Goal: Transaction & Acquisition: Book appointment/travel/reservation

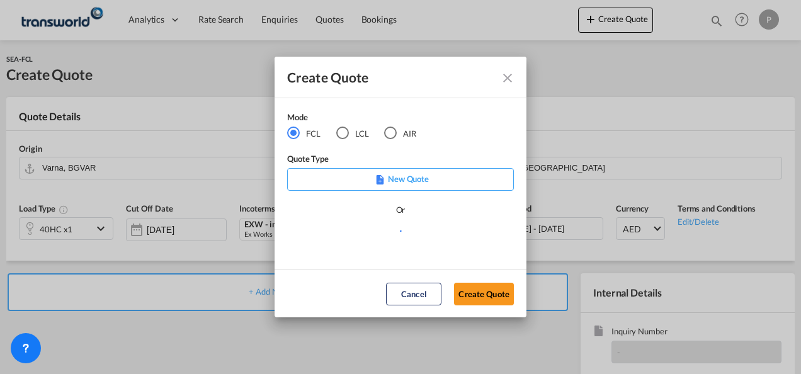
scroll to position [126, 0]
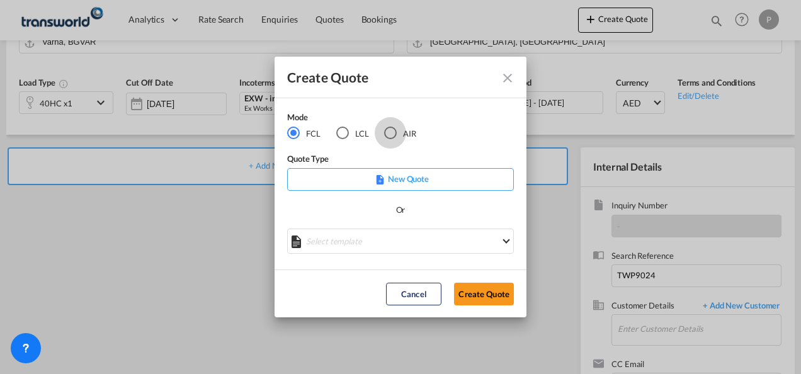
click at [391, 133] on div "AIR" at bounding box center [390, 133] width 13 height 13
click at [484, 292] on button "Create Quote" at bounding box center [484, 294] width 60 height 23
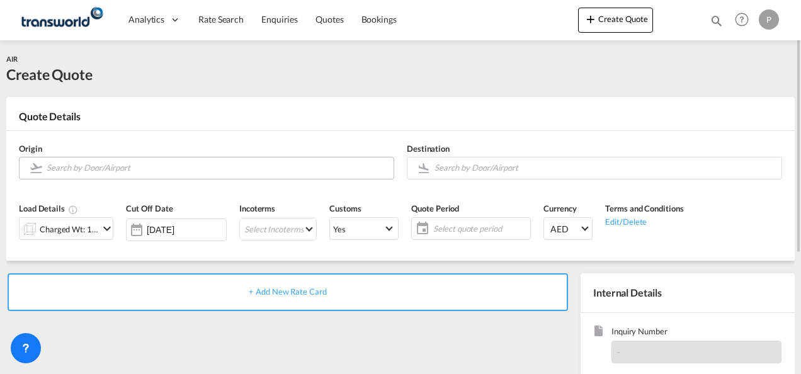
click at [116, 166] on input "Search by Door/Airport" at bounding box center [217, 168] width 341 height 22
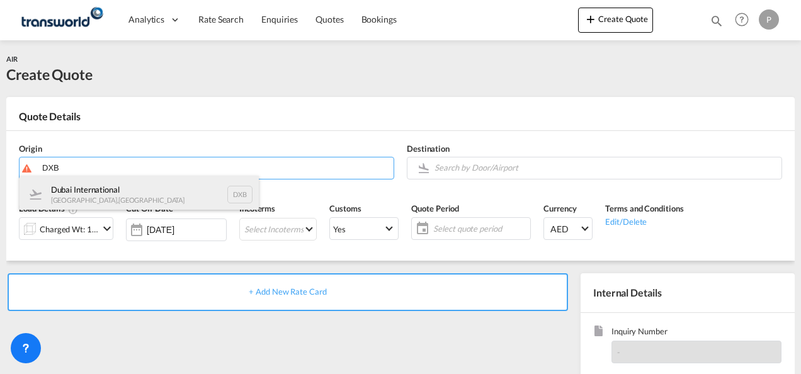
click at [111, 190] on div "Dubai International [GEOGRAPHIC_DATA] , [GEOGRAPHIC_DATA] DXB" at bounding box center [139, 195] width 239 height 38
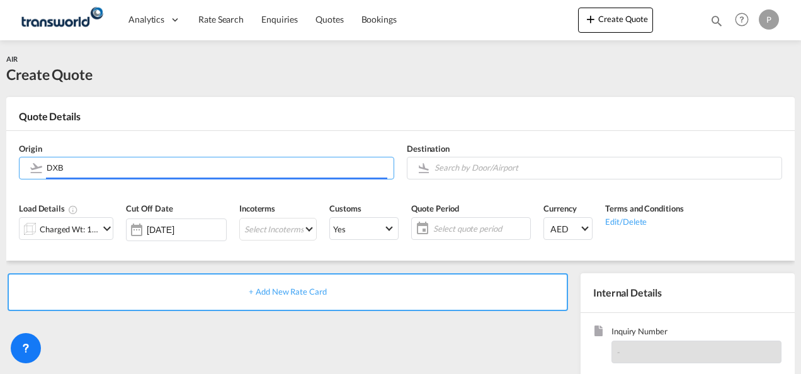
type input "Dubai International, [GEOGRAPHIC_DATA], DXB"
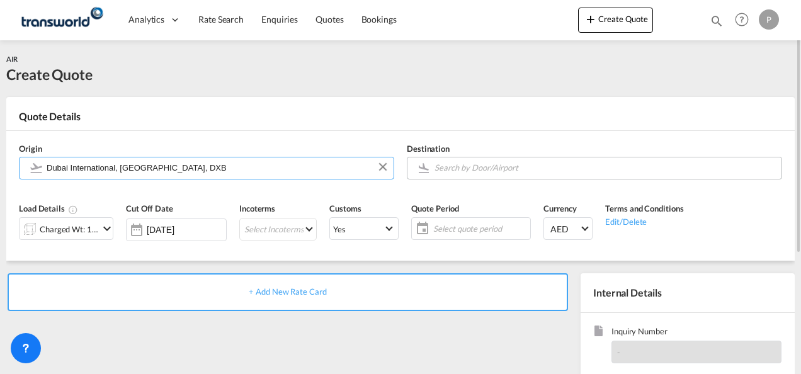
click at [464, 169] on input "Search by Door/Airport" at bounding box center [605, 168] width 341 height 22
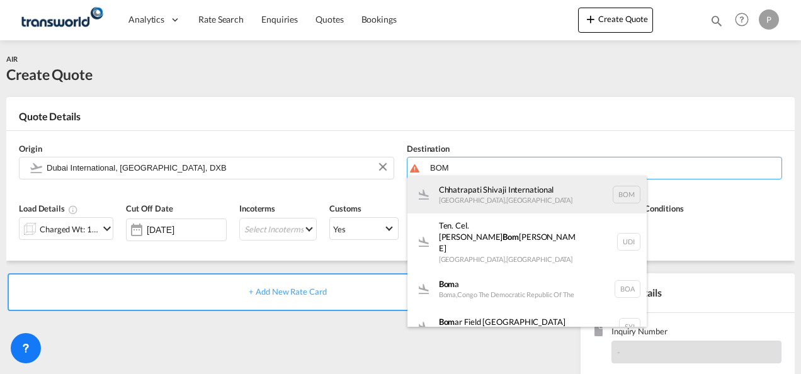
click at [472, 195] on div "Chhatrapati Shivaji International [GEOGRAPHIC_DATA] , [GEOGRAPHIC_DATA] BOM" at bounding box center [526, 195] width 239 height 38
type input "Chhatrapati Shivaji International, [GEOGRAPHIC_DATA], BOM"
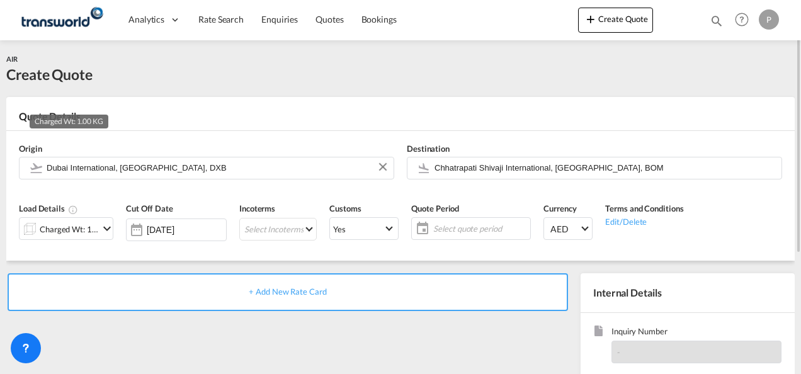
click at [62, 233] on div "Charged Wt: 1.00 KG" at bounding box center [69, 229] width 59 height 18
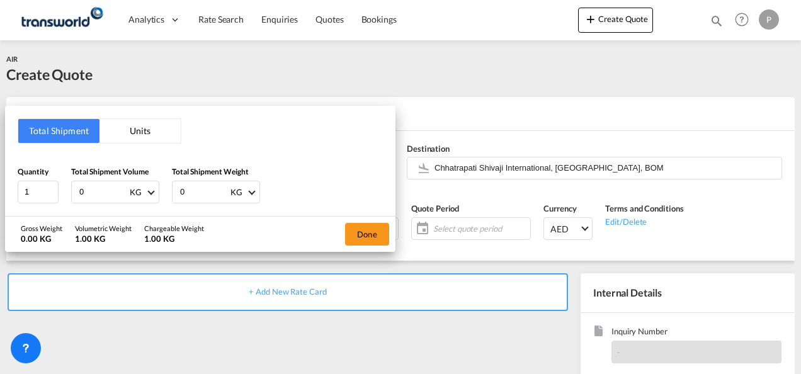
drag, startPoint x: 101, startPoint y: 190, endPoint x: -3, endPoint y: 190, distance: 103.9
click at [0, 190] on html "Analytics Dashboard Rate Search Enquiries Quotes Bookings Analytics" at bounding box center [400, 187] width 801 height 374
type input "1"
click at [370, 237] on button "Done" at bounding box center [367, 234] width 44 height 23
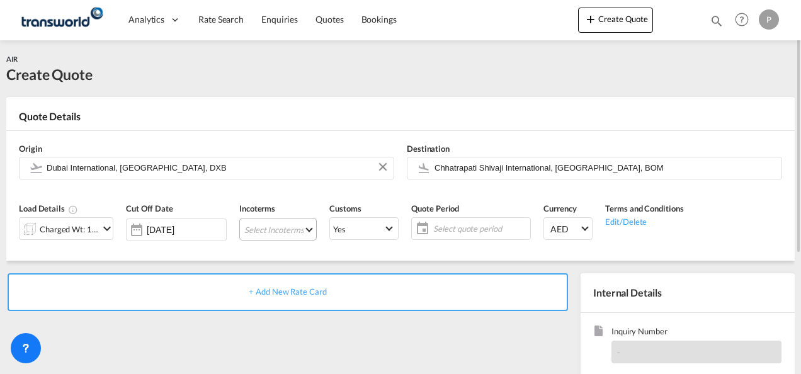
click at [278, 230] on md-select "Select Incoterms CIP - export Carriage and Insurance Paid to DDP - export Deliv…" at bounding box center [277, 229] width 77 height 23
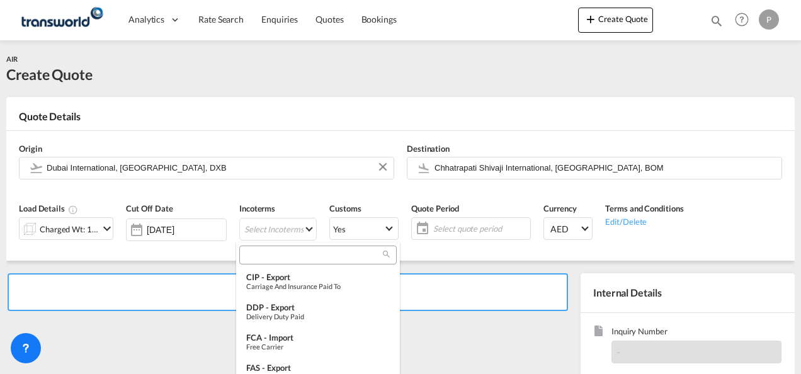
click at [293, 253] on input "search" at bounding box center [313, 254] width 140 height 11
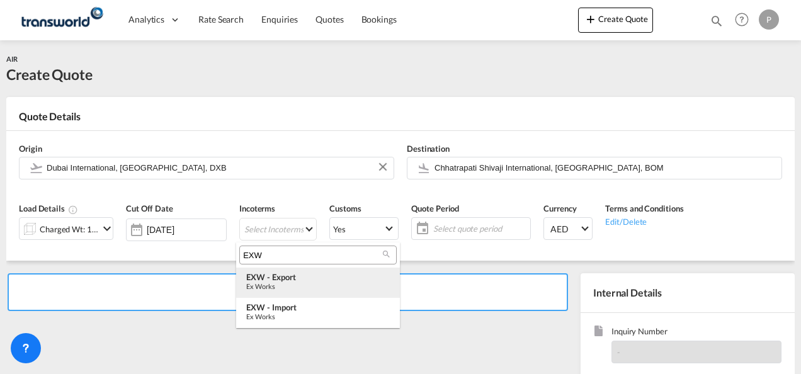
type input "EXW"
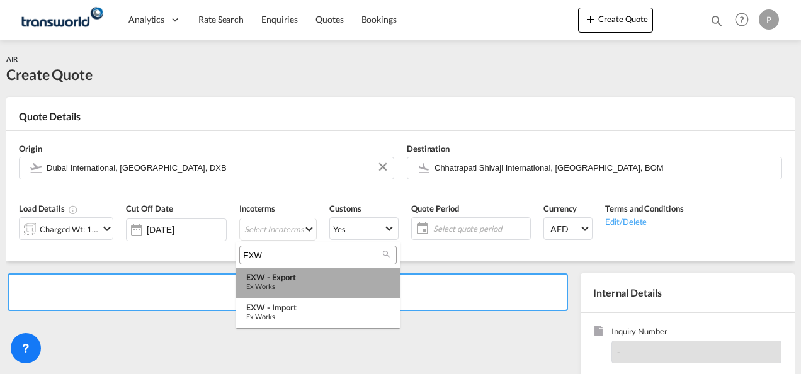
click at [286, 282] on div "EXW - export" at bounding box center [318, 277] width 144 height 10
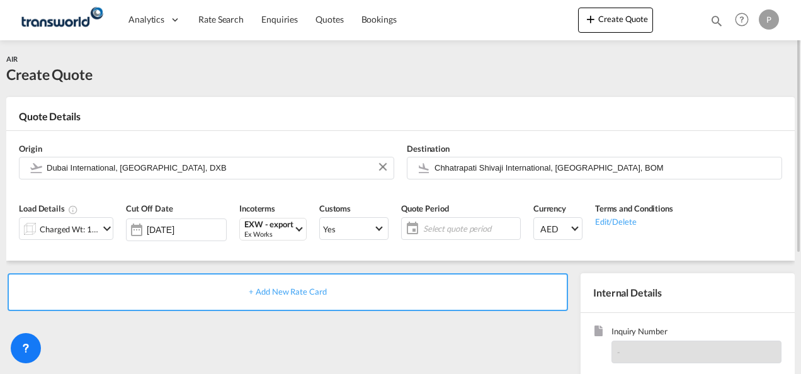
click at [452, 231] on span "Select quote period" at bounding box center [470, 228] width 94 height 11
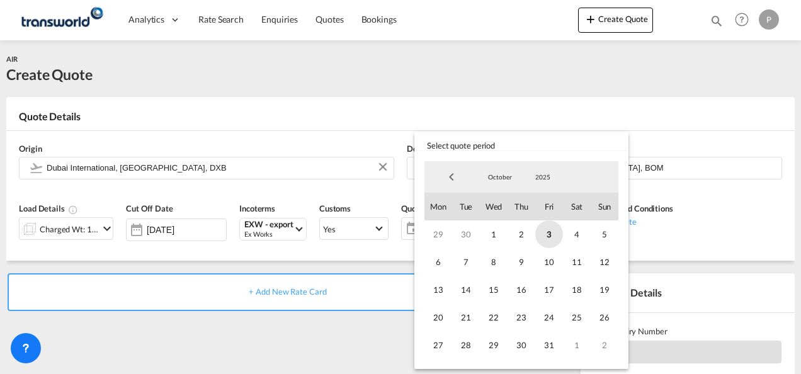
click at [548, 237] on span "3" at bounding box center [549, 234] width 28 height 28
click at [550, 341] on span "31" at bounding box center [549, 345] width 28 height 28
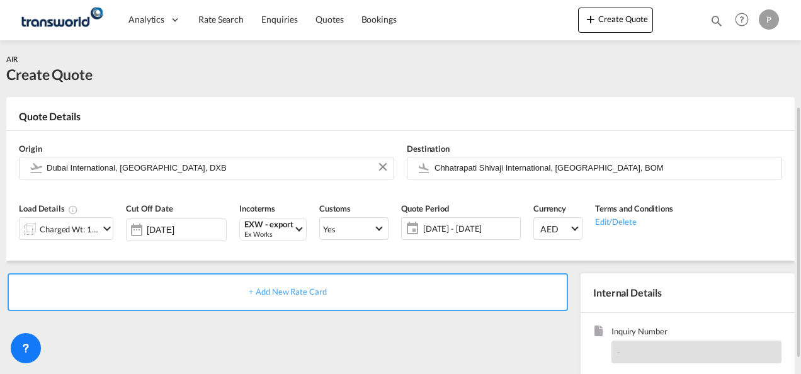
scroll to position [126, 0]
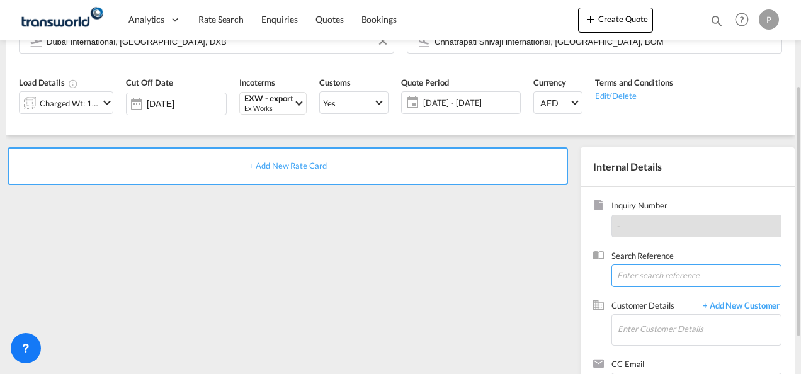
click at [639, 273] on input at bounding box center [697, 276] width 170 height 23
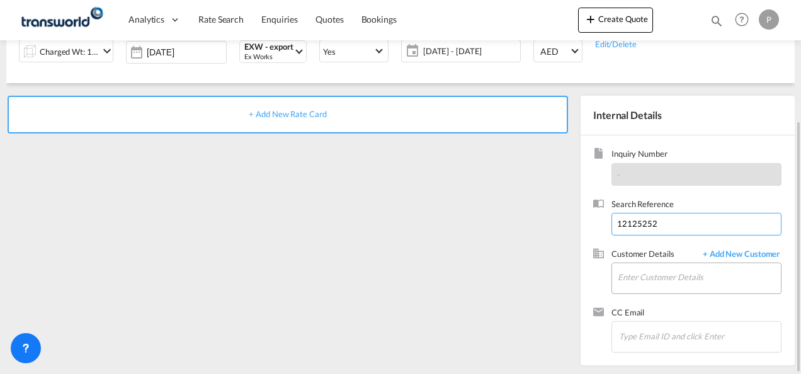
type input "12125252"
click at [652, 280] on input "Enter Customer Details" at bounding box center [699, 277] width 163 height 28
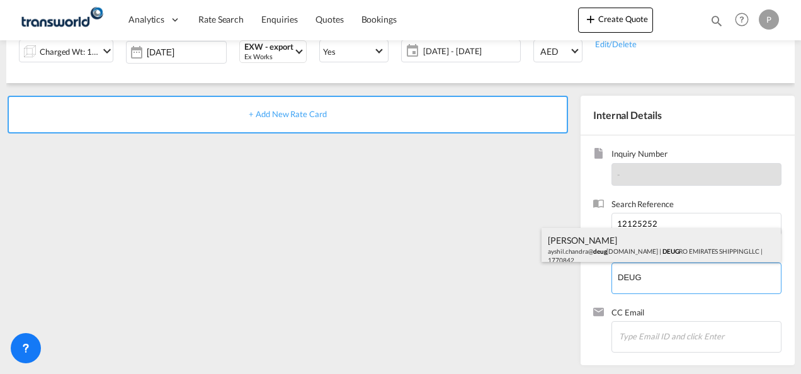
click at [653, 248] on div "[PERSON_NAME].[PERSON_NAME]@ deug [DOMAIN_NAME] | DEUG RO EMIRATES SHIPPING LLC…" at bounding box center [661, 249] width 239 height 43
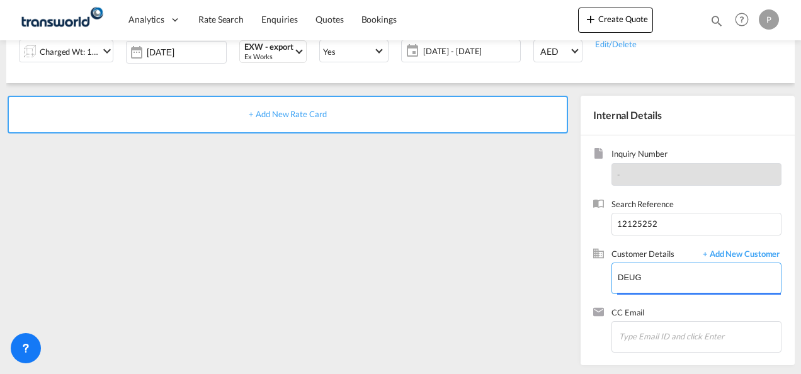
type input "DEUGRO EMIRATES SHIPPING LLC, [PERSON_NAME], [EMAIL_ADDRESS][DOMAIN_NAME]"
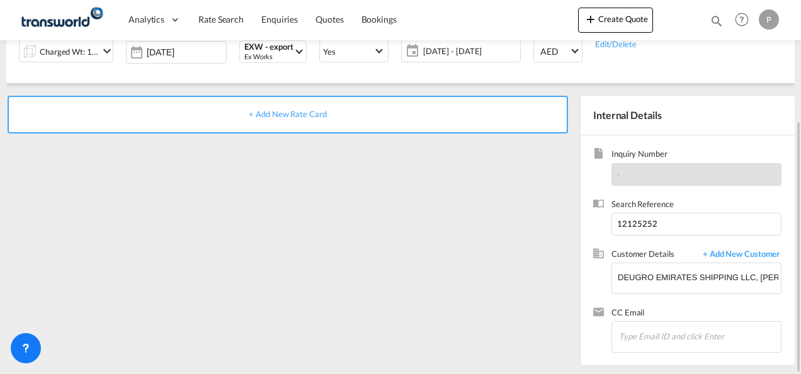
click at [301, 113] on span "+ Add New Rate Card" at bounding box center [287, 114] width 77 height 10
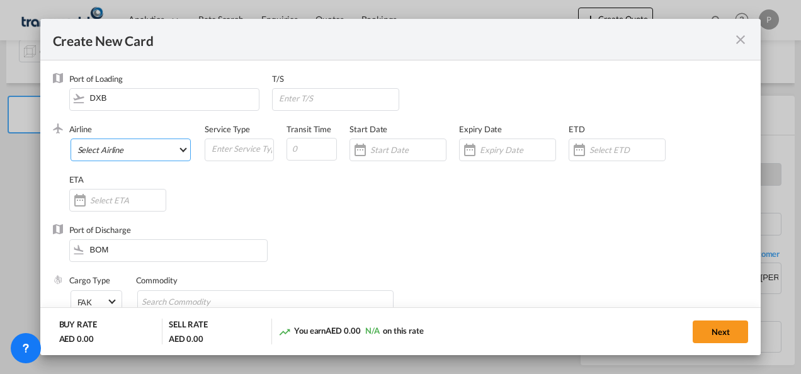
click at [140, 154] on md-select "Select Airline AIR EXPRESS S.A. (1166- / -) CMA CGM Air Cargo (1140-2C / -) DDW…" at bounding box center [131, 150] width 121 height 23
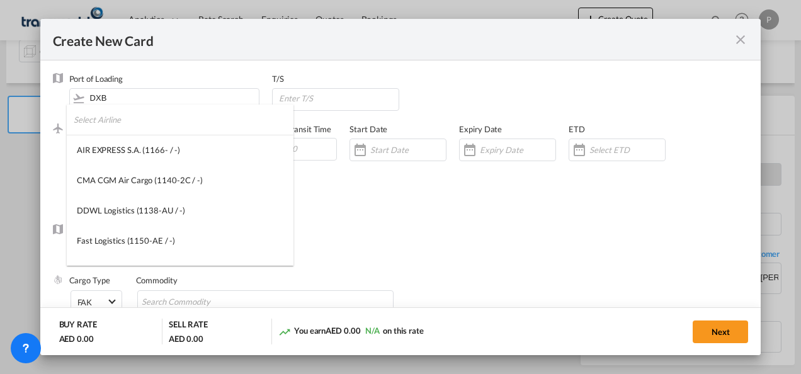
click at [158, 128] on input "search" at bounding box center [184, 120] width 220 height 30
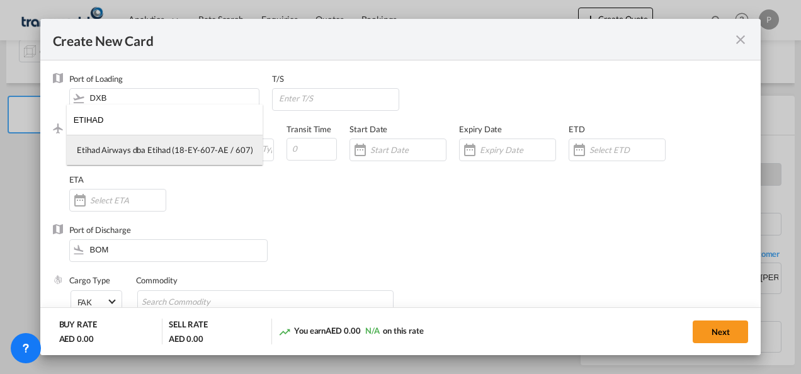
type input "ETIHAD"
click at [156, 152] on div "Etihad Airways dba Etihad (18-EY-607-AE / 607)" at bounding box center [165, 149] width 176 height 11
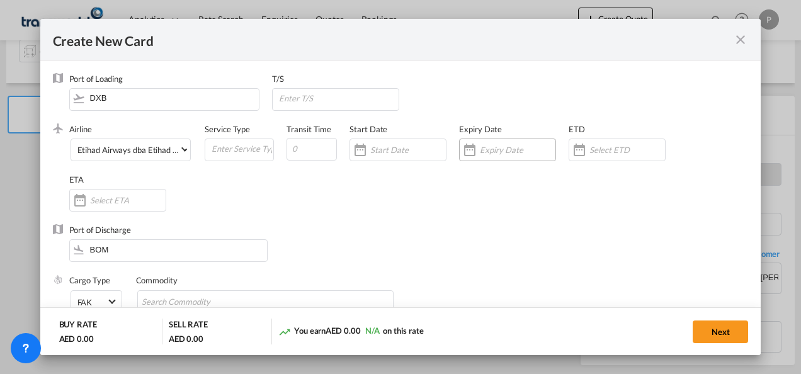
click at [491, 146] on input "Create New Card ..." at bounding box center [518, 150] width 76 height 10
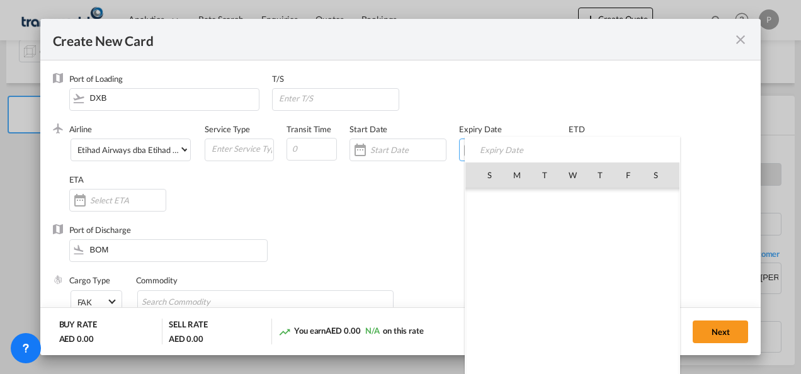
scroll to position [291904, 0]
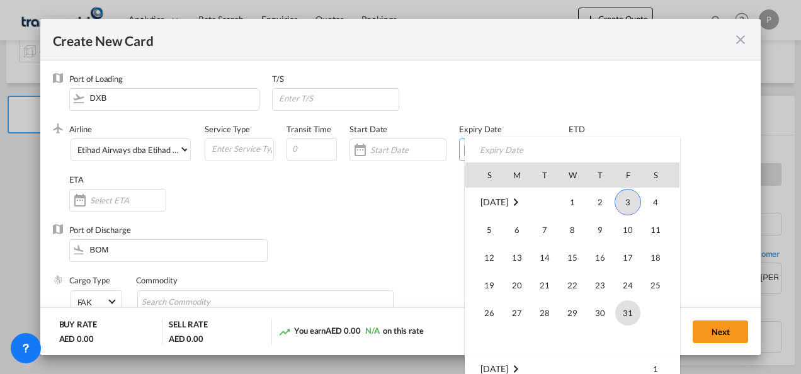
click at [627, 311] on span "31" at bounding box center [627, 312] width 25 height 25
type input "[DATE]"
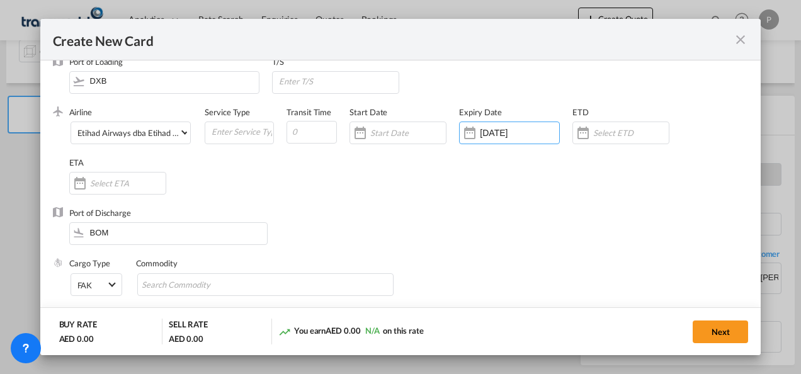
scroll to position [63, 0]
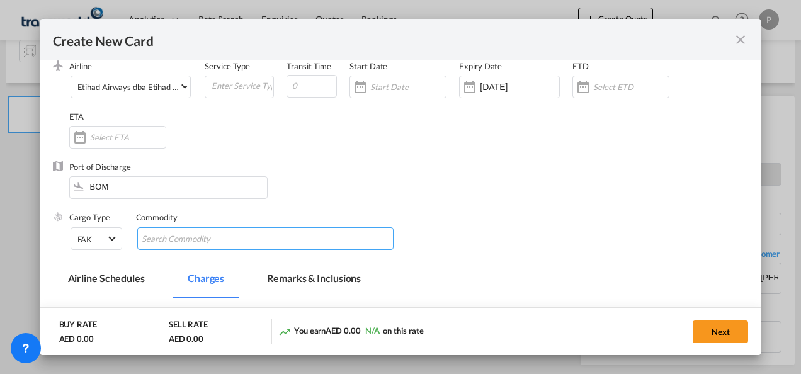
click at [216, 242] on input "Chips input." at bounding box center [199, 239] width 115 height 20
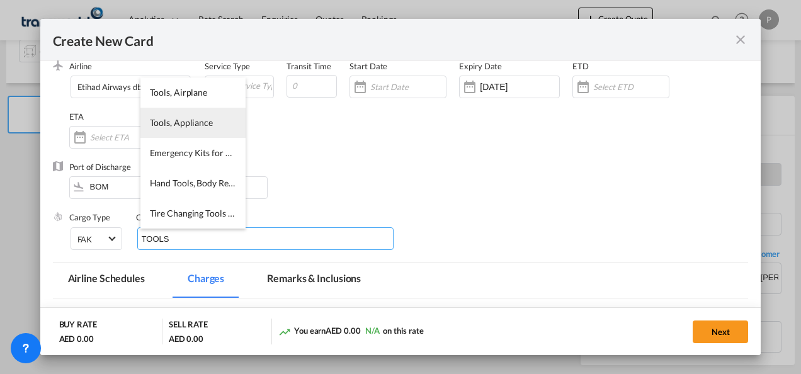
type input "TOOLS"
click at [196, 120] on span "Tools, Appliance" at bounding box center [181, 122] width 63 height 11
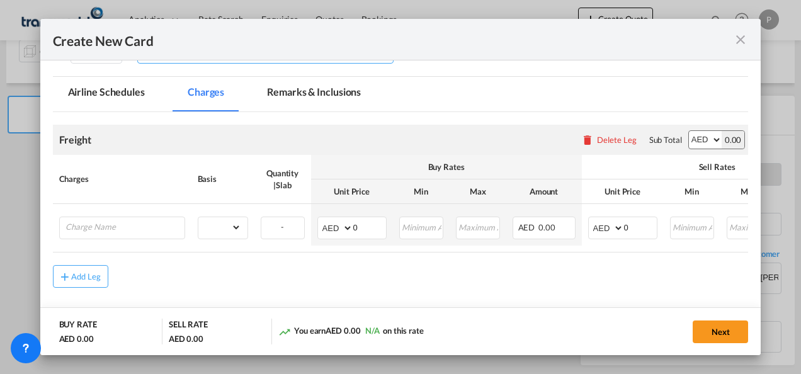
scroll to position [252, 0]
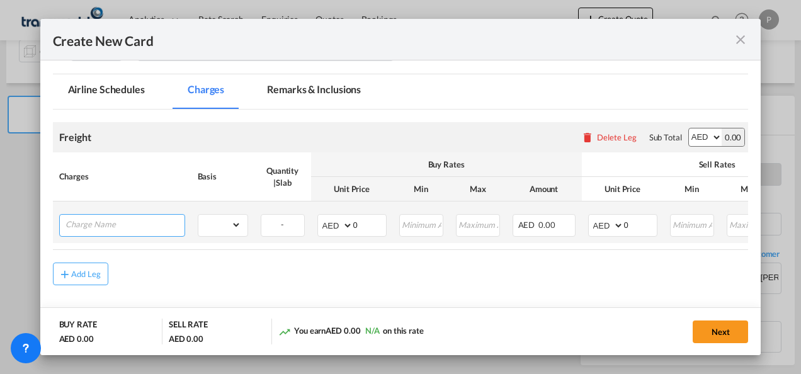
click at [100, 220] on input "Charge Name" at bounding box center [124, 224] width 119 height 19
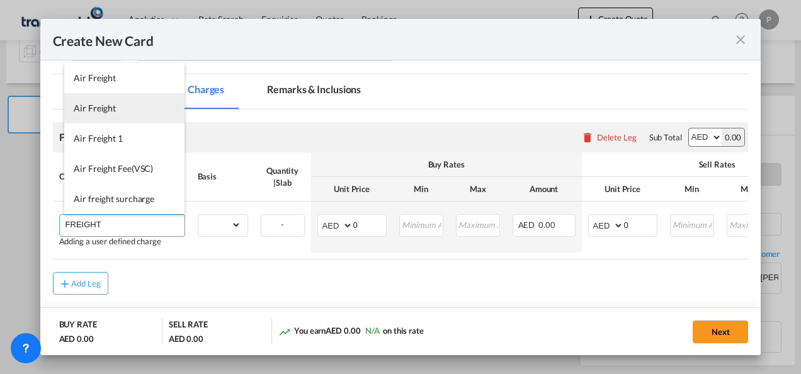
click at [102, 112] on span "Air Freight" at bounding box center [95, 108] width 42 height 11
type input "Air Freight"
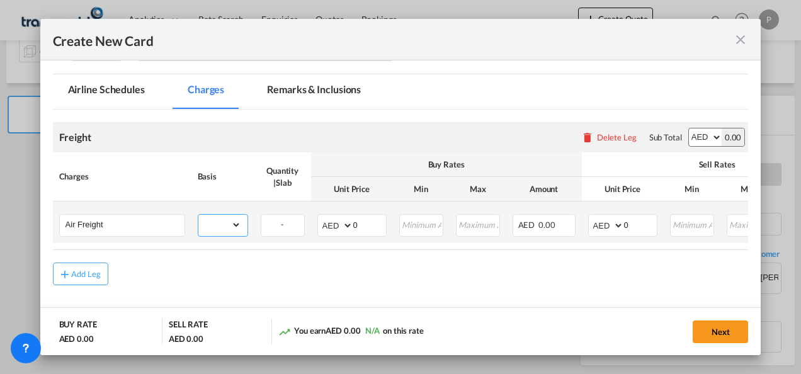
click at [236, 223] on select "gross_weight volumetric_weight per_shipment per_bl per_km % on air freight per_…" at bounding box center [219, 225] width 43 height 20
select select "per_shipment"
click at [198, 215] on select "gross_weight volumetric_weight per_shipment per_bl per_km % on air freight per_…" at bounding box center [219, 225] width 43 height 20
click at [368, 223] on input "0" at bounding box center [369, 224] width 33 height 19
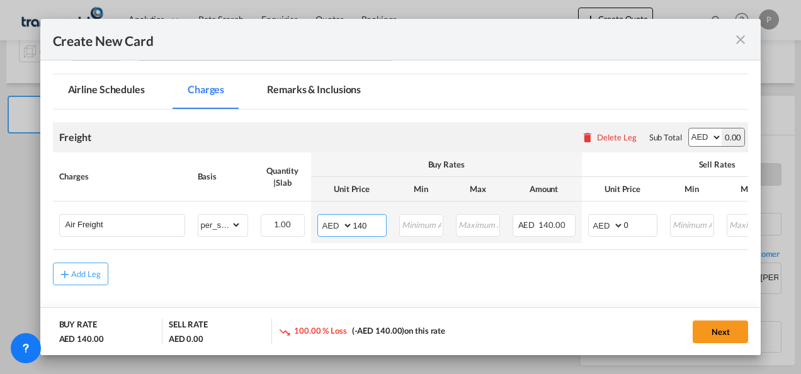
type input "1400"
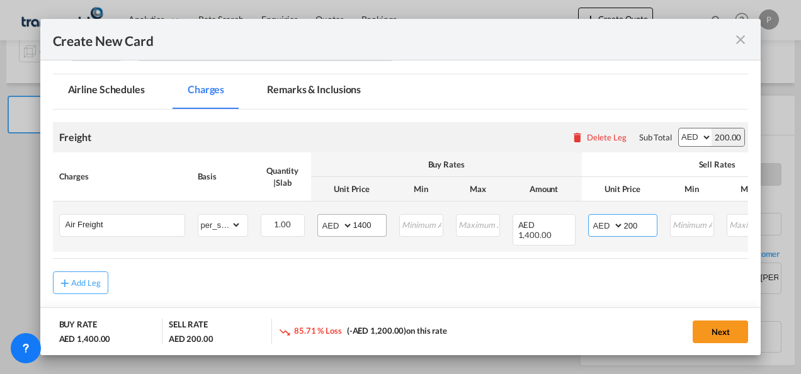
type input "200"
click at [372, 223] on input "1400" at bounding box center [369, 224] width 33 height 19
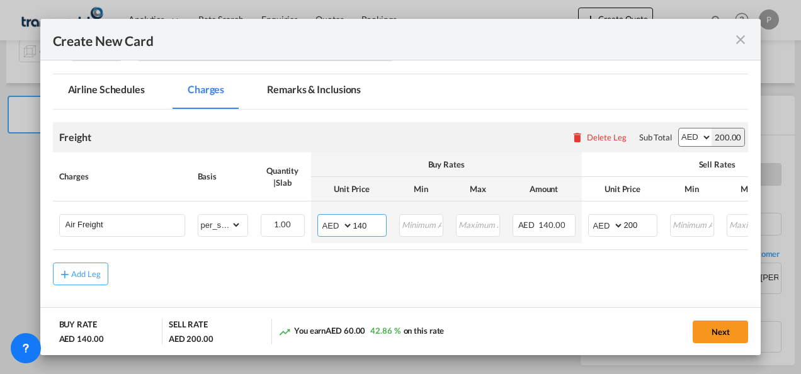
type input "140"
click at [734, 331] on button "Next" at bounding box center [720, 332] width 55 height 23
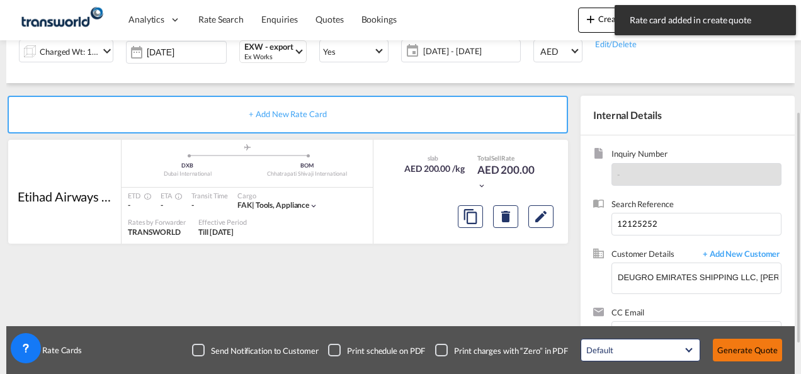
click at [746, 348] on button "Generate Quote" at bounding box center [747, 350] width 69 height 23
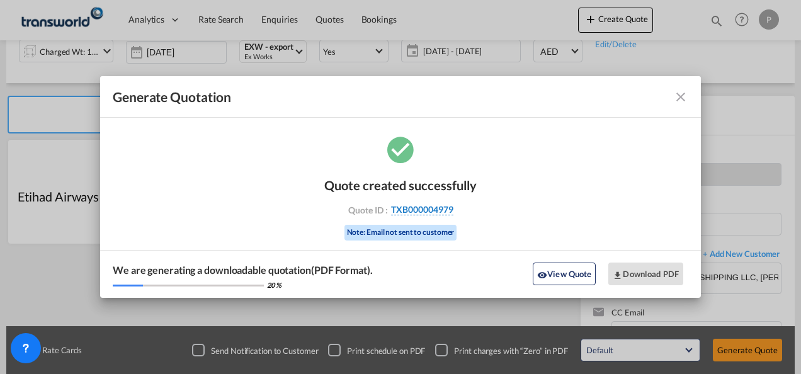
click at [414, 208] on span "TXB000004979" at bounding box center [422, 209] width 62 height 11
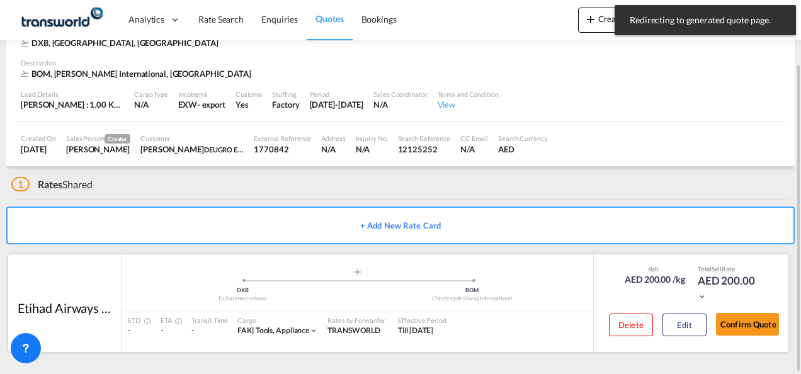
scroll to position [77, 0]
click at [752, 324] on button "Confirm Quote" at bounding box center [747, 325] width 63 height 23
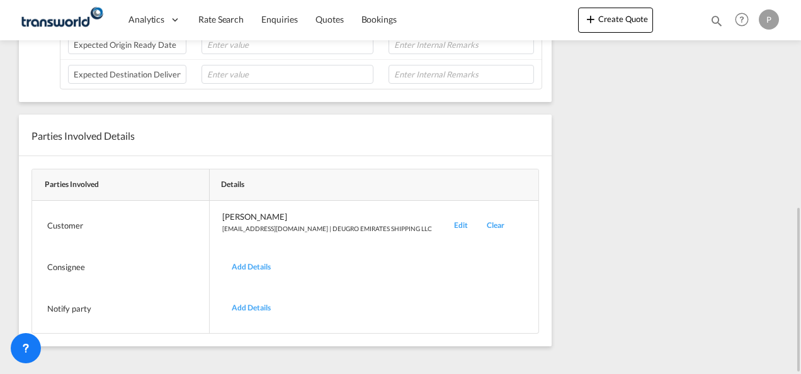
click at [445, 218] on div "Edit" at bounding box center [461, 226] width 33 height 30
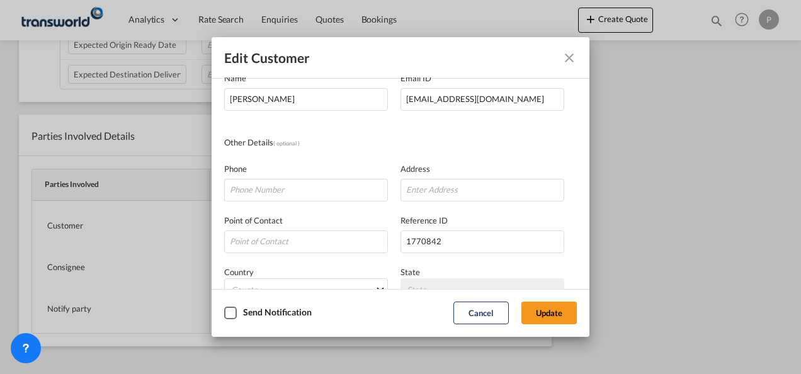
scroll to position [149, 0]
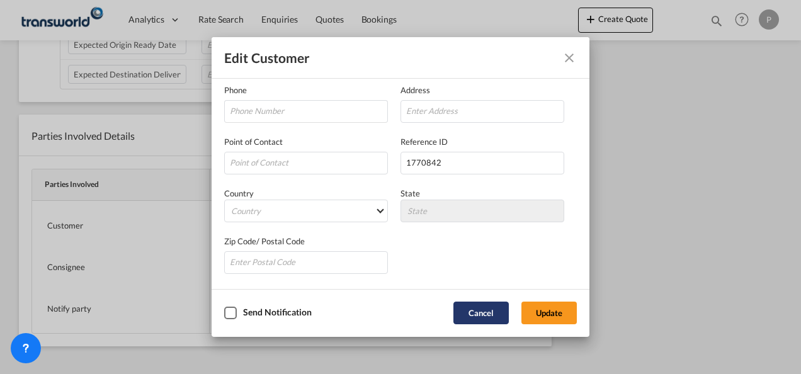
click at [477, 312] on button "Cancel" at bounding box center [480, 313] width 55 height 23
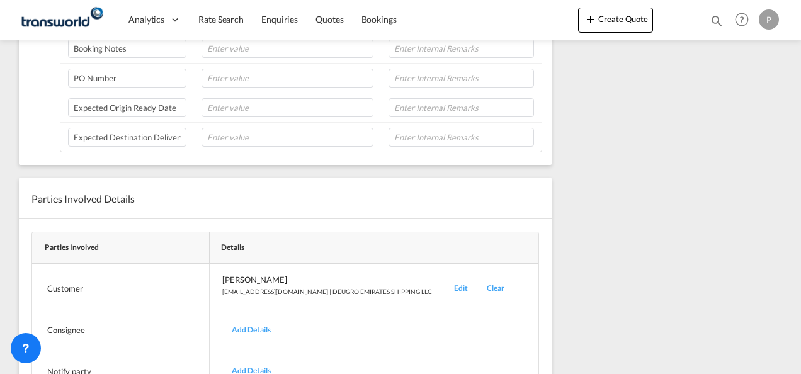
scroll to position [0, 0]
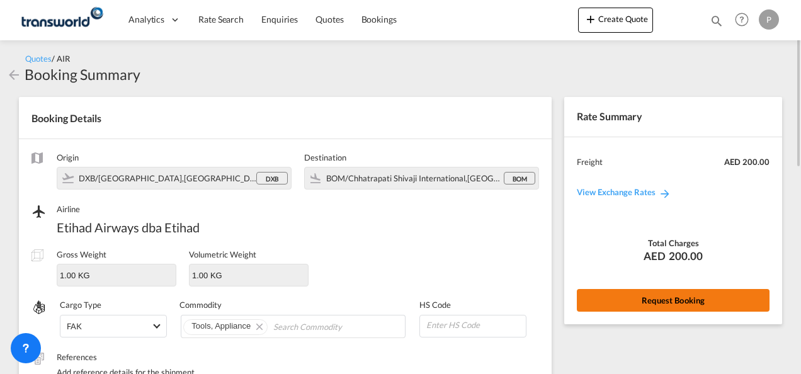
click at [681, 296] on button "Request Booking" at bounding box center [673, 300] width 193 height 23
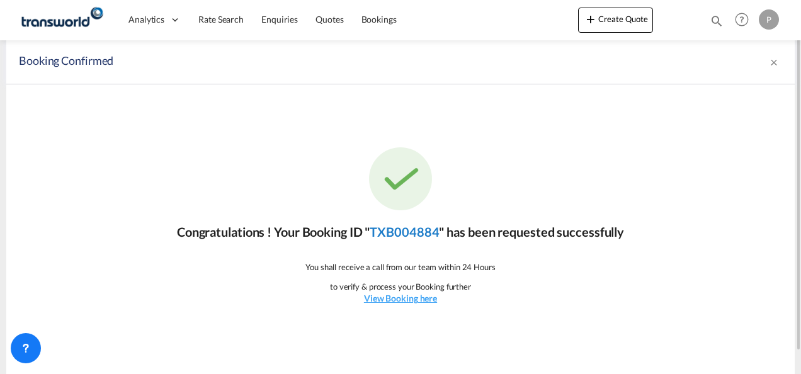
click at [413, 232] on link "TXB004884" at bounding box center [404, 231] width 69 height 15
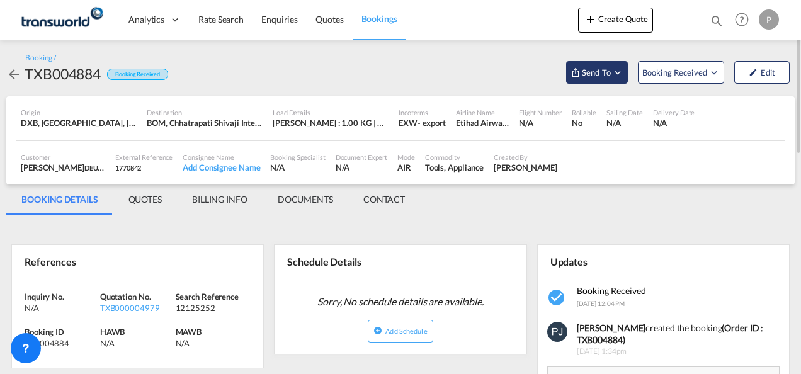
click at [619, 72] on md-icon "Open demo menu" at bounding box center [617, 72] width 11 height 11
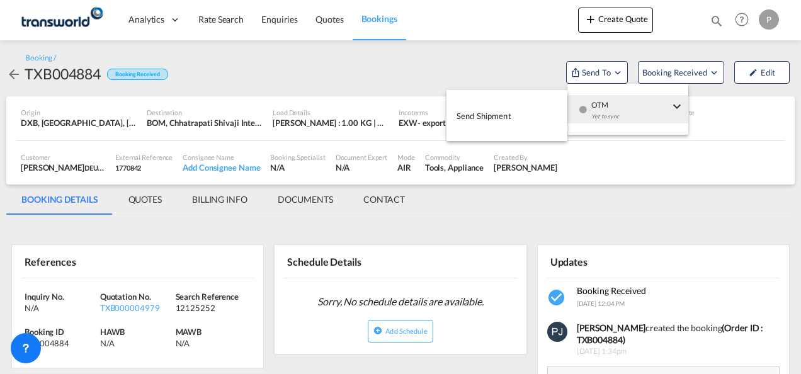
click at [493, 115] on span "Send Shipment" at bounding box center [484, 116] width 55 height 20
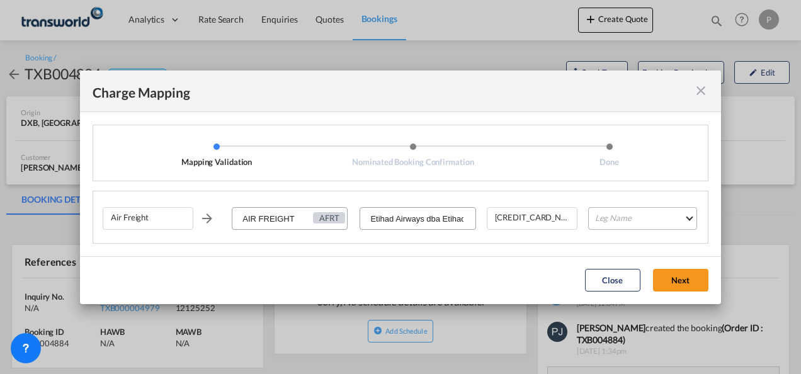
click at [621, 221] on md-select "Leg Name HANDLING ORIGIN HANDLING DESTINATION OTHERS TL PICK UP CUSTOMS ORIGIN …" at bounding box center [642, 218] width 109 height 23
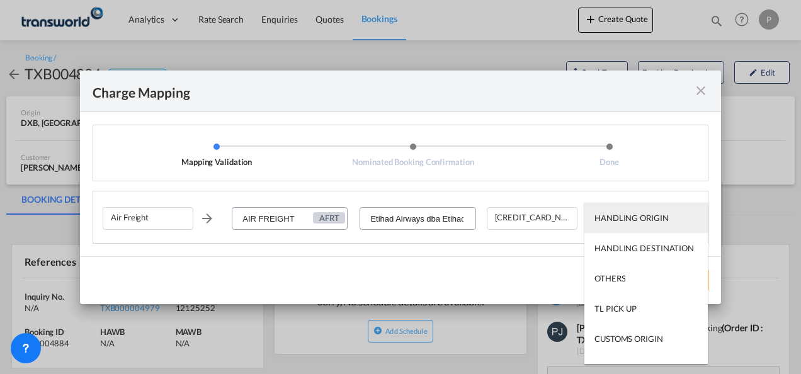
type md-option "HANDLING ORIGIN"
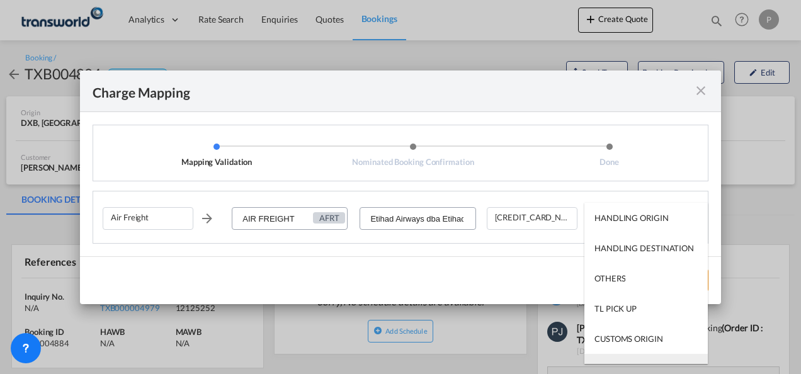
type md-option "AIR"
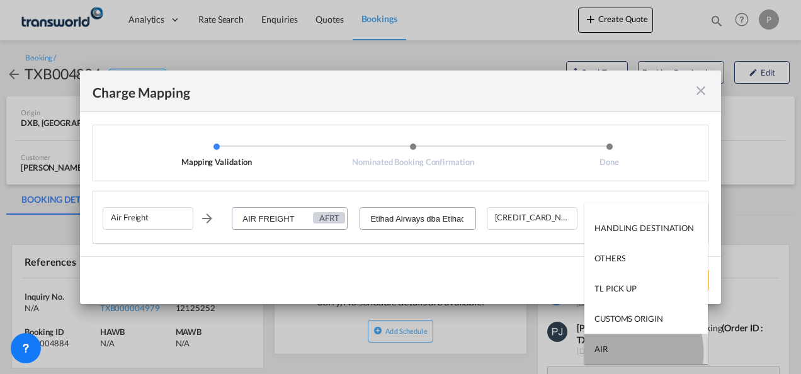
click at [622, 353] on md-option "AIR" at bounding box center [645, 349] width 123 height 30
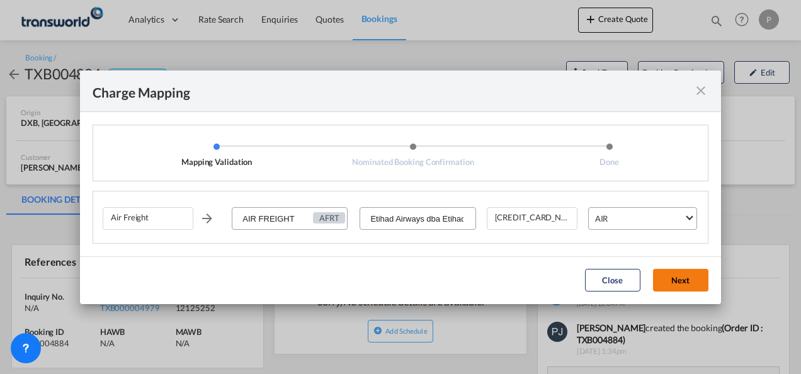
click at [674, 278] on button "Next" at bounding box center [680, 280] width 55 height 23
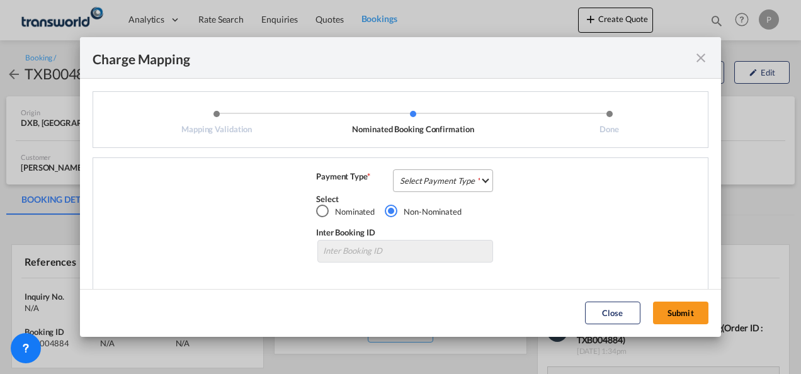
click at [423, 178] on md-select "Select Payment Type COLLECT PREPAID" at bounding box center [443, 180] width 100 height 23
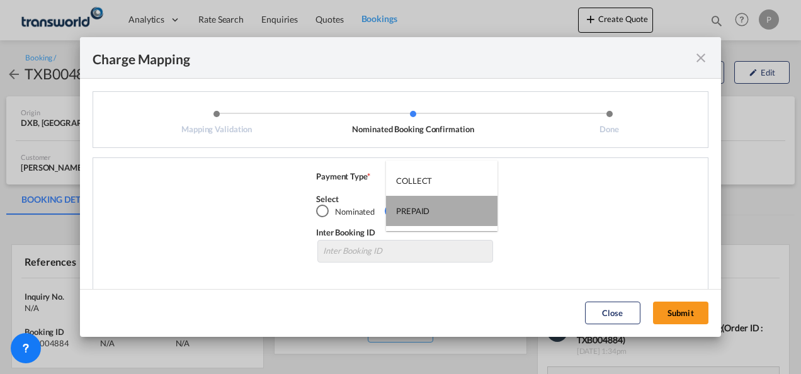
click at [426, 209] on div "PREPAID" at bounding box center [412, 210] width 33 height 11
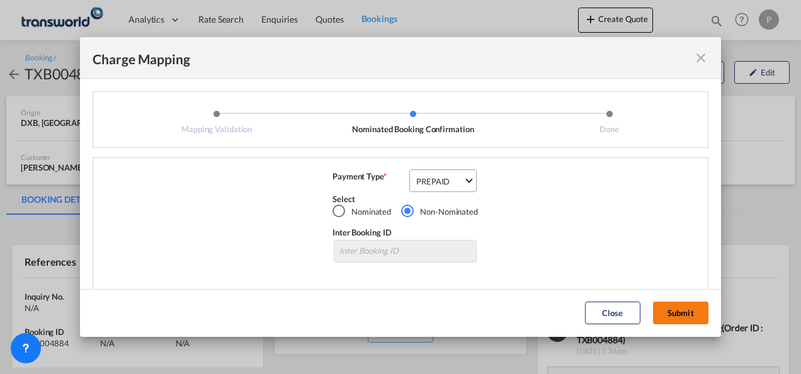
click at [675, 311] on button "Submit" at bounding box center [680, 313] width 55 height 23
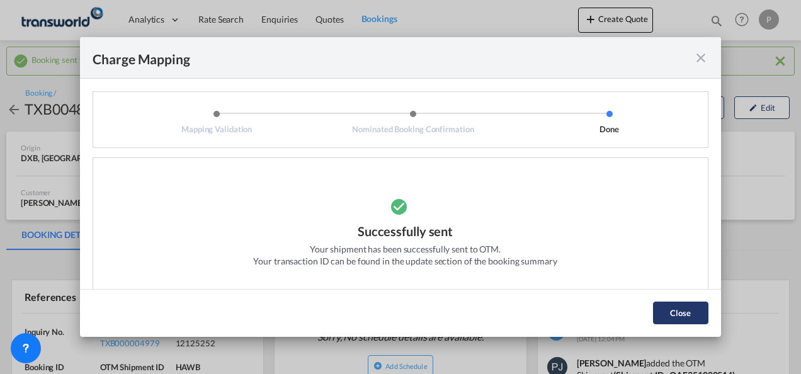
click at [692, 314] on button "Close" at bounding box center [680, 313] width 55 height 23
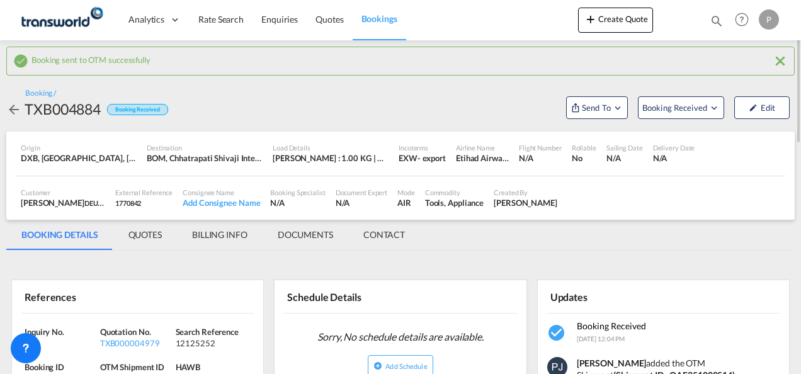
scroll to position [63, 0]
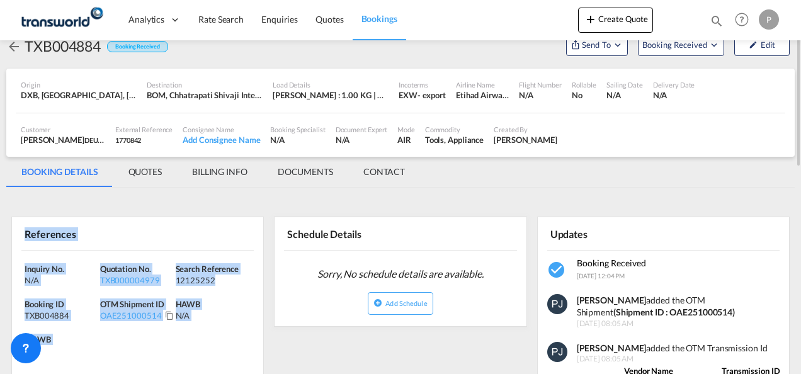
drag, startPoint x: 25, startPoint y: 234, endPoint x: 110, endPoint y: 353, distance: 145.8
click at [110, 353] on div "References Inquiry No. N/A Quotation No. TXB000004979 Search Reference 12125252…" at bounding box center [137, 297] width 253 height 160
copy div "References Inquiry No. N/A Quotation No. TXB000004979 Search Reference 12125252…"
click at [614, 21] on button "Create Quote" at bounding box center [615, 20] width 75 height 25
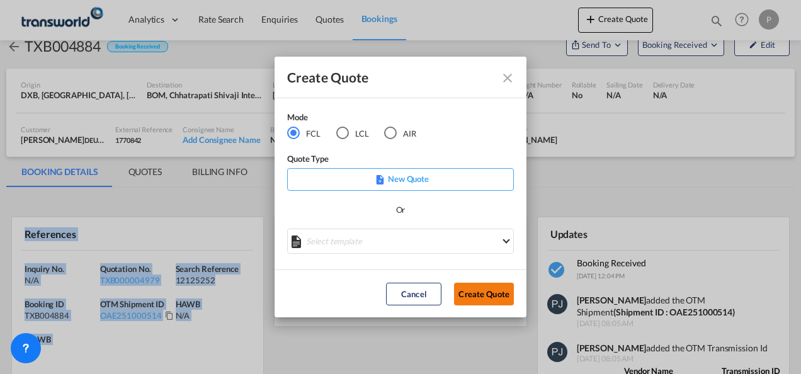
click at [492, 295] on button "Create Quote" at bounding box center [484, 294] width 60 height 23
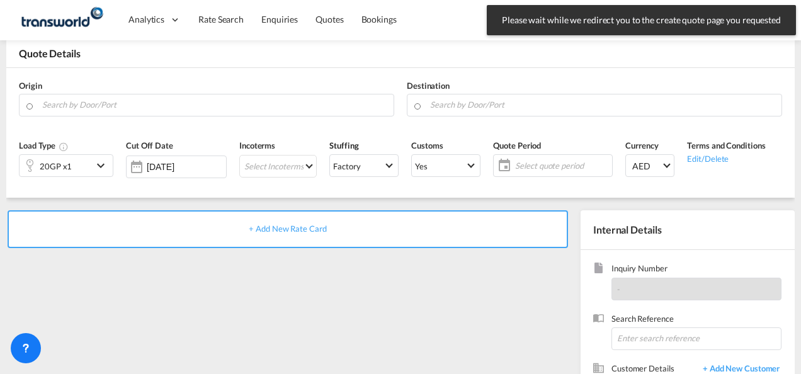
scroll to position [178, 0]
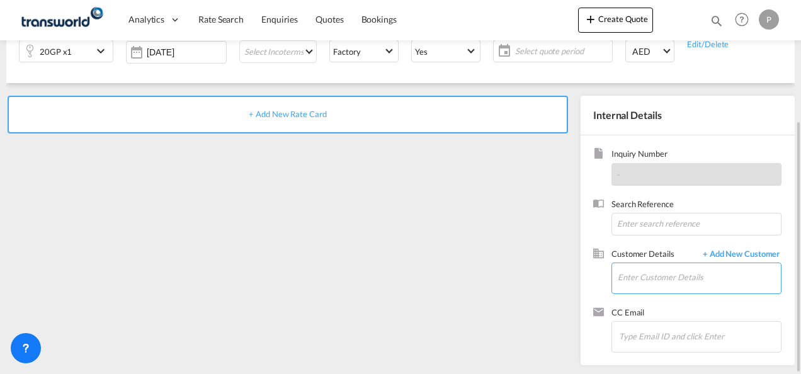
click at [656, 278] on input "Enter Customer Details" at bounding box center [699, 277] width 163 height 28
type input "U"
click at [505, 269] on div "+ Add New Rate Card" at bounding box center [290, 227] width 568 height 263
click at [755, 250] on span "+ Add New Customer" at bounding box center [739, 255] width 85 height 14
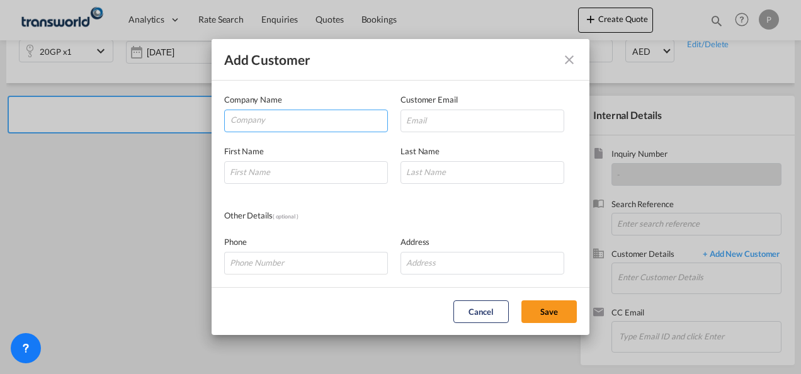
click at [260, 121] on input "Company" at bounding box center [309, 119] width 157 height 19
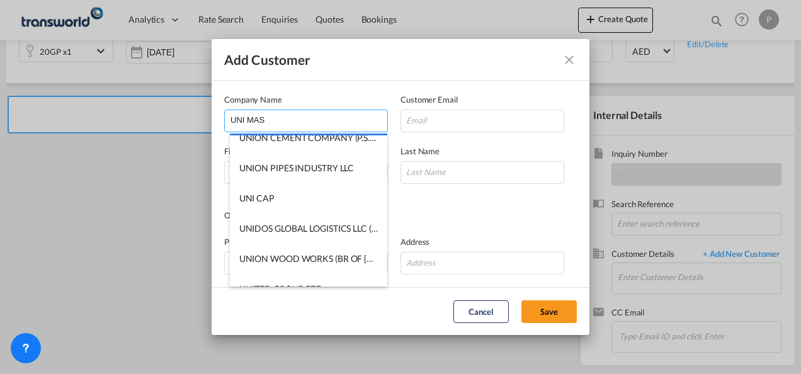
scroll to position [0, 0]
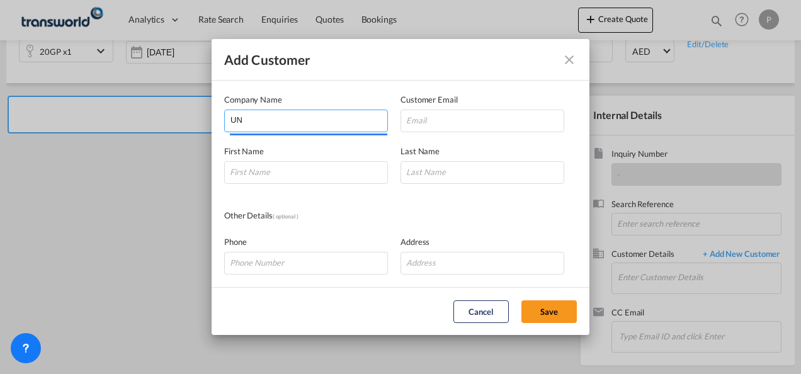
type input "U"
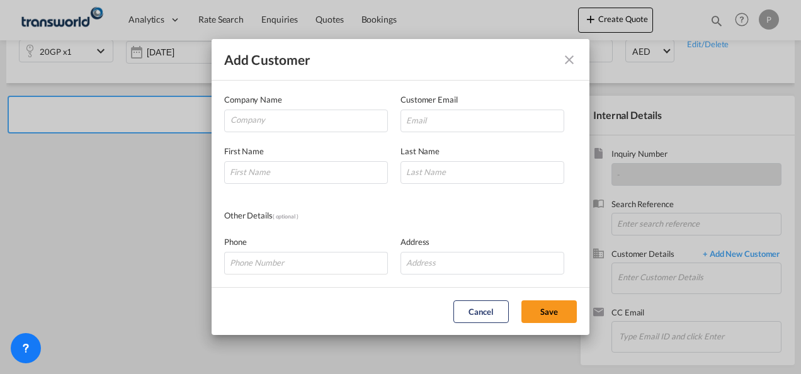
click at [120, 256] on div "Add Customer Company Name Customer Email First Name Last Name Other Details ( o…" at bounding box center [400, 187] width 801 height 374
click at [483, 302] on button "Cancel" at bounding box center [480, 311] width 55 height 23
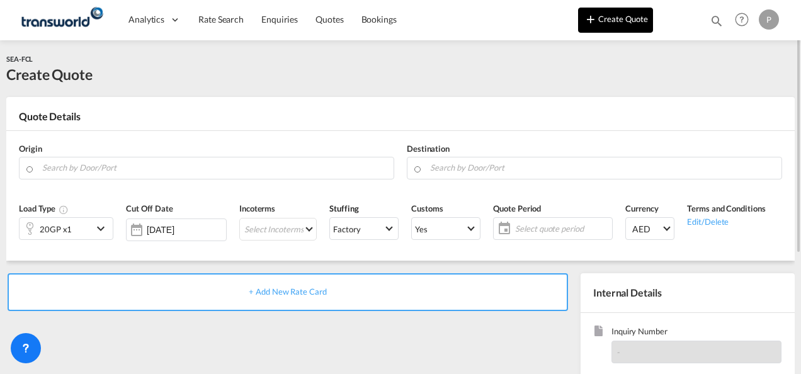
click at [621, 21] on button "Create Quote" at bounding box center [615, 20] width 75 height 25
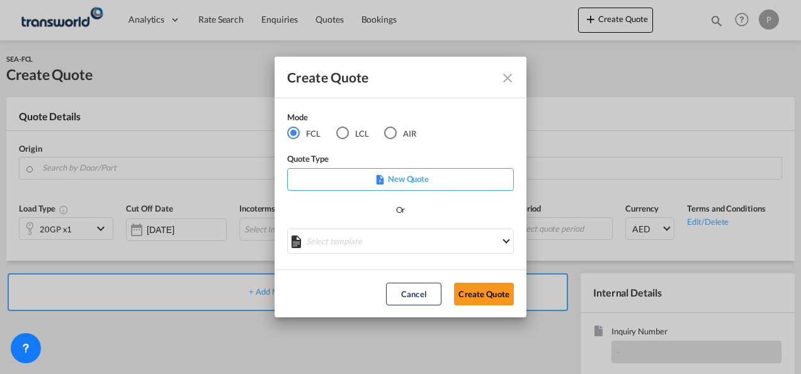
click at [343, 134] on div "LCL" at bounding box center [342, 133] width 13 height 13
click at [489, 301] on button "Create Quote" at bounding box center [484, 294] width 60 height 23
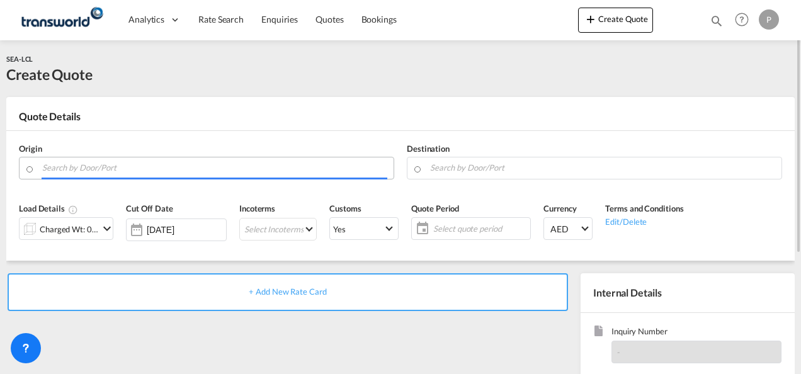
click at [109, 169] on input "Search by Door/Port" at bounding box center [214, 168] width 345 height 22
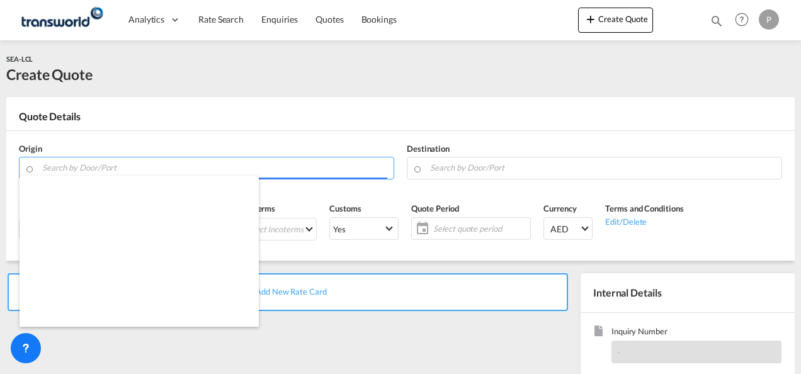
paste input "[GEOGRAPHIC_DATA]"
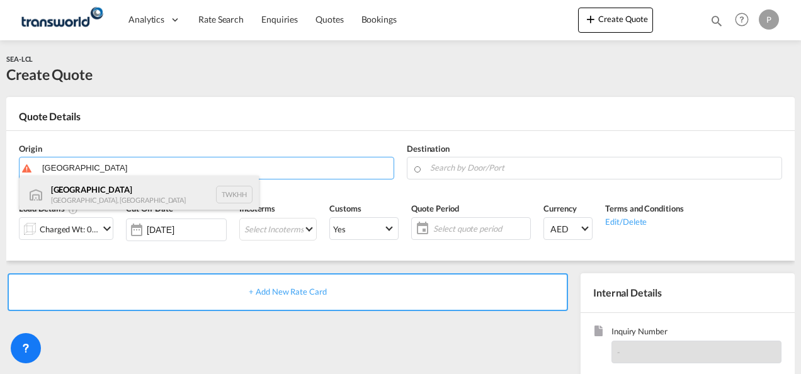
click at [96, 196] on div "[GEOGRAPHIC_DATA] [GEOGRAPHIC_DATA], Province of [GEOGRAPHIC_DATA] TWKHH" at bounding box center [139, 195] width 239 height 38
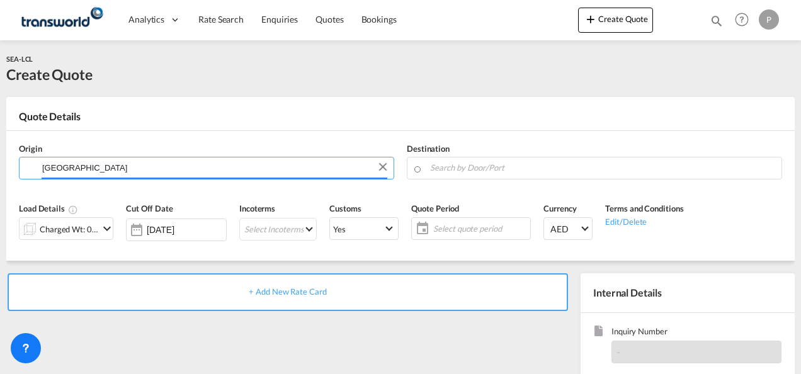
type input "[GEOGRAPHIC_DATA], TWKHH"
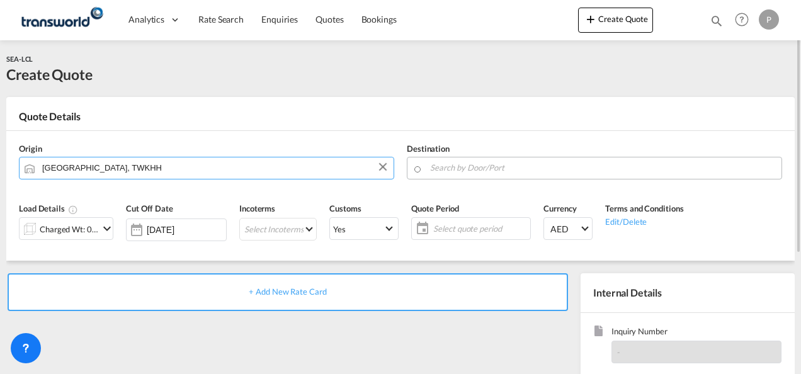
click at [471, 170] on input "Search by Door/Port" at bounding box center [602, 168] width 345 height 22
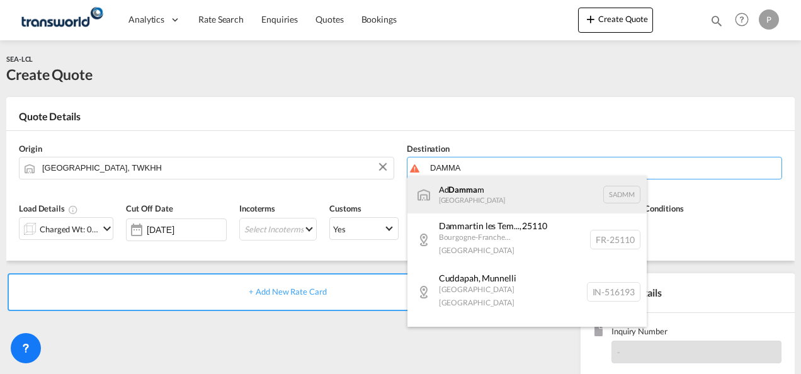
click at [500, 200] on div "Ad Damma m [GEOGRAPHIC_DATA] [GEOGRAPHIC_DATA]" at bounding box center [526, 195] width 239 height 38
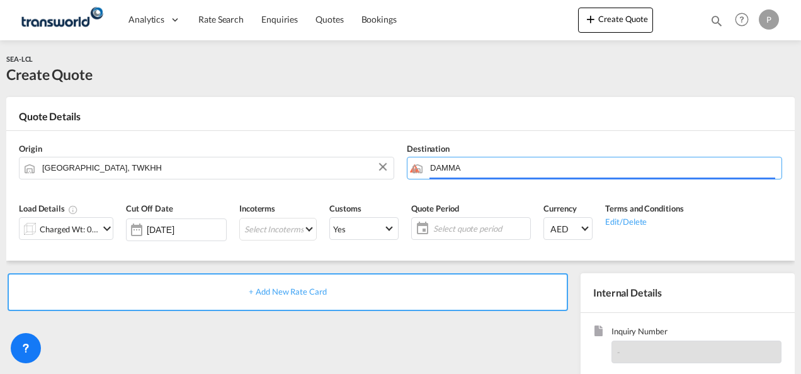
type input "Ad Dammam, SADMM"
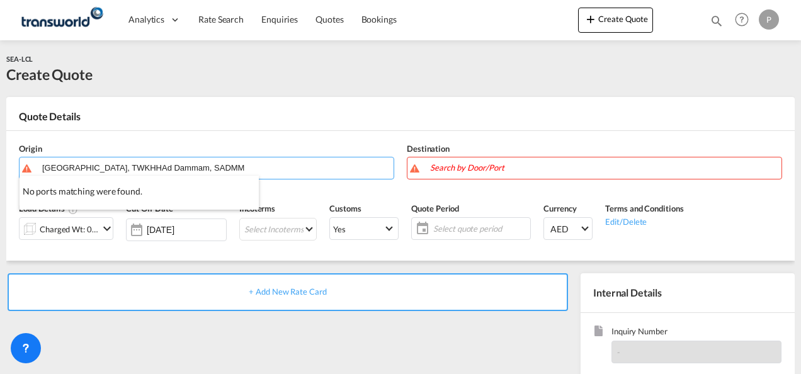
type input "[GEOGRAPHIC_DATA], TWKHHAd Dammam, SADMM"
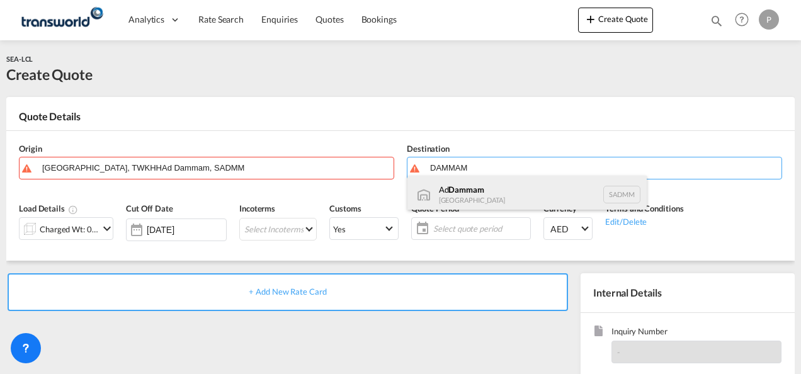
drag, startPoint x: 493, startPoint y: 202, endPoint x: 499, endPoint y: 196, distance: 8.6
click at [493, 200] on div "Ad Dammam [GEOGRAPHIC_DATA] [GEOGRAPHIC_DATA]" at bounding box center [526, 195] width 239 height 38
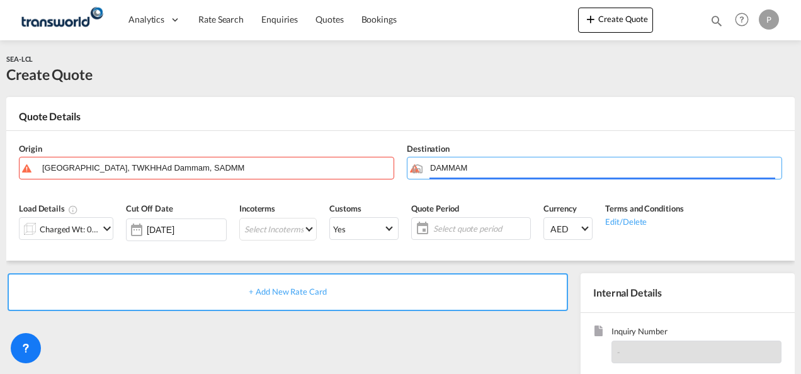
type input "Ad Dammam, SADMM"
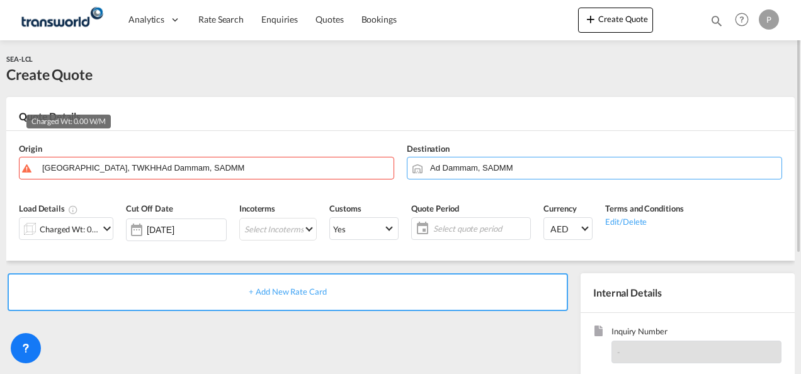
click at [64, 228] on div "Charged Wt: 0.00 W/M" at bounding box center [69, 229] width 59 height 18
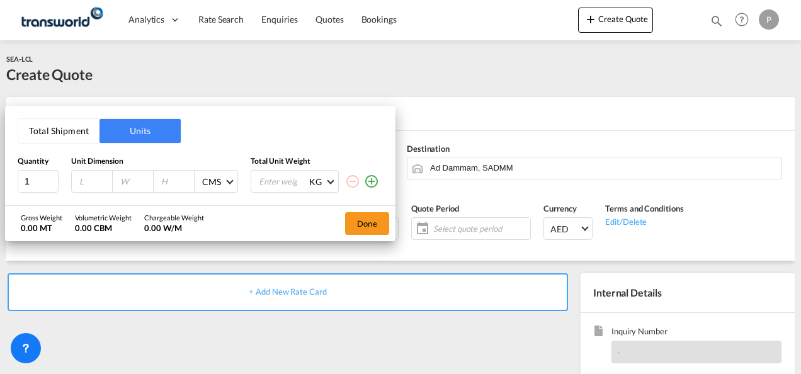
click at [50, 131] on button "Total Shipment" at bounding box center [58, 131] width 81 height 24
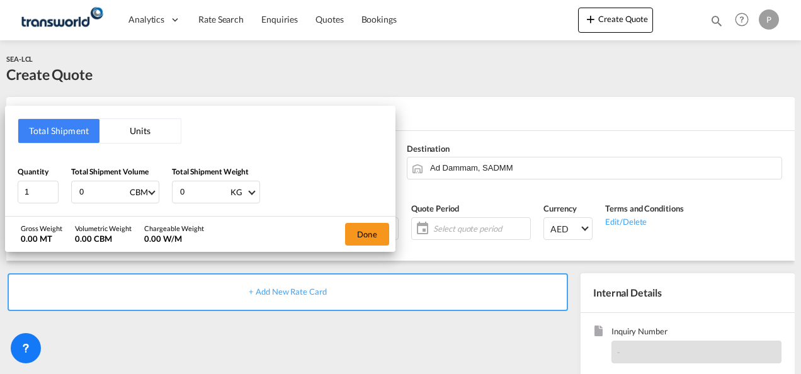
drag, startPoint x: 94, startPoint y: 195, endPoint x: -3, endPoint y: 196, distance: 96.4
click at [0, 196] on html "Analytics Dashboard Rate Search Enquiries Quotes Bookings Analytics" at bounding box center [400, 187] width 801 height 374
type input "908"
type input "1.75"
click at [373, 235] on button "Done" at bounding box center [367, 234] width 44 height 23
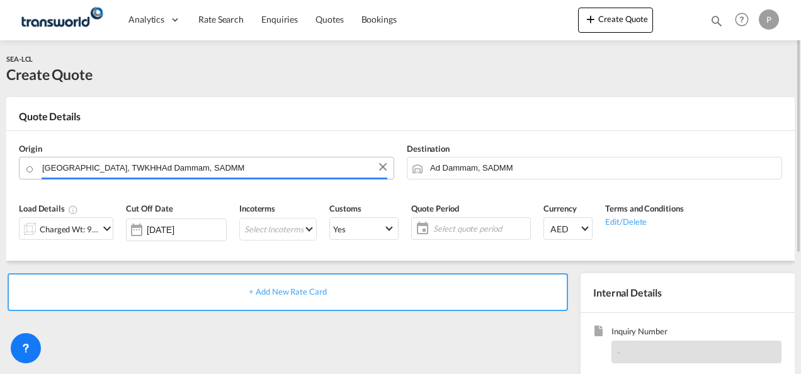
click at [222, 172] on input "[GEOGRAPHIC_DATA], TWKHHAd Dammam, SADMM" at bounding box center [214, 168] width 345 height 22
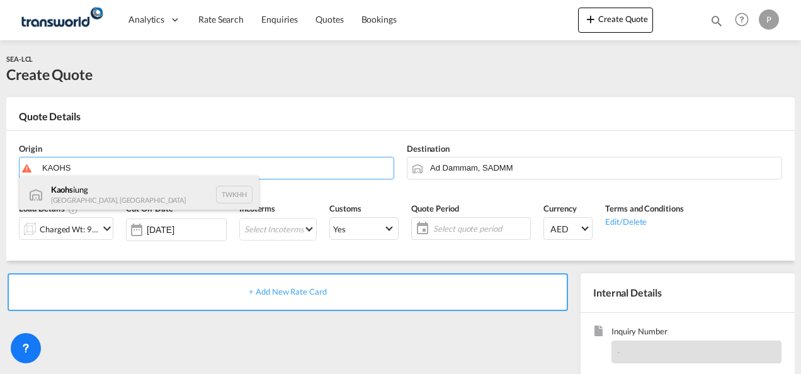
click at [145, 195] on div "Kaohs iung [GEOGRAPHIC_DATA], Province of [GEOGRAPHIC_DATA] TWKHH" at bounding box center [139, 195] width 239 height 38
type input "[GEOGRAPHIC_DATA], TWKHH"
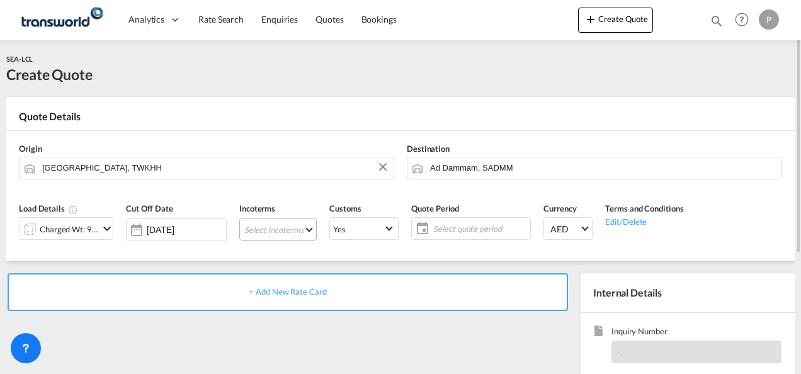
click at [280, 224] on md-select "Select Incoterms CIP - export Carriage and Insurance Paid to DDP - export Deliv…" at bounding box center [277, 229] width 77 height 23
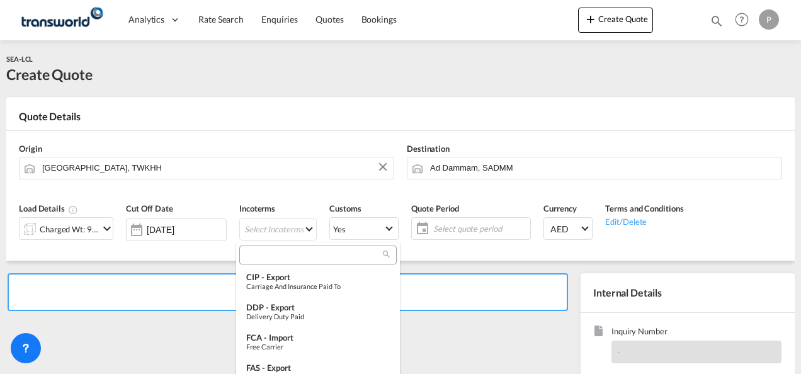
click at [284, 256] on input "search" at bounding box center [313, 254] width 140 height 11
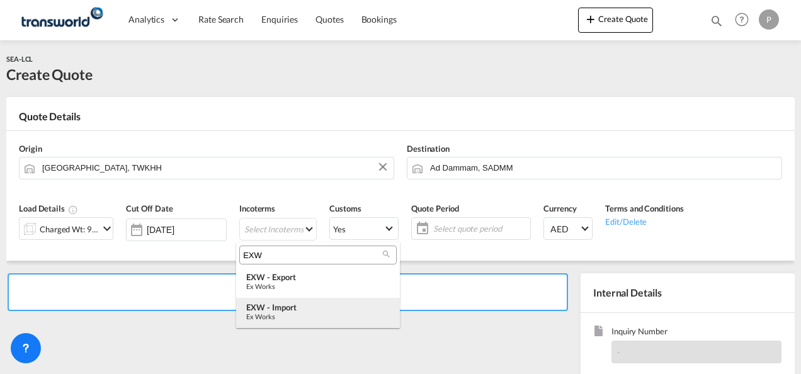
type input "EXW"
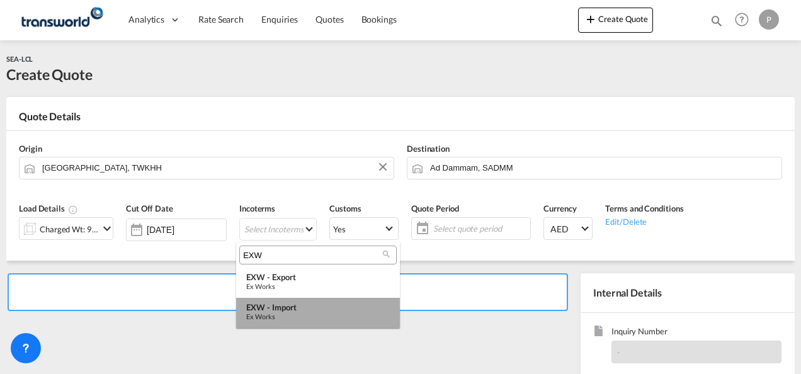
click at [286, 312] on div "Ex Works" at bounding box center [318, 316] width 144 height 8
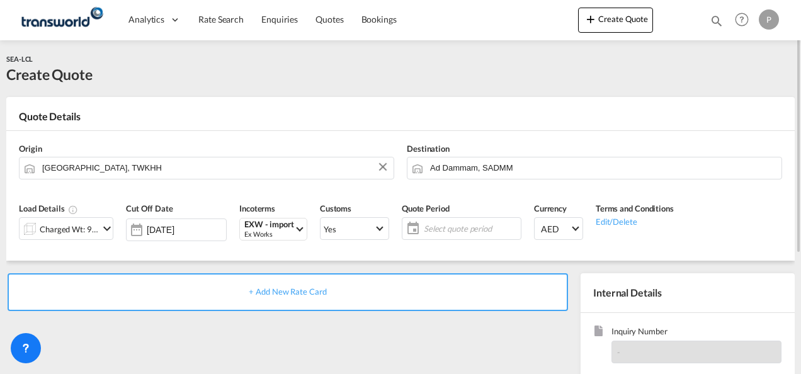
click at [469, 228] on span "Select quote period" at bounding box center [471, 228] width 94 height 11
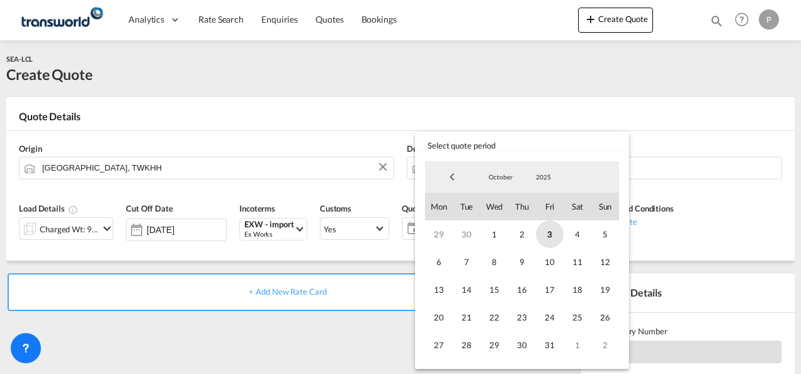
click at [554, 233] on span "3" at bounding box center [550, 234] width 28 height 28
click at [550, 344] on span "31" at bounding box center [550, 345] width 28 height 28
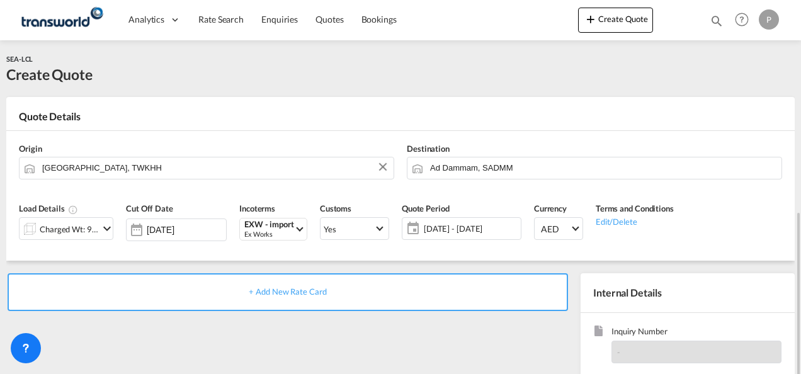
scroll to position [126, 0]
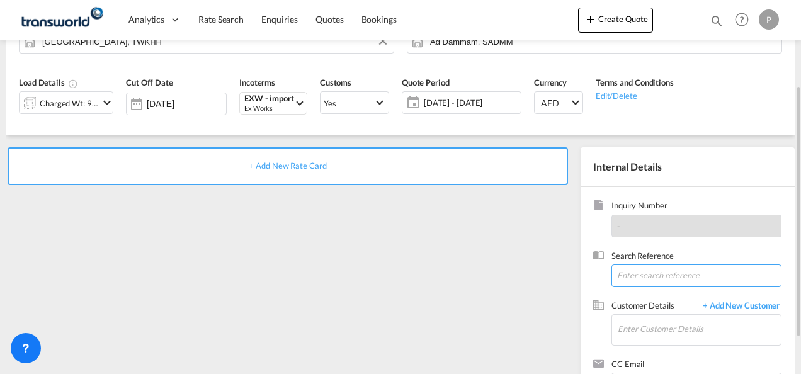
click at [661, 276] on input at bounding box center [697, 276] width 170 height 23
click at [636, 274] on input at bounding box center [697, 276] width 170 height 23
paste input "TWP8986"
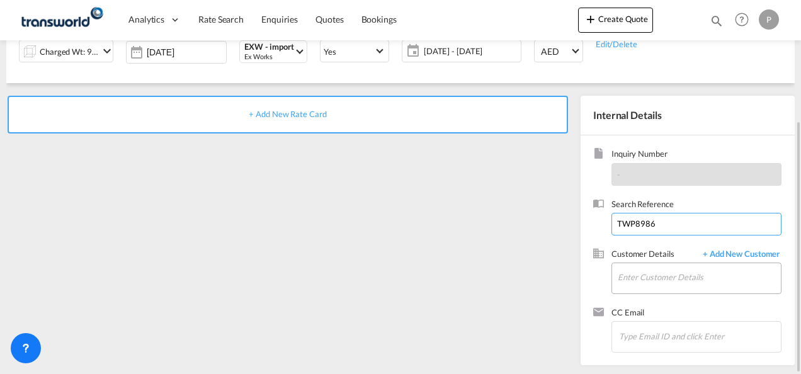
type input "TWP8986"
click at [656, 273] on input "Enter Customer Details" at bounding box center [699, 277] width 163 height 28
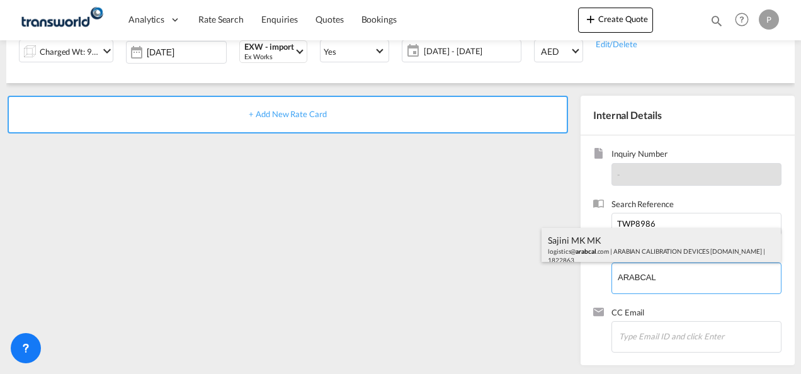
click at [618, 244] on div "Sajini MK MK logistics@ arabcal .com | ARABIAN CALIBRATION DEVICES [DOMAIN_NAME…" at bounding box center [661, 249] width 239 height 43
type input "ARABIAN CALIBRATION DEVICES [DOMAIN_NAME], Sajini MK MK, [EMAIL_ADDRESS][DOMAIN…"
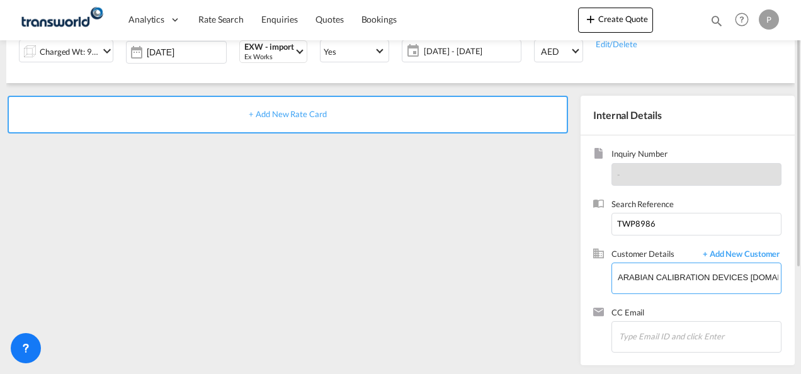
scroll to position [52, 0]
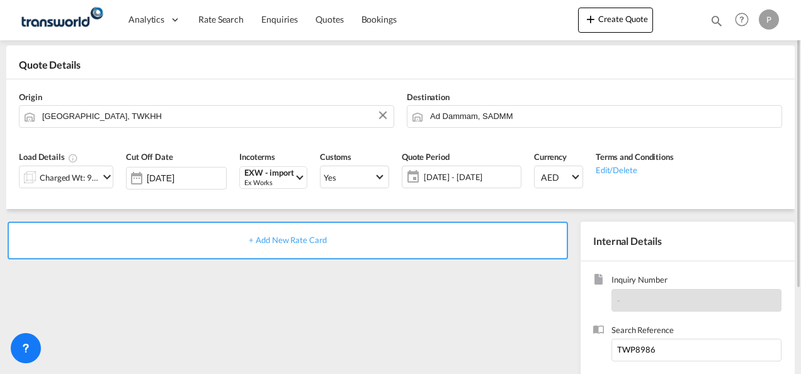
click at [300, 239] on span "+ Add New Rate Card" at bounding box center [287, 240] width 77 height 10
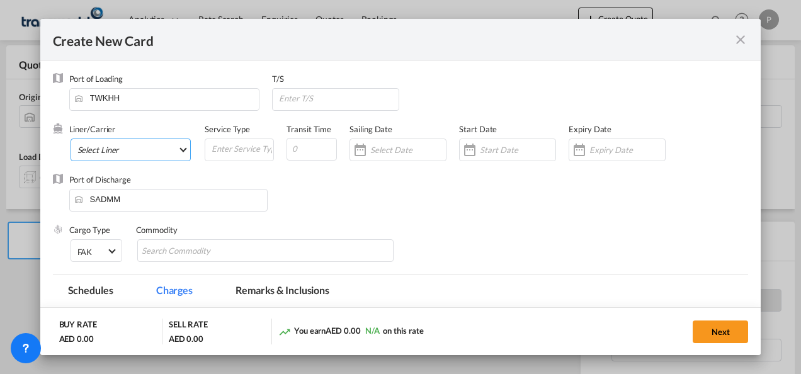
click at [135, 149] on md-select "Select Liner 2HM LOGISTICS D.O.O. / TDWC-CAPODISTRI 2HM LOGISTICS D.O.O. / TDWC…" at bounding box center [131, 150] width 121 height 23
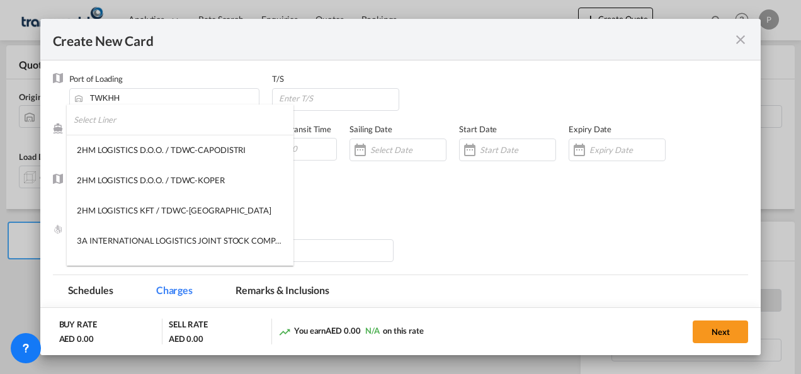
click at [153, 127] on input "search" at bounding box center [184, 120] width 220 height 30
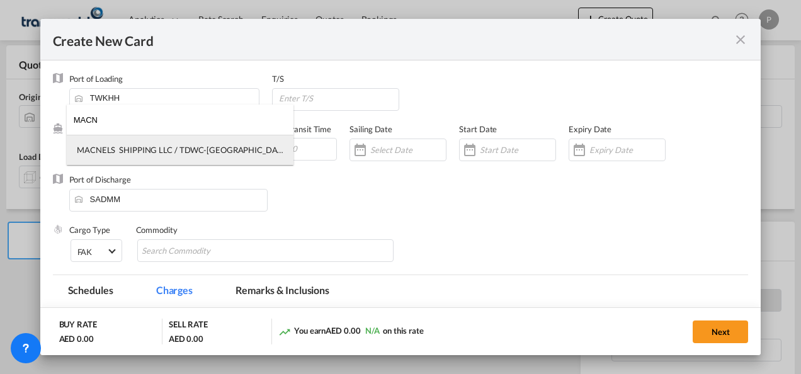
type input "MACN"
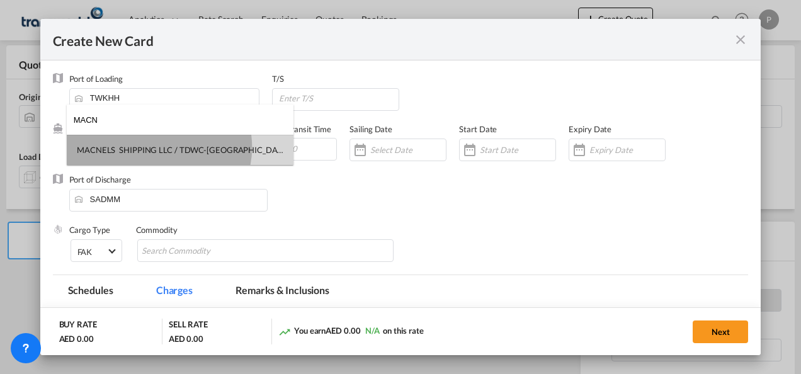
click at [159, 147] on div "MACNELS SHIPPING LLC / TDWC-[GEOGRAPHIC_DATA]" at bounding box center [180, 149] width 207 height 11
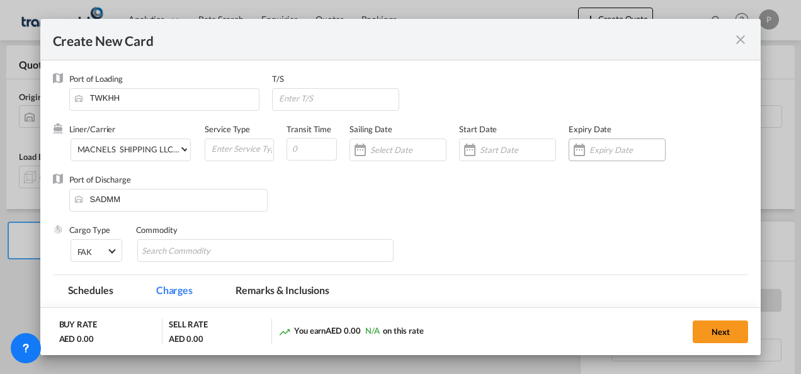
click at [598, 148] on input "Create New Card ..." at bounding box center [627, 150] width 76 height 10
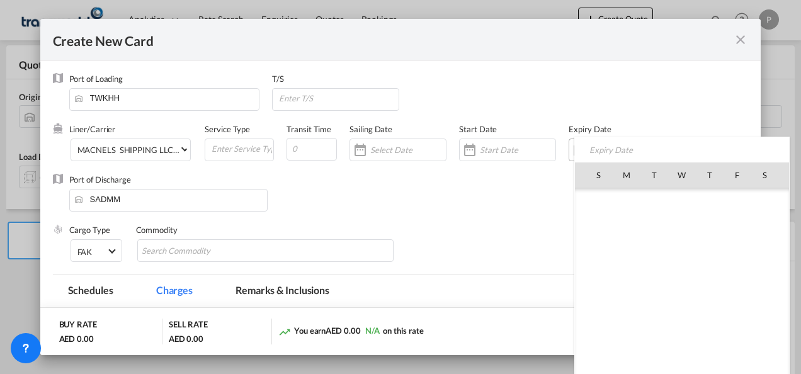
scroll to position [291904, 0]
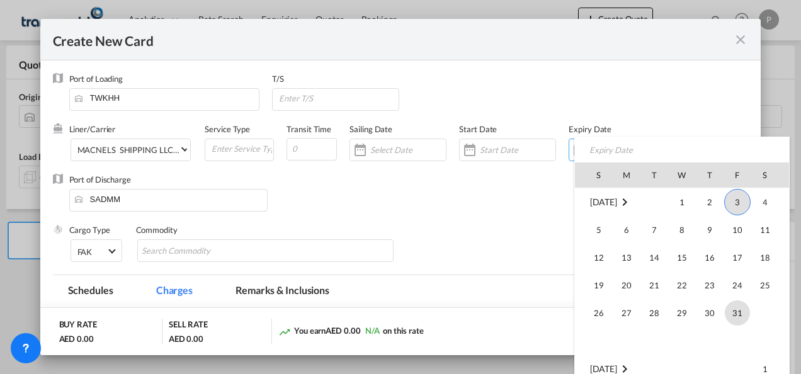
click at [737, 314] on span "31" at bounding box center [737, 312] width 25 height 25
type input "[DATE]"
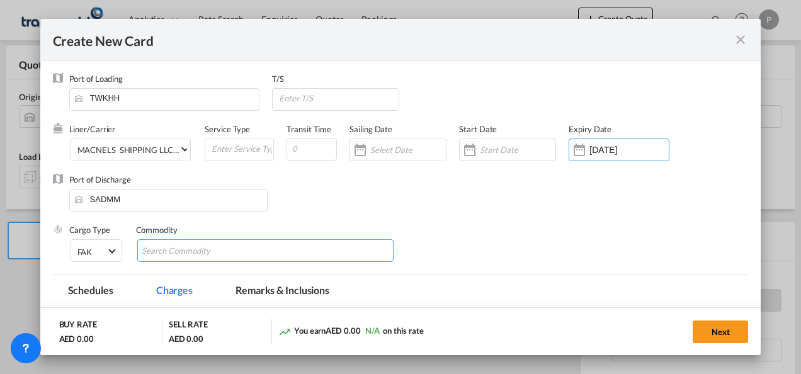
click at [183, 251] on input "Search Commodity" at bounding box center [199, 251] width 115 height 20
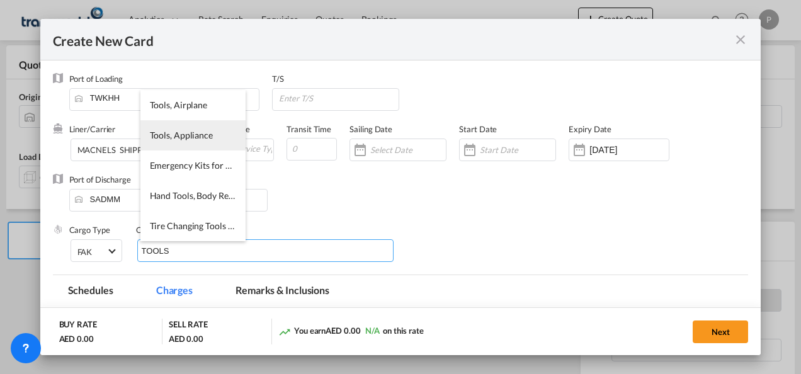
type input "TOOLS"
click at [189, 133] on span "Tools, Appliance" at bounding box center [181, 135] width 63 height 11
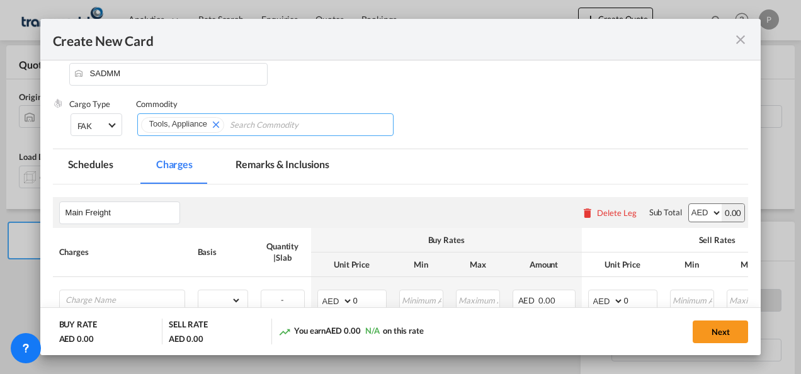
scroll to position [189, 0]
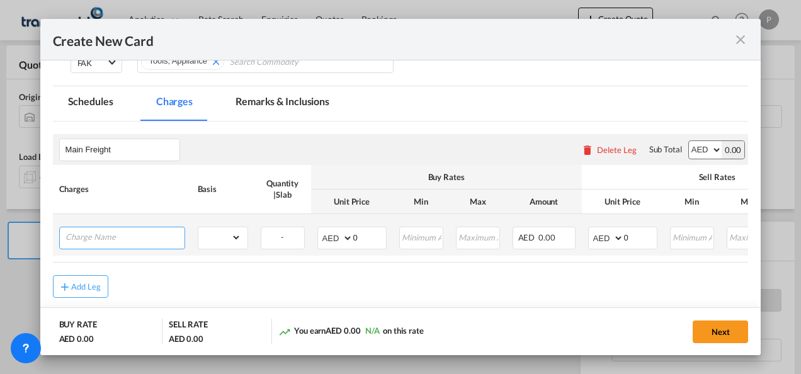
click at [98, 236] on input "Charge Name" at bounding box center [124, 236] width 119 height 19
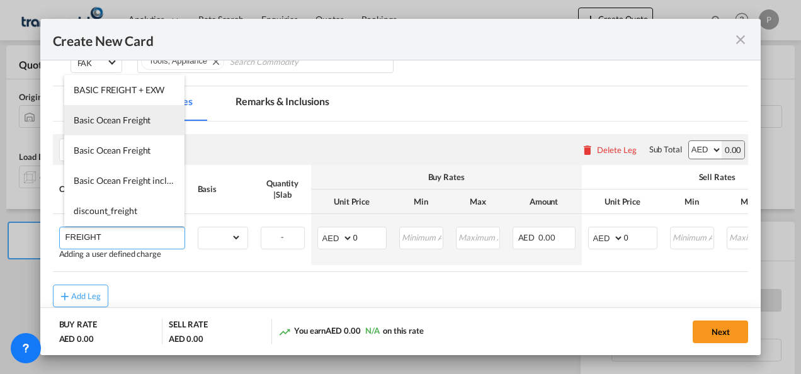
click at [127, 125] on span "Basic Ocean Freight" at bounding box center [112, 120] width 77 height 11
type input "Basic Ocean Freight"
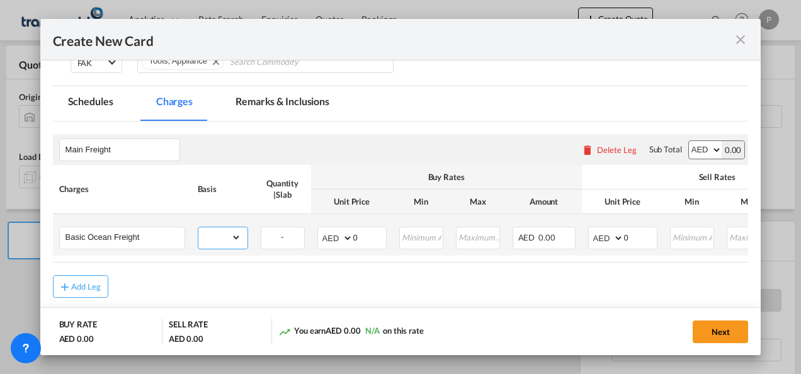
click at [235, 239] on select "gross_weight volumetric_weight per_shipment per_bl per_km per_hawb per_kg flat …" at bounding box center [219, 237] width 43 height 20
select select "per_shipment"
click at [198, 227] on select "gross_weight volumetric_weight per_shipment per_bl per_km per_hawb per_kg flat …" at bounding box center [219, 237] width 43 height 20
click at [363, 238] on input "0" at bounding box center [369, 236] width 33 height 19
click at [345, 234] on select "AED AFN ALL AMD ANG AOA ARS AUD AWG AZN BAM BBD BDT BGN BHD BIF BMD BND [PERSON…" at bounding box center [336, 238] width 33 height 18
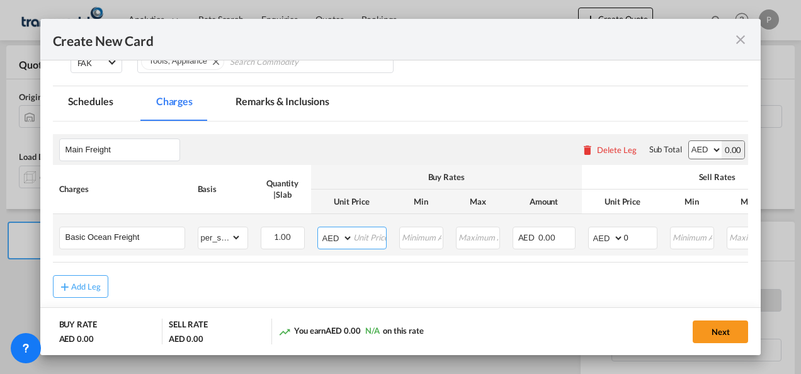
select select "string:USD"
click at [320, 229] on select "AED AFN ALL AMD ANG AOA ARS AUD AWG AZN BAM BBD BDT BGN BHD BIF BMD BND [PERSON…" at bounding box center [336, 238] width 33 height 18
click at [364, 237] on input "Create New Card ..." at bounding box center [369, 236] width 33 height 19
type input "1624"
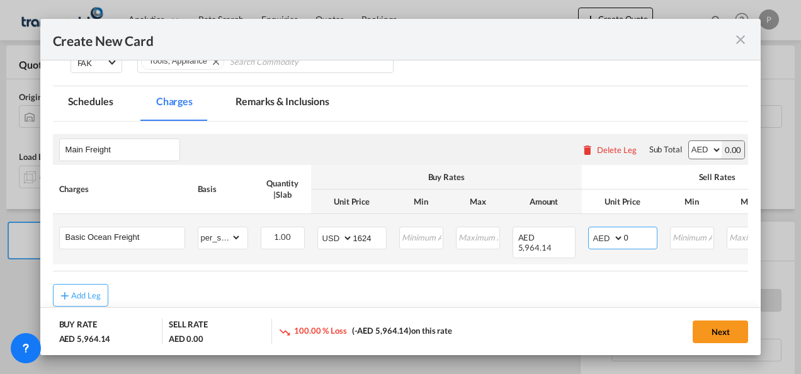
click at [615, 240] on select "AED AFN ALL AMD ANG AOA ARS AUD AWG AZN BAM BBD BDT BGN BHD BIF BMD BND [PERSON…" at bounding box center [607, 238] width 33 height 18
select select "string:USD"
click at [591, 229] on select "AED AFN ALL AMD ANG AOA ARS AUD AWG AZN BAM BBD BDT BGN BHD BIF BMD BND [PERSON…" at bounding box center [607, 238] width 33 height 18
click at [635, 237] on input "0" at bounding box center [640, 236] width 33 height 19
type input "1850"
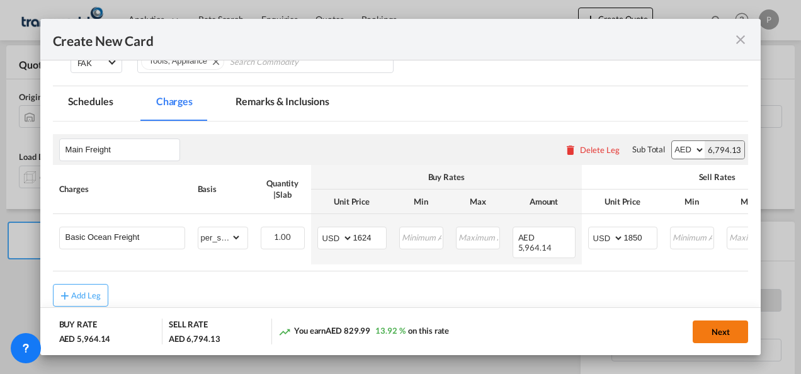
click at [720, 329] on button "Next" at bounding box center [720, 332] width 55 height 23
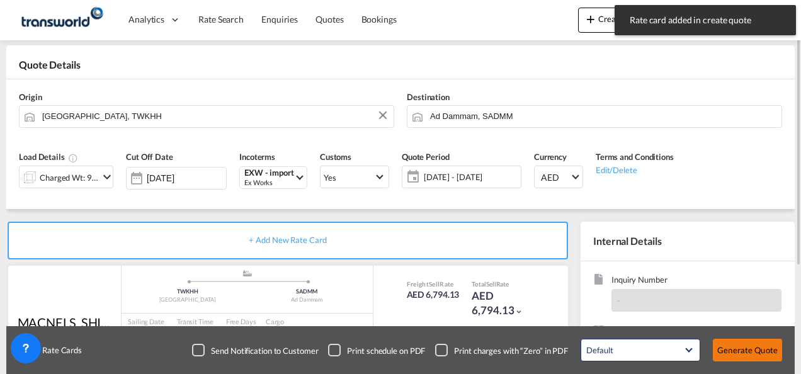
click at [742, 349] on button "Generate Quote" at bounding box center [747, 350] width 69 height 23
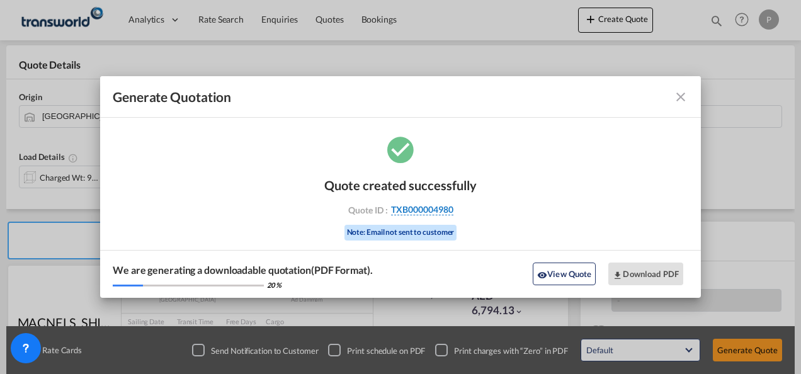
click at [413, 210] on span "TXB000004980" at bounding box center [422, 209] width 62 height 11
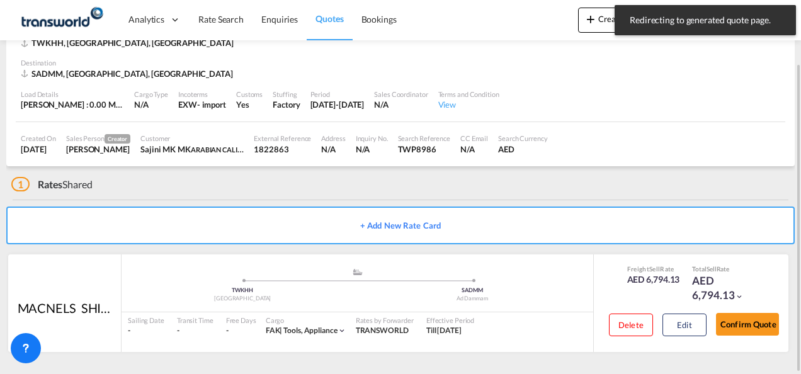
scroll to position [77, 0]
click at [751, 328] on button "Confirm Quote" at bounding box center [747, 325] width 63 height 23
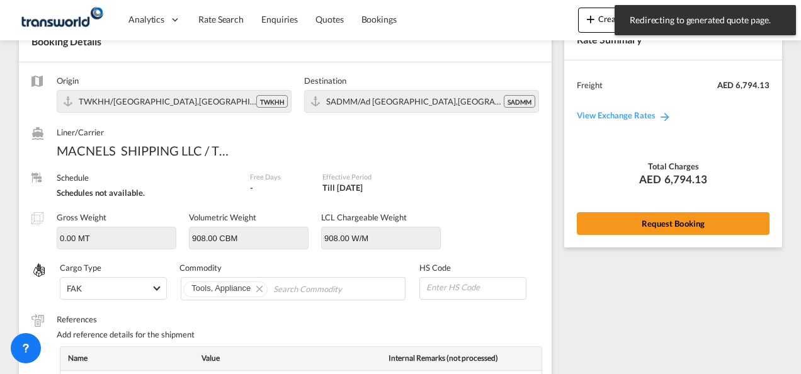
scroll to position [506, 0]
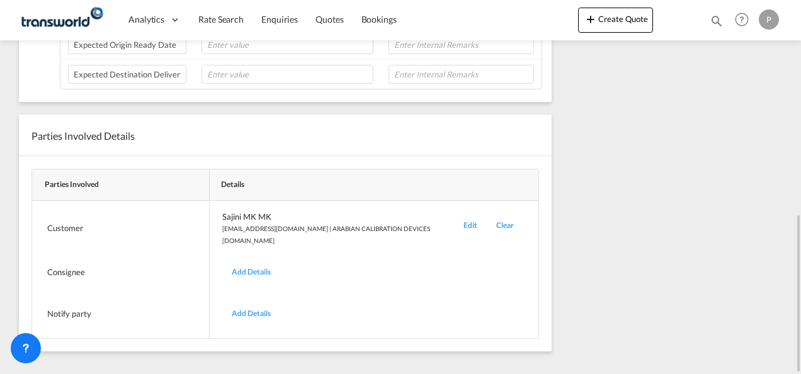
click at [454, 219] on div "Edit" at bounding box center [470, 228] width 33 height 35
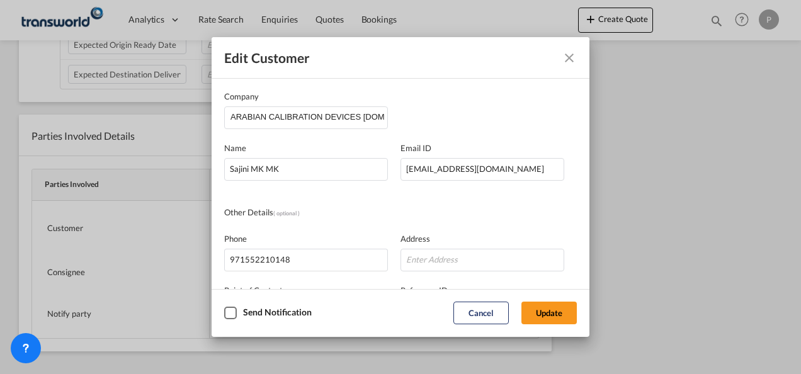
scroll to position [149, 0]
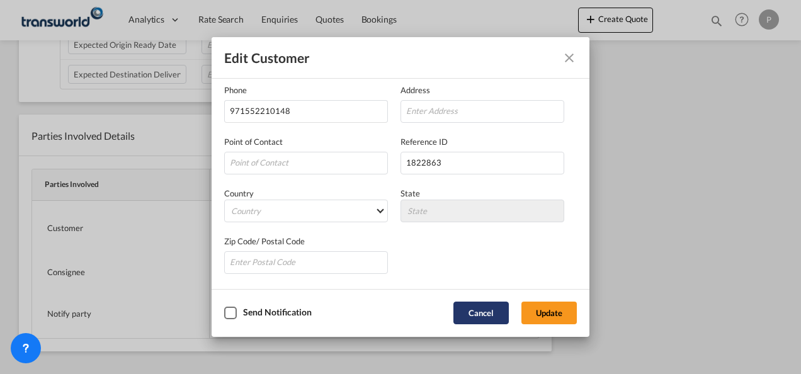
click at [469, 315] on button "Cancel" at bounding box center [480, 313] width 55 height 23
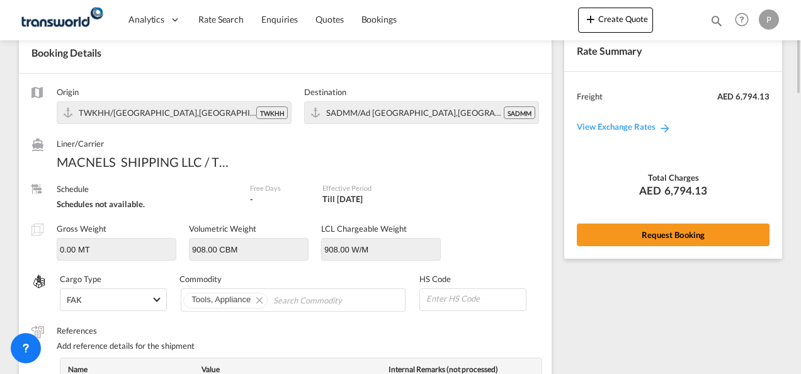
scroll to position [0, 0]
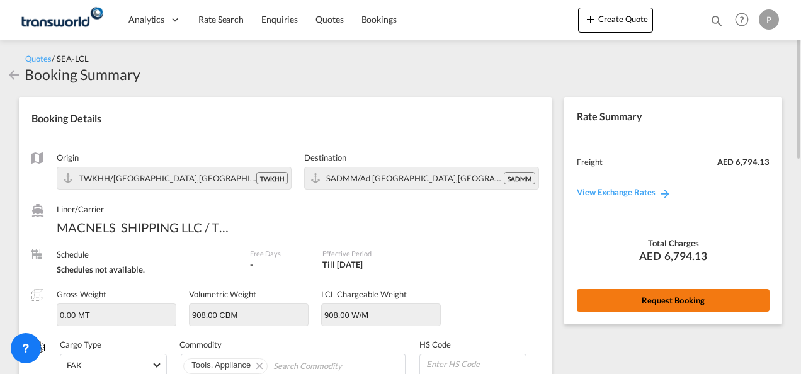
click at [670, 302] on button "Request Booking" at bounding box center [673, 300] width 193 height 23
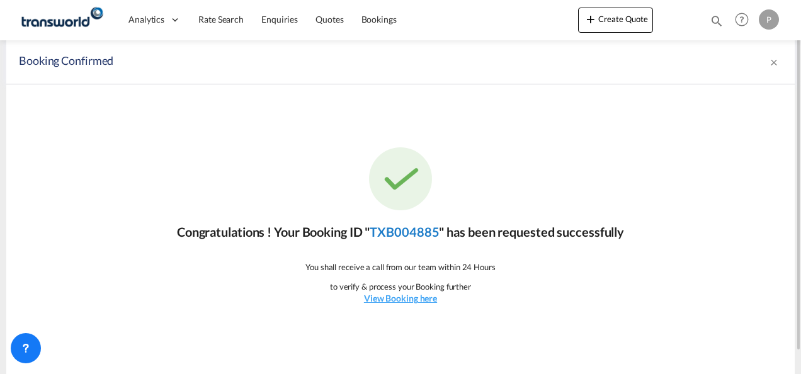
click at [411, 232] on link "TXB004885" at bounding box center [404, 231] width 69 height 15
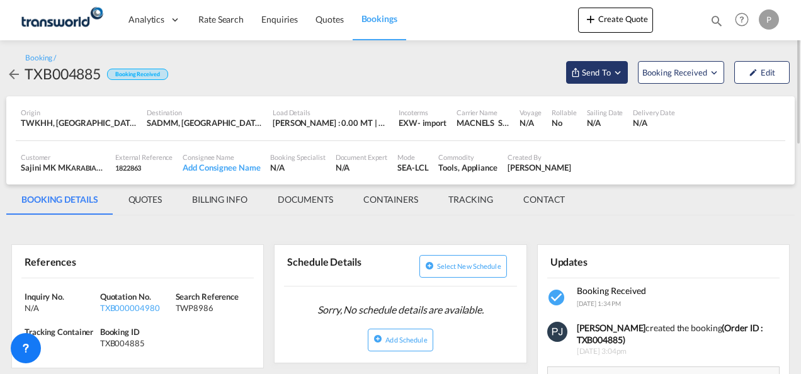
click at [617, 72] on md-icon "Open demo menu" at bounding box center [617, 72] width 11 height 11
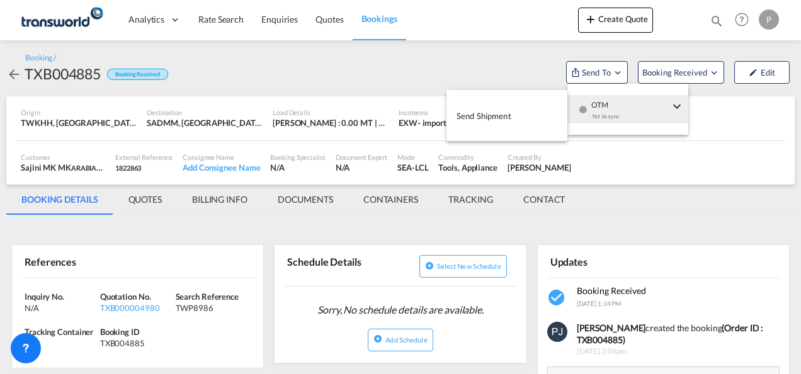
click at [498, 118] on span "Send Shipment" at bounding box center [484, 116] width 55 height 20
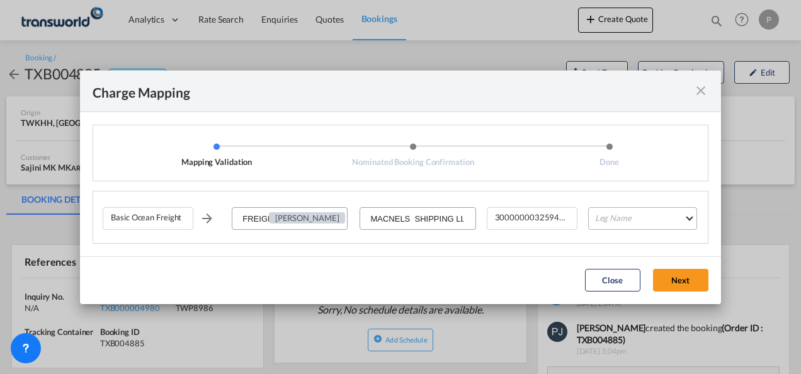
click at [629, 224] on md-select "Leg Name HANDLING ORIGIN VESSEL HANDLING DESTINATION OTHERS TL PICK UP CUSTOMS …" at bounding box center [642, 218] width 109 height 23
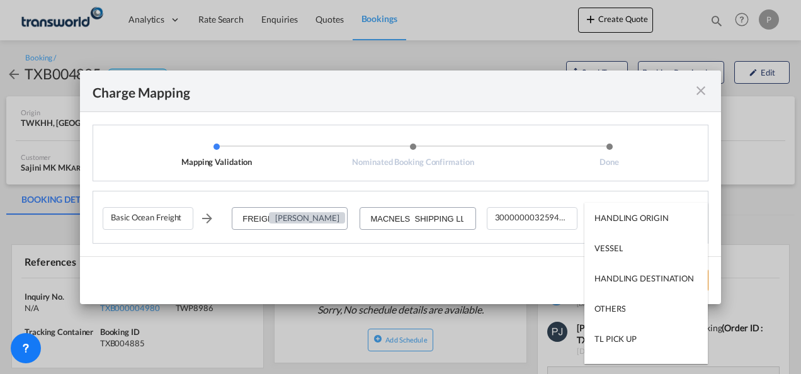
type md-option "HANDLING ORIGIN"
type md-option "VESSEL"
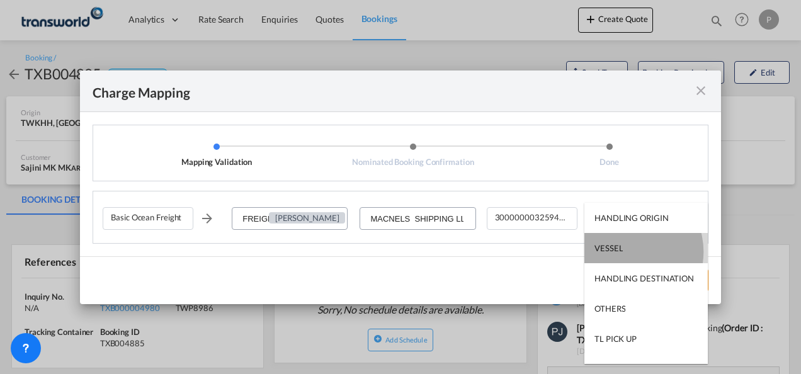
click at [626, 252] on md-option "VESSEL" at bounding box center [645, 248] width 123 height 30
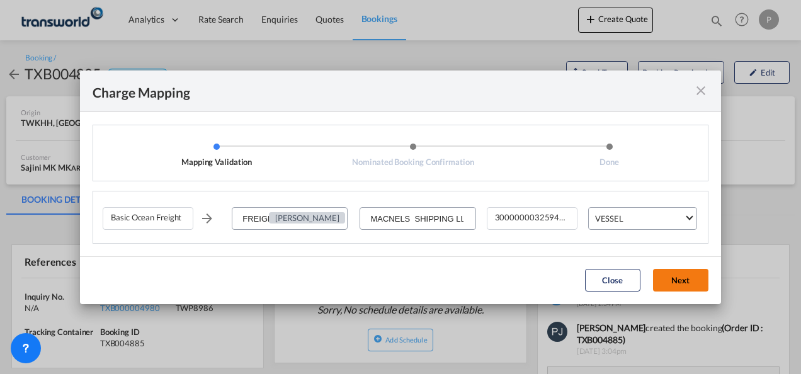
click at [694, 278] on button "Next" at bounding box center [680, 280] width 55 height 23
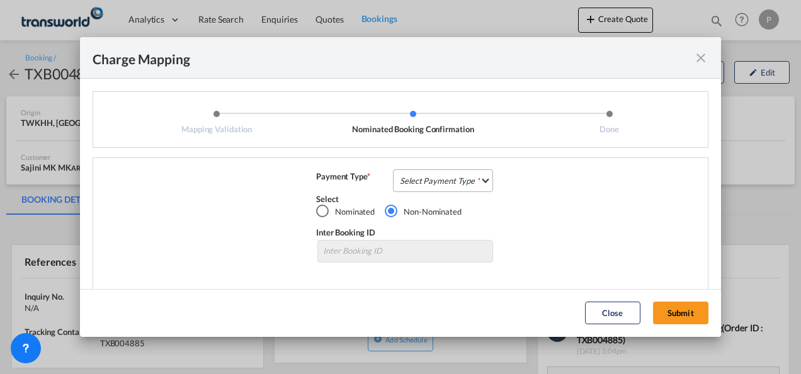
click at [440, 178] on md-select "Select Payment Type COLLECT PREPAID" at bounding box center [443, 180] width 100 height 23
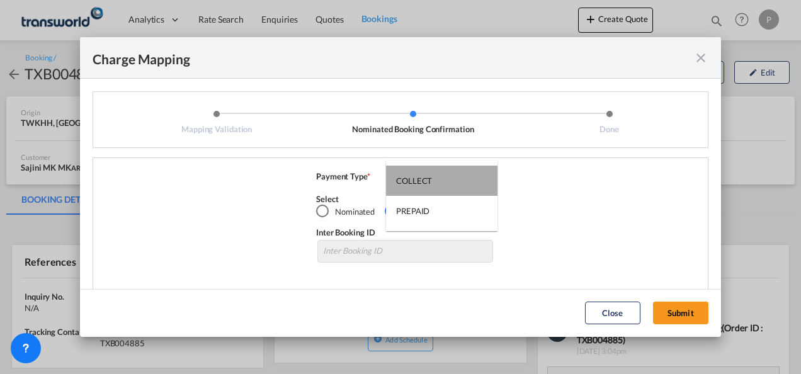
click at [433, 181] on md-option "COLLECT" at bounding box center [441, 181] width 111 height 30
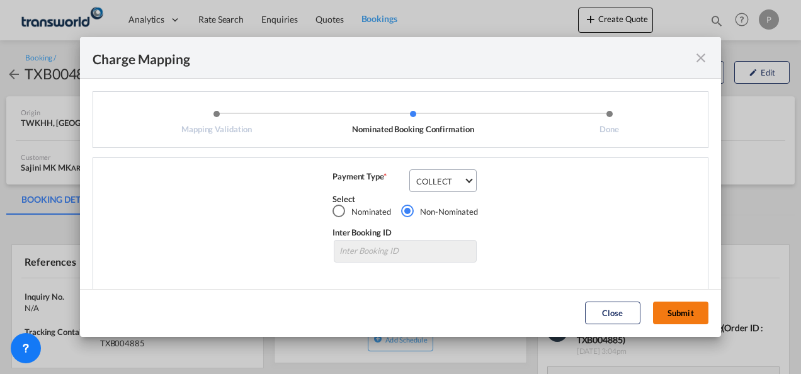
click at [686, 312] on button "Submit" at bounding box center [680, 313] width 55 height 23
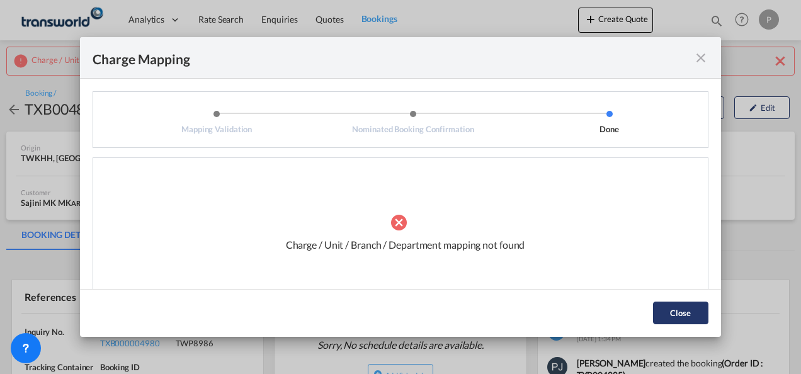
click at [693, 317] on button "Close" at bounding box center [680, 313] width 55 height 23
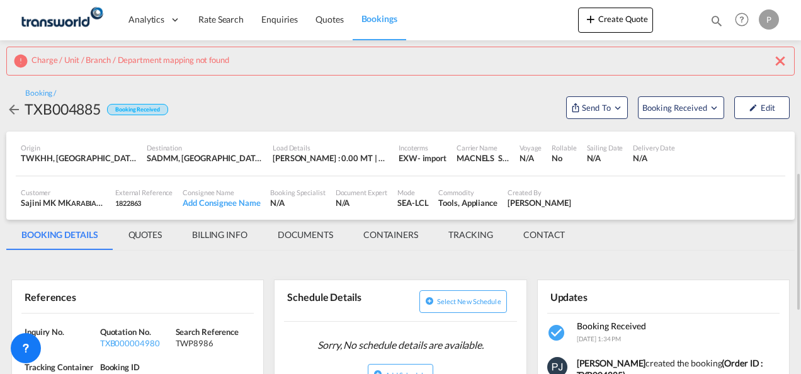
scroll to position [126, 0]
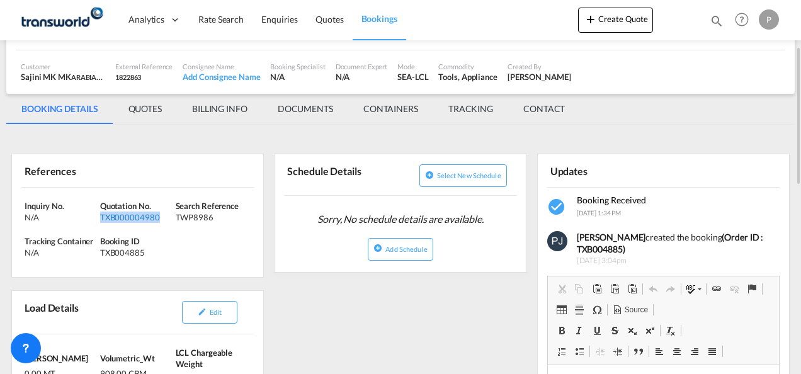
drag, startPoint x: 162, startPoint y: 215, endPoint x: 100, endPoint y: 218, distance: 63.0
click at [100, 218] on div "TXB000004980" at bounding box center [136, 217] width 72 height 11
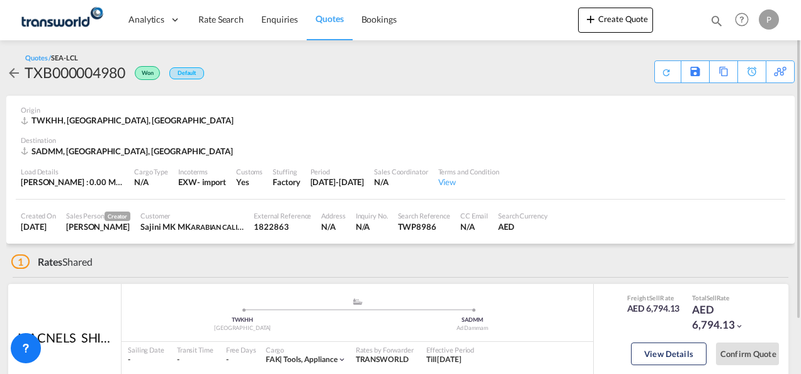
click at [93, 74] on div "TXB000004980" at bounding box center [75, 72] width 101 height 20
copy div "TXB000004980"
click at [717, 19] on md-icon "icon-magnify" at bounding box center [717, 21] width 14 height 14
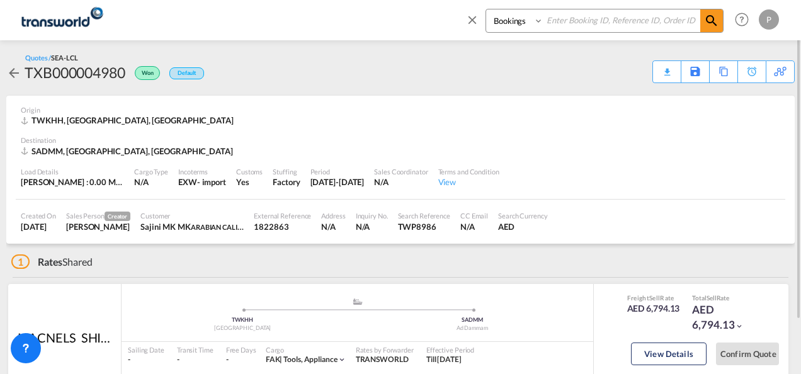
click at [613, 25] on input at bounding box center [622, 20] width 157 height 22
paste input "TXB000004980"
type input "TXB000004980"
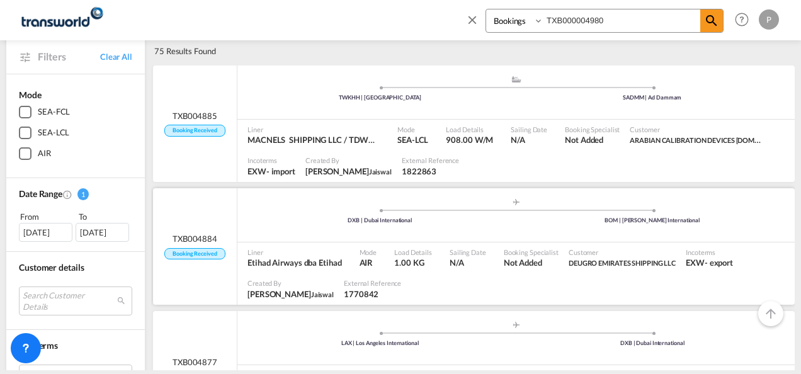
scroll to position [126, 0]
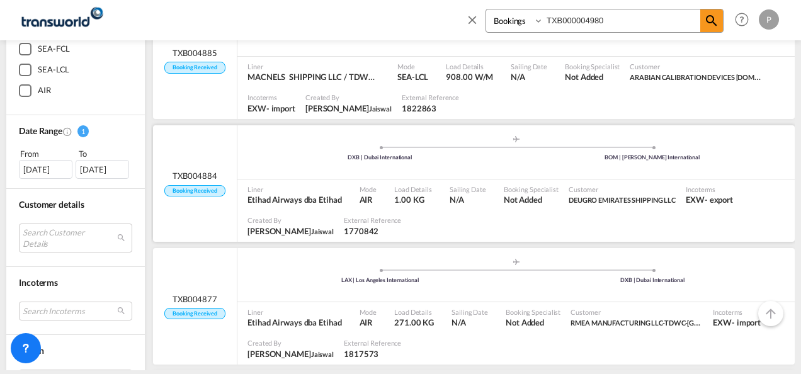
click at [208, 179] on span "TXB004884" at bounding box center [195, 175] width 45 height 11
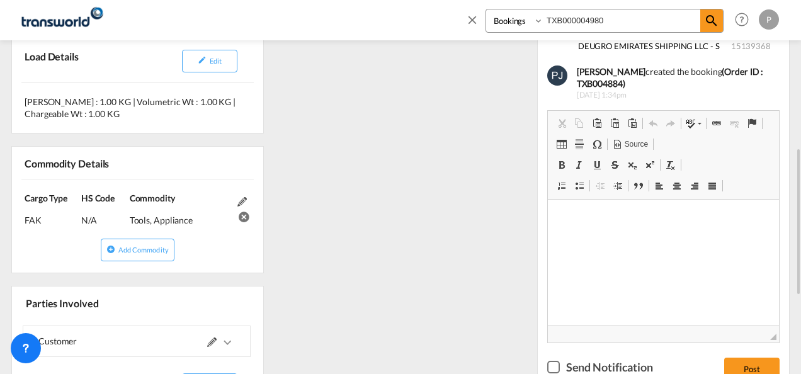
scroll to position [504, 0]
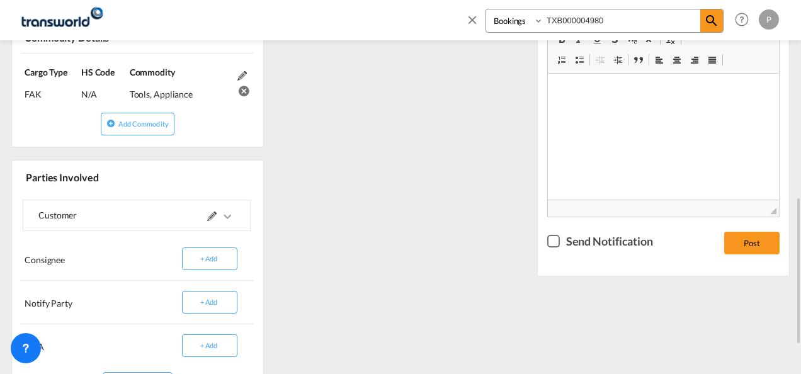
click at [213, 212] on md-icon at bounding box center [211, 216] width 9 height 9
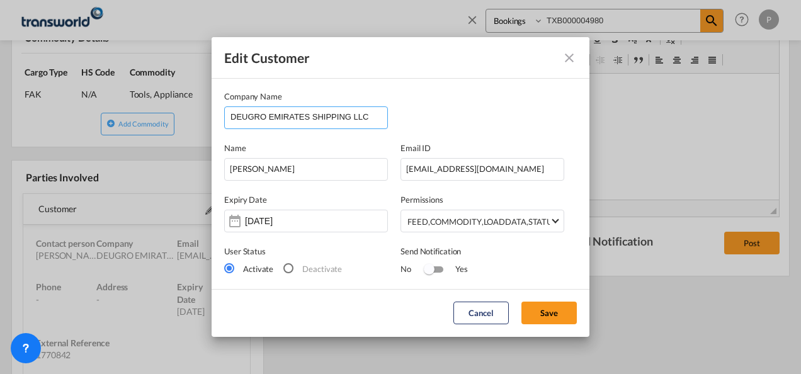
click at [359, 114] on input "DEUGRO EMIRATES SHIPPING LLC" at bounding box center [309, 116] width 157 height 19
click at [574, 60] on md-icon "icon-close" at bounding box center [569, 57] width 15 height 15
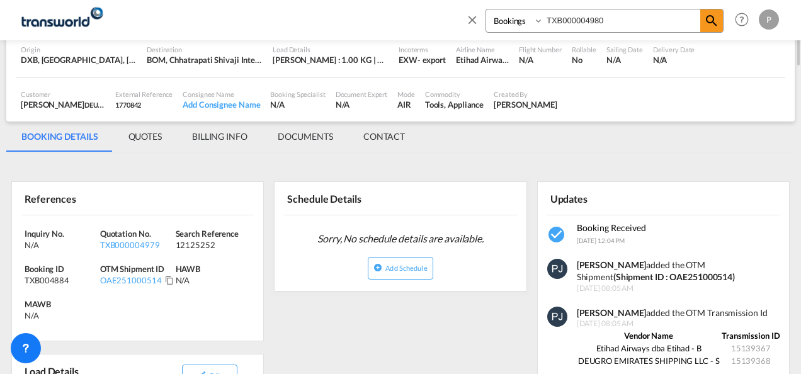
scroll to position [0, 0]
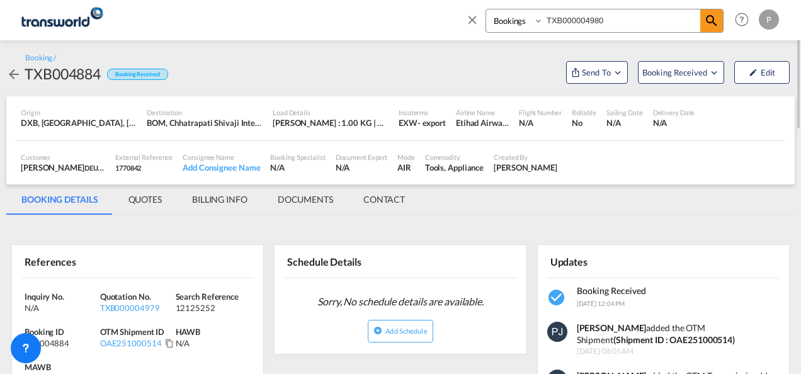
click at [638, 20] on input "TXB000004980" at bounding box center [622, 20] width 157 height 22
drag, startPoint x: 638, startPoint y: 21, endPoint x: 368, endPoint y: -7, distance: 271.7
click at [368, 0] on html "Analytics Dashboard Rate Search Enquiries Quotes Bookings Bookings Quotes Enqui…" at bounding box center [400, 187] width 801 height 374
click at [474, 16] on md-icon "icon-close" at bounding box center [472, 20] width 14 height 14
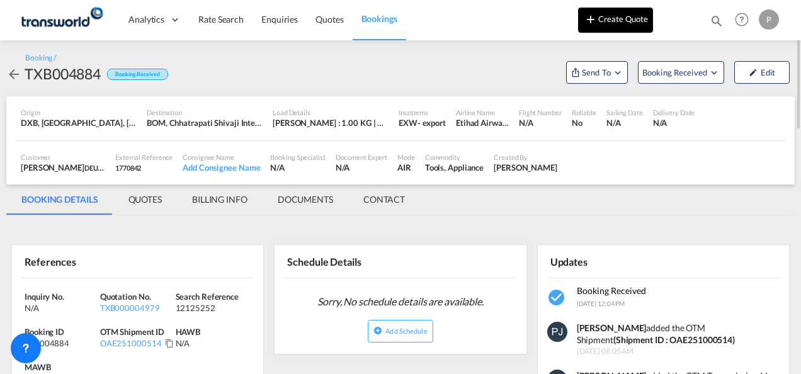
click at [621, 15] on button "Create Quote" at bounding box center [615, 20] width 75 height 25
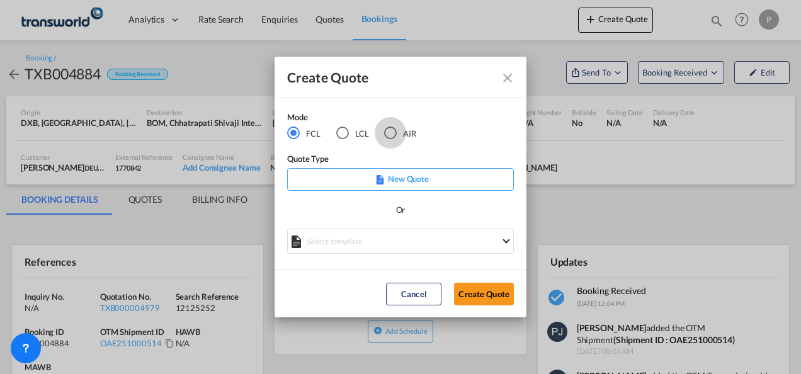
click at [392, 130] on div "AIR" at bounding box center [390, 133] width 13 height 13
click at [489, 292] on button "Create Quote" at bounding box center [484, 294] width 60 height 23
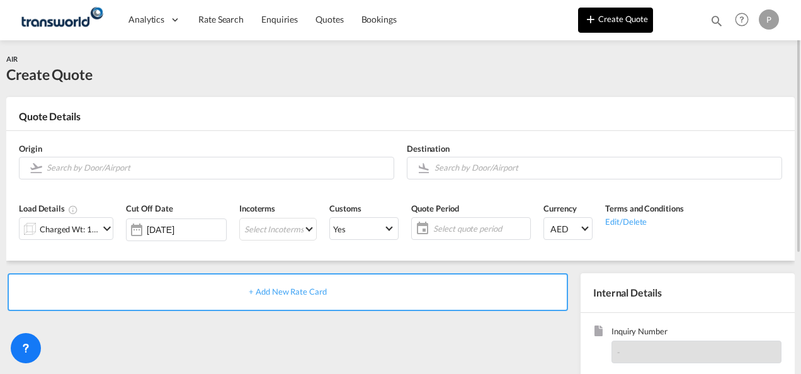
click at [613, 20] on button "Create Quote" at bounding box center [615, 20] width 75 height 25
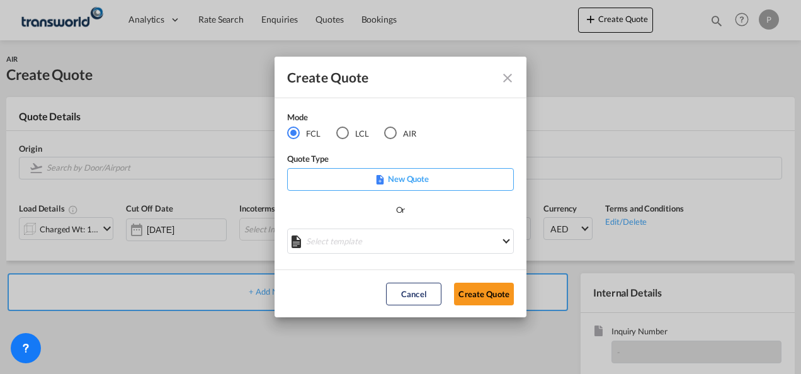
click at [394, 132] on div "AIR" at bounding box center [390, 133] width 13 height 13
click at [481, 300] on button "Create Quote" at bounding box center [484, 294] width 60 height 23
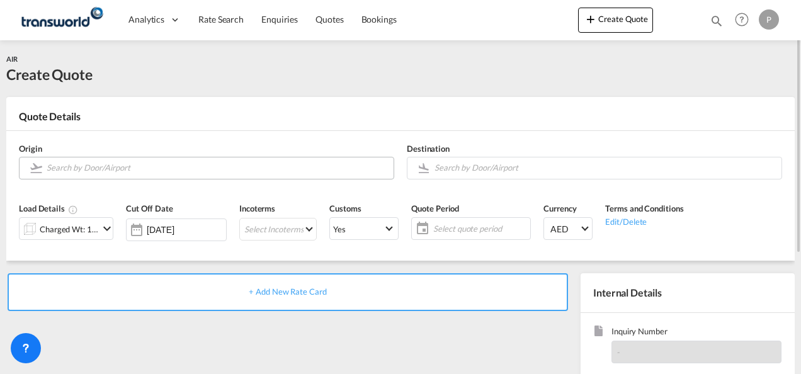
click at [165, 168] on input "Search by Door/Airport" at bounding box center [217, 168] width 341 height 22
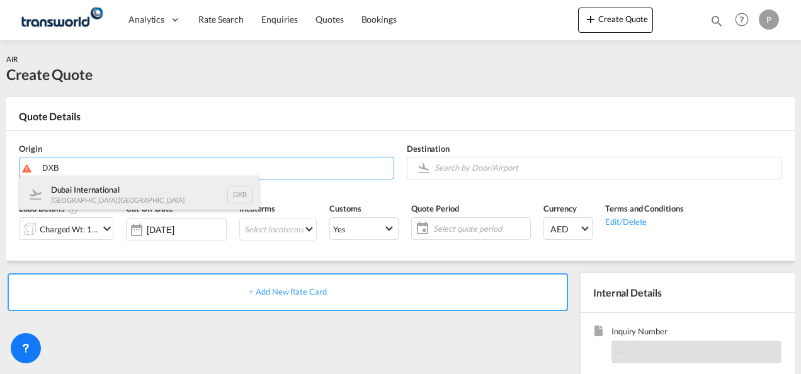
click at [151, 189] on div "Dubai International [GEOGRAPHIC_DATA] , [GEOGRAPHIC_DATA] DXB" at bounding box center [139, 195] width 239 height 38
type input "Dubai International, [GEOGRAPHIC_DATA], DXB"
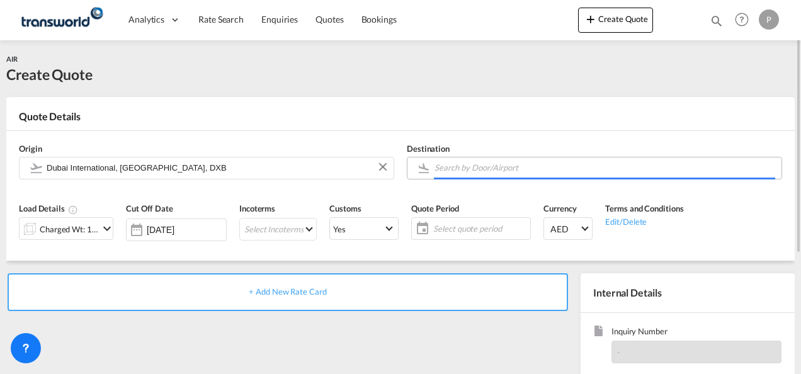
click at [506, 166] on input "Search by Door/Airport" at bounding box center [605, 168] width 341 height 22
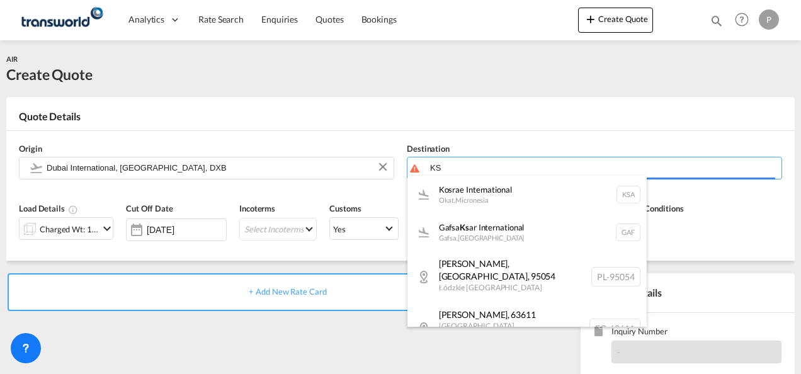
type input "K"
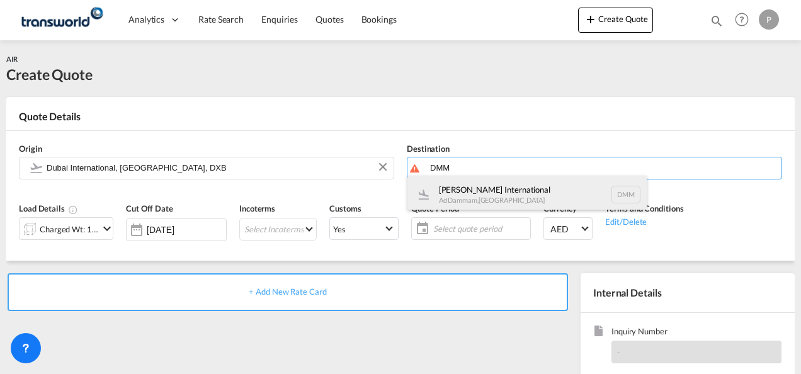
click at [510, 191] on div "[PERSON_NAME] International Ad Dammam , [GEOGRAPHIC_DATA] DMM" at bounding box center [526, 195] width 239 height 38
type input "[PERSON_NAME] International, Ad Dammam, DMM"
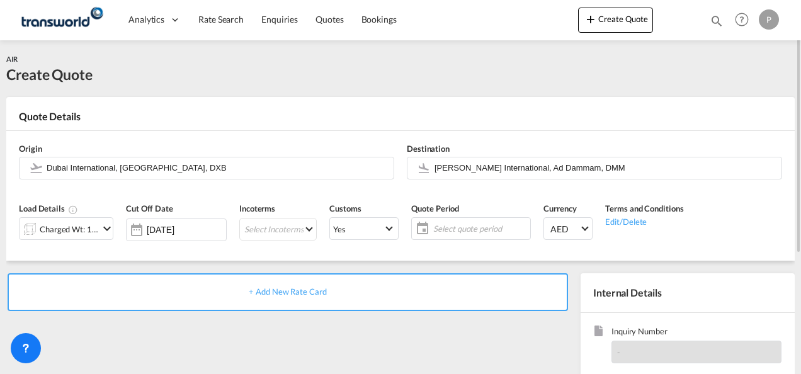
click at [105, 225] on md-icon "icon-chevron-down" at bounding box center [107, 228] width 15 height 15
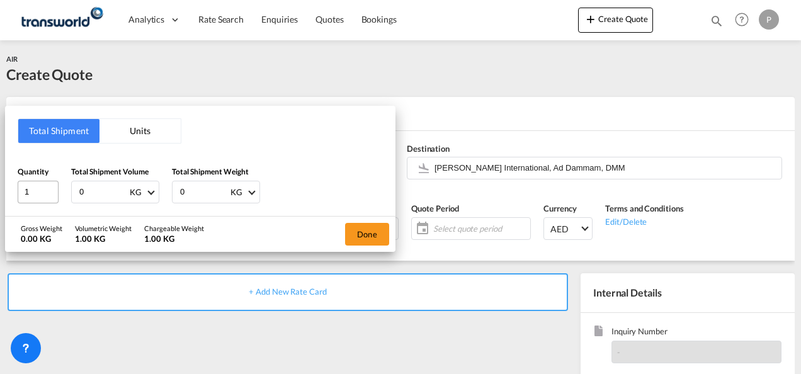
drag, startPoint x: 110, startPoint y: 190, endPoint x: 33, endPoint y: 191, distance: 76.8
click at [33, 191] on div "Quantity 1 Total Shipment Volume 0 KG CBM CFT KG LB Total Shipment Weight 0 KG …" at bounding box center [200, 185] width 365 height 38
type input "17"
click at [368, 231] on button "Done" at bounding box center [367, 234] width 44 height 23
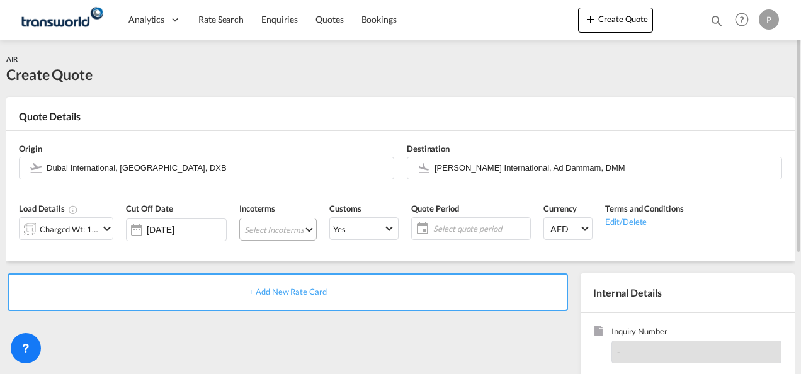
click at [280, 229] on md-select "Select Incoterms CIP - export Carriage and Insurance Paid to DDP - export Deliv…" at bounding box center [277, 229] width 77 height 23
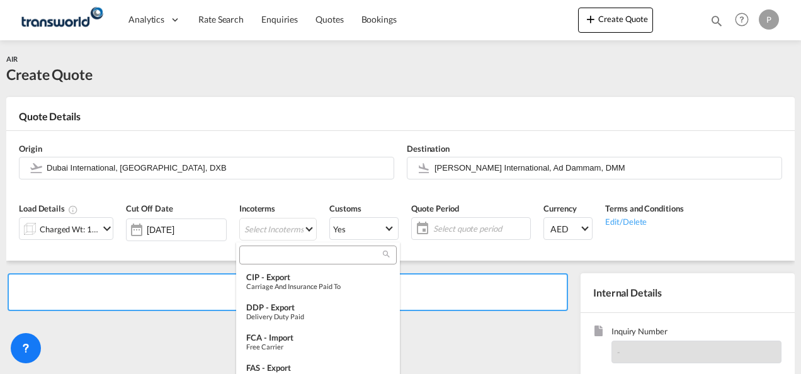
click at [287, 256] on input "search" at bounding box center [313, 254] width 140 height 11
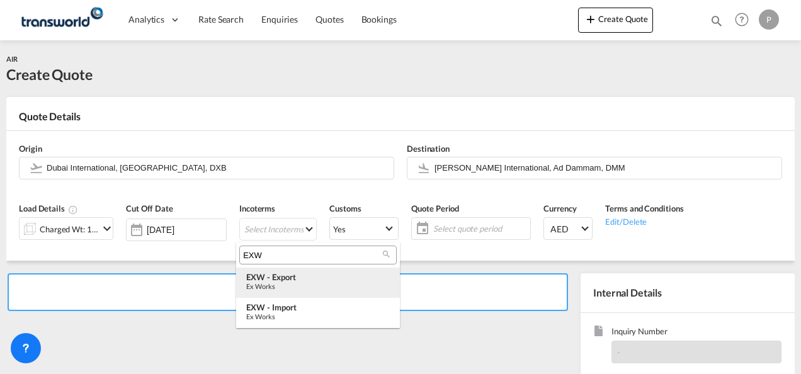
type input "EXW"
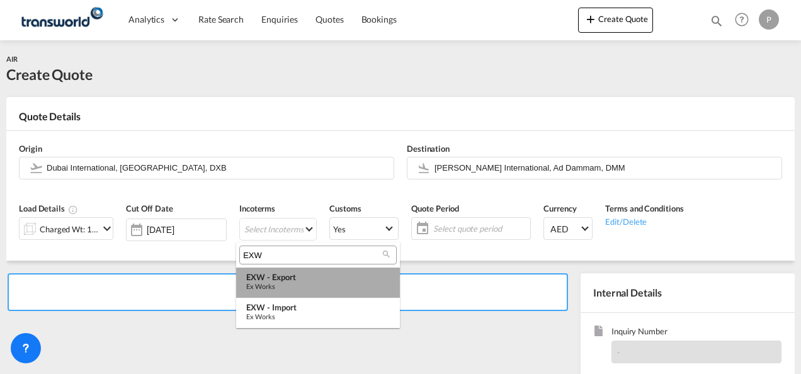
click at [293, 285] on div "Ex Works" at bounding box center [318, 286] width 144 height 8
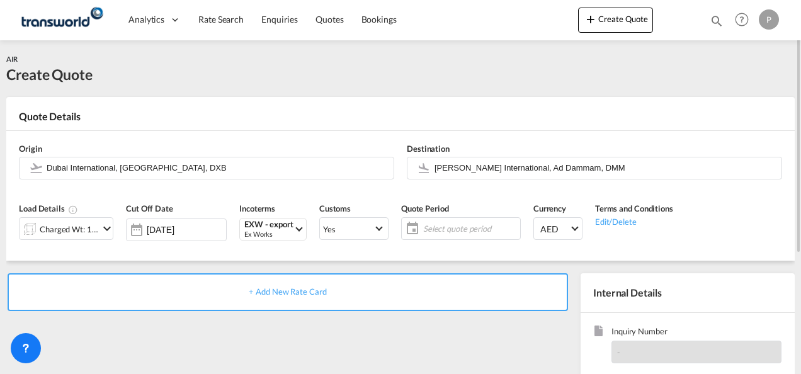
click at [450, 232] on span "Select quote period" at bounding box center [470, 228] width 94 height 11
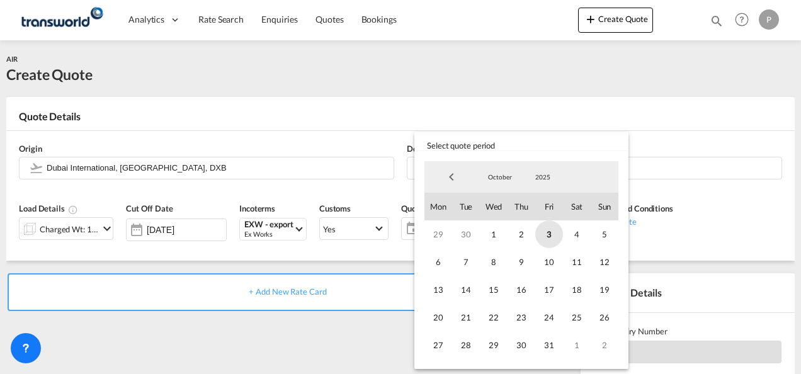
click at [547, 234] on span "3" at bounding box center [549, 234] width 28 height 28
click at [552, 346] on span "31" at bounding box center [549, 345] width 28 height 28
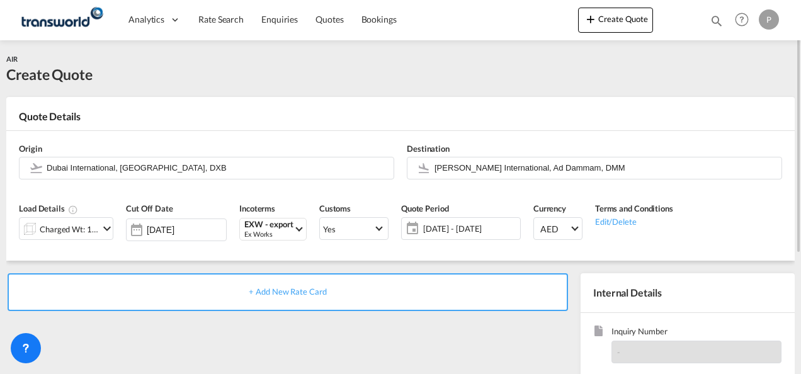
scroll to position [178, 0]
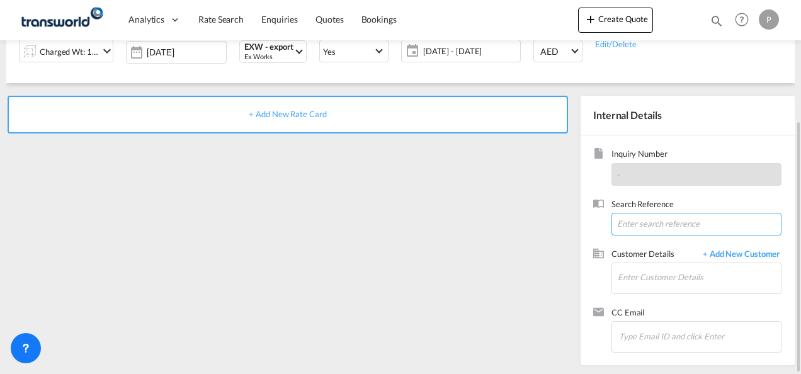
click at [666, 223] on input at bounding box center [697, 224] width 170 height 23
click at [638, 225] on input at bounding box center [697, 224] width 170 height 23
paste input "TWP9247"
type input "TWP9247"
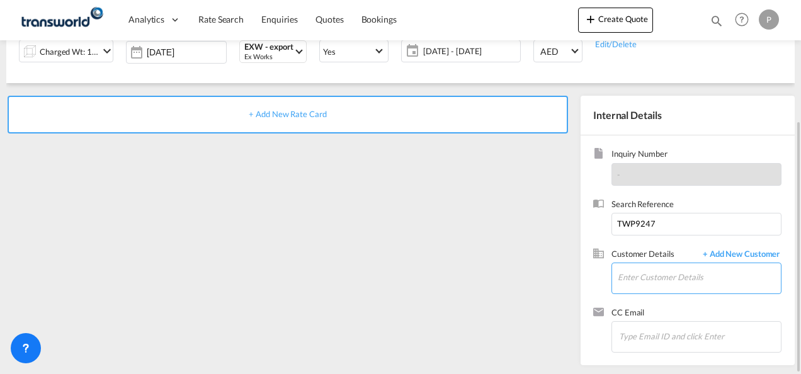
click at [654, 283] on input "Enter Customer Details" at bounding box center [699, 277] width 163 height 28
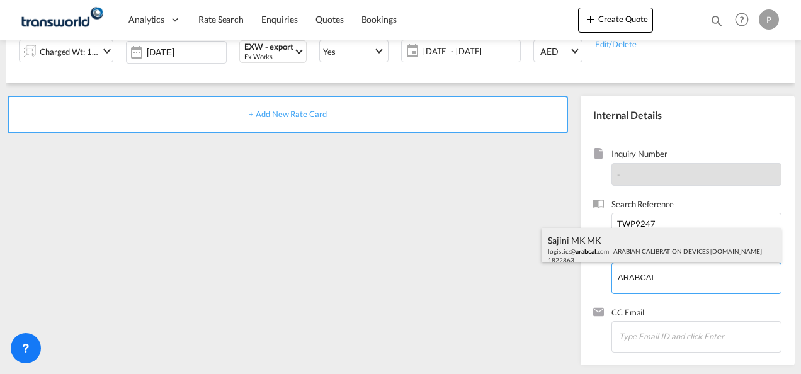
click at [629, 244] on div "Sajini MK MK logistics@ arabcal .com | ARABIAN CALIBRATION DEVICES [DOMAIN_NAME…" at bounding box center [661, 249] width 239 height 43
type input "ARABIAN CALIBRATION DEVICES [DOMAIN_NAME], Sajini MK MK, [EMAIL_ADDRESS][DOMAIN…"
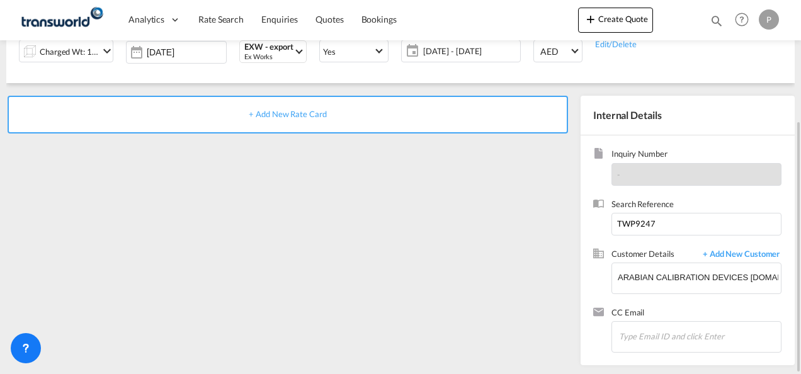
click at [285, 112] on span "+ Add New Rate Card" at bounding box center [287, 114] width 77 height 10
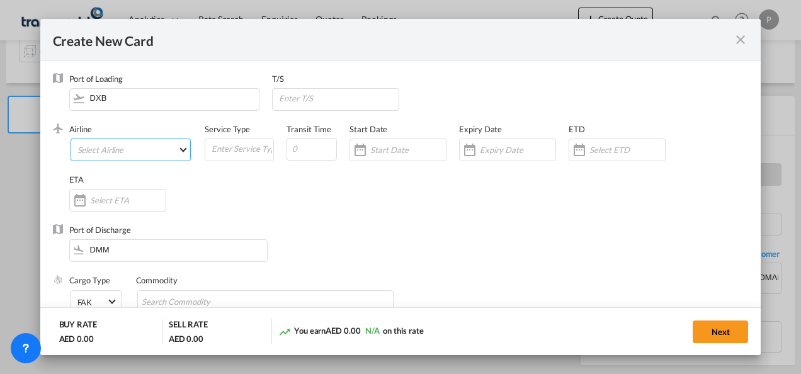
click at [142, 154] on md-select "Select Airline AIR EXPRESS S.A. (1166- / -) CMA CGM Air Cargo (1140-2C / -) DDW…" at bounding box center [131, 150] width 121 height 23
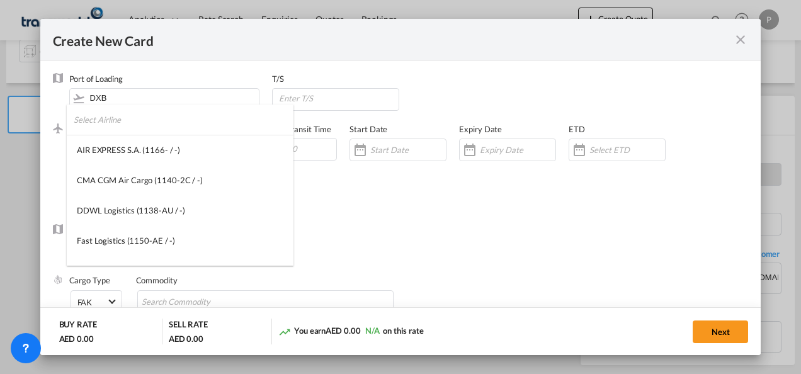
click at [132, 126] on input "search" at bounding box center [184, 120] width 220 height 30
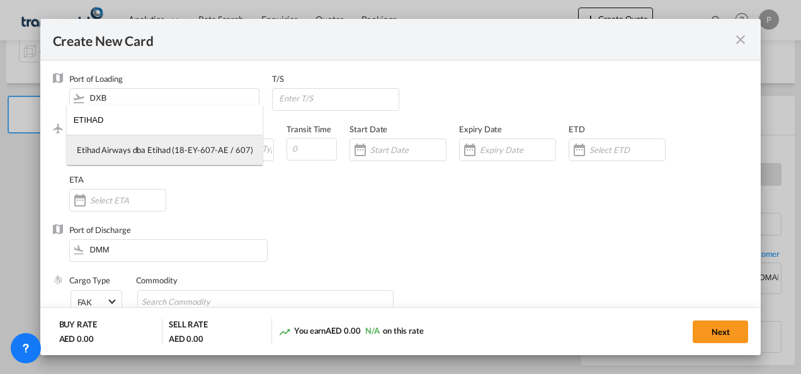
type input "ETIHAD"
click at [151, 147] on div "Etihad Airways dba Etihad (18-EY-607-AE / 607)" at bounding box center [165, 149] width 176 height 11
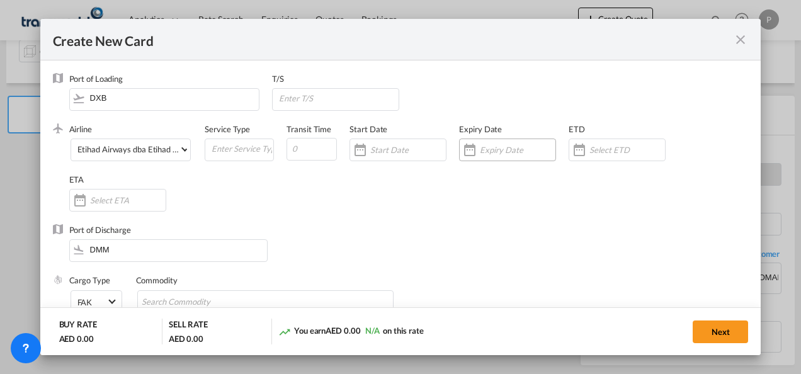
click at [511, 147] on input "Create New Card ..." at bounding box center [518, 150] width 76 height 10
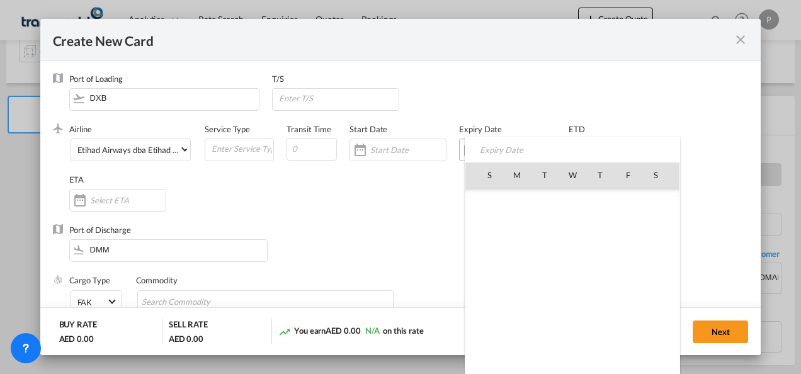
scroll to position [291904, 0]
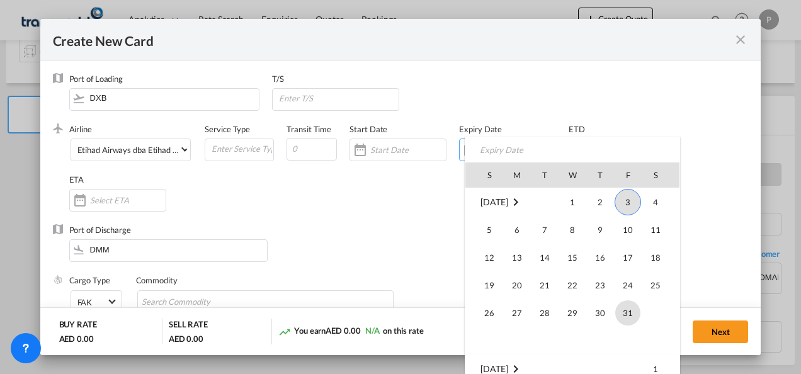
click at [627, 311] on span "31" at bounding box center [627, 312] width 25 height 25
type input "[DATE]"
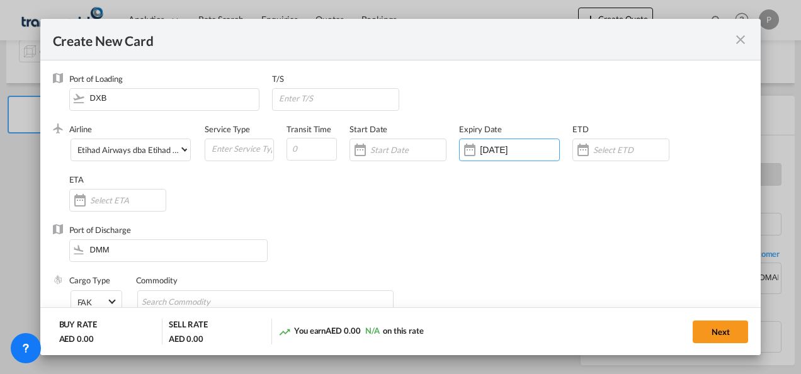
click at [741, 42] on md-icon "icon-close fg-AAA8AD m-0 pointer" at bounding box center [740, 39] width 15 height 15
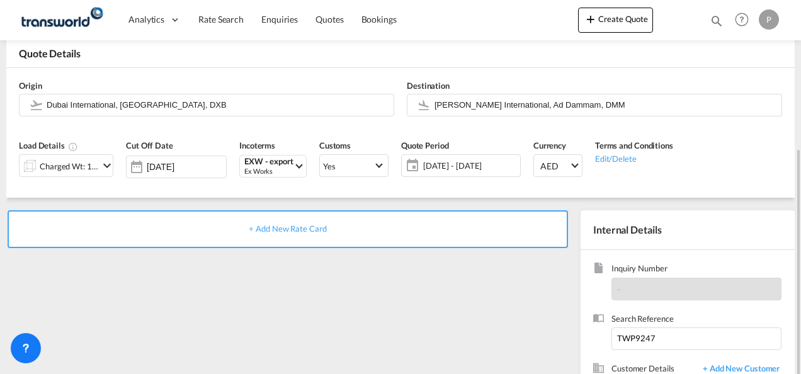
scroll to position [126, 0]
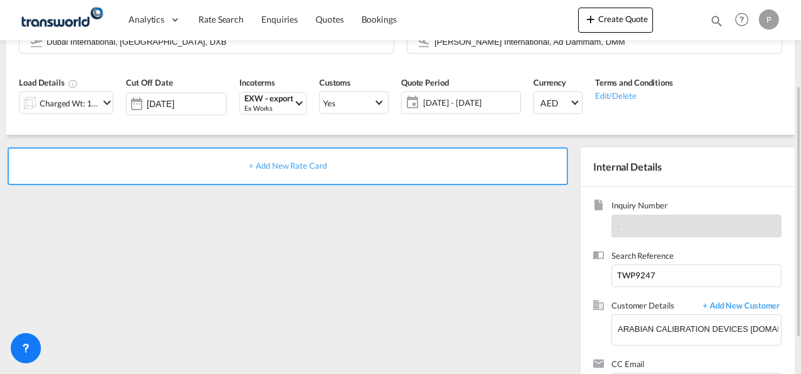
click at [305, 159] on div "+ Add New Rate Card" at bounding box center [288, 166] width 561 height 38
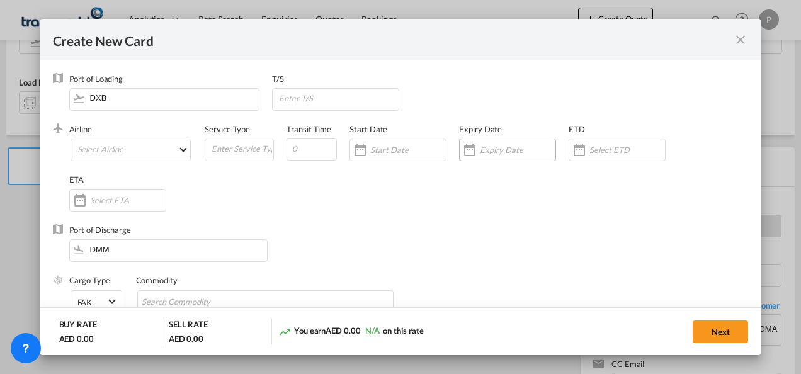
click at [498, 151] on input "Create New Card ..." at bounding box center [518, 150] width 76 height 10
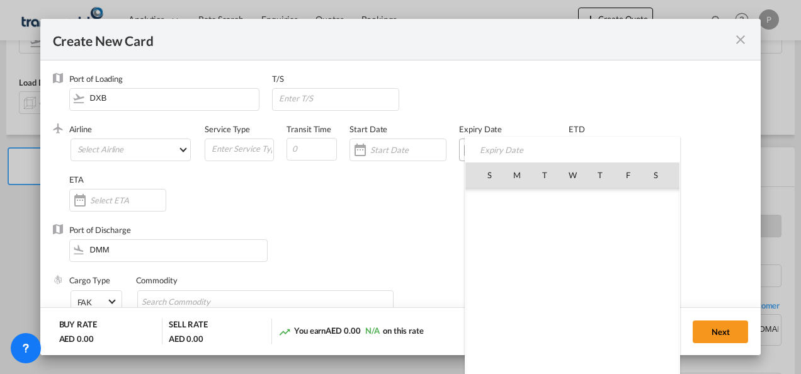
scroll to position [291904, 0]
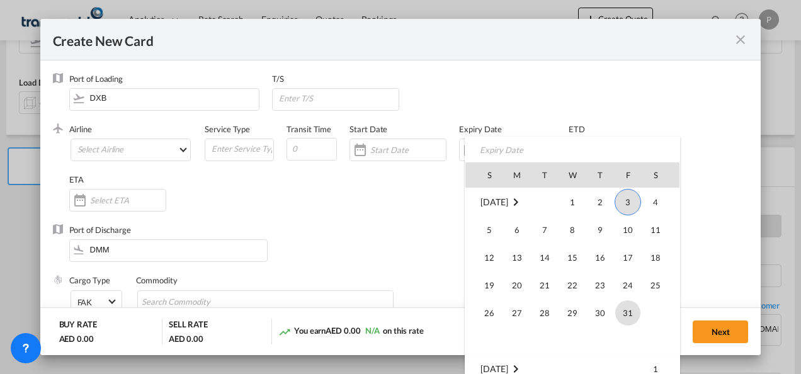
click at [632, 316] on span "31" at bounding box center [627, 312] width 25 height 25
type input "[DATE]"
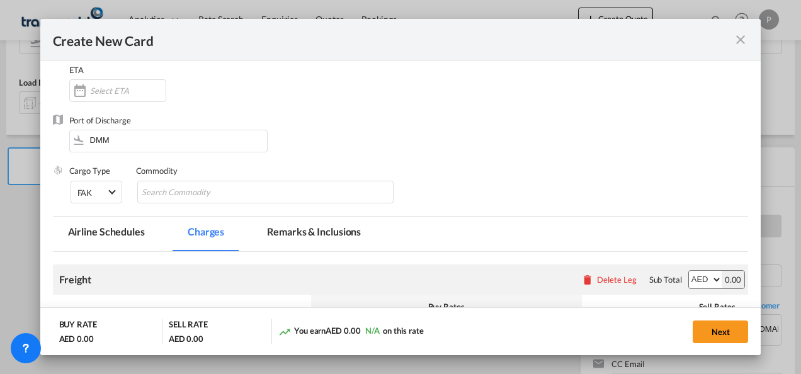
scroll to position [126, 0]
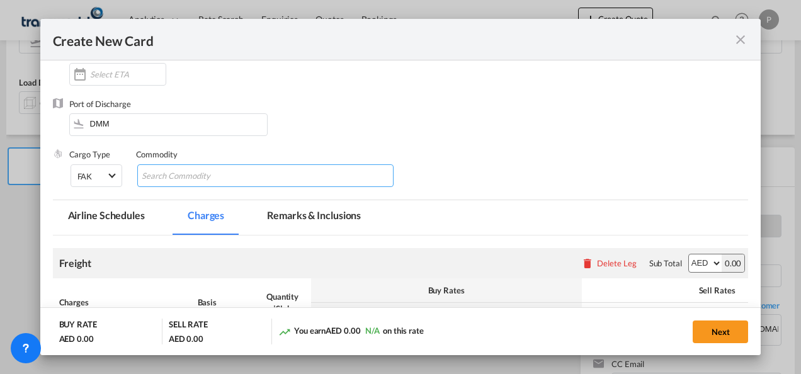
click at [195, 178] on input "Chips input." at bounding box center [199, 176] width 115 height 20
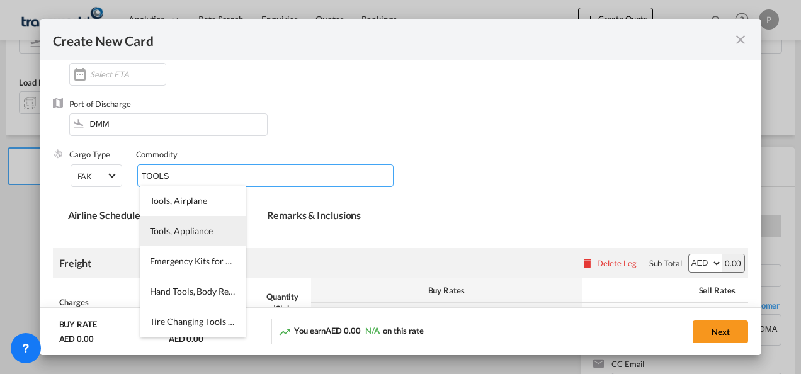
type input "TOOLS"
click at [190, 229] on span "Tools, Appliance" at bounding box center [181, 230] width 63 height 11
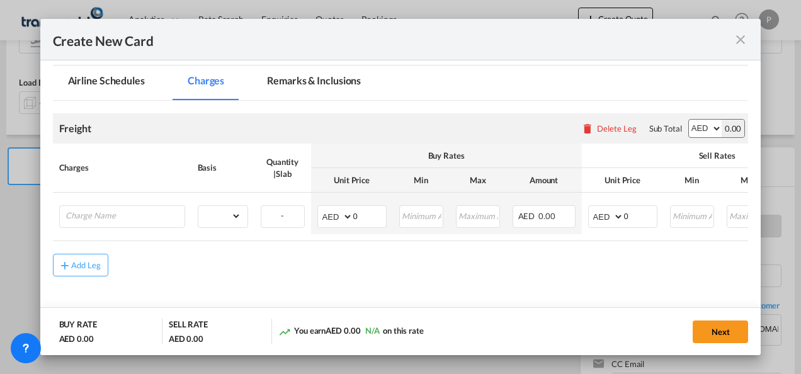
scroll to position [299, 0]
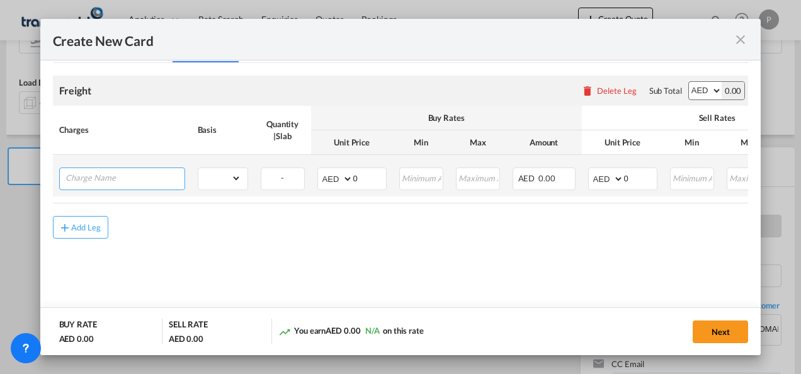
click at [132, 183] on input "Charge Name" at bounding box center [124, 177] width 119 height 19
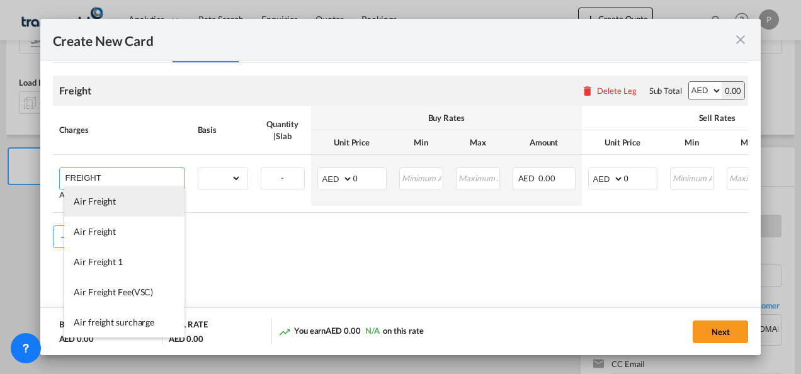
click at [115, 202] on li "Air Freight" at bounding box center [124, 201] width 120 height 30
type input "Air Freight"
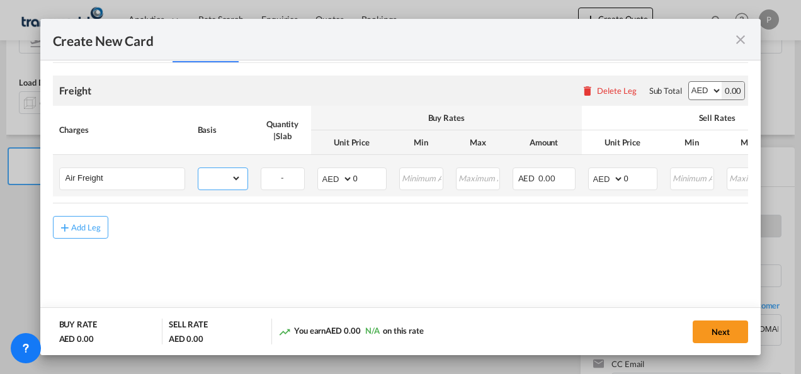
click at [239, 179] on select "gross_weight volumetric_weight per_shipment per_bl per_km % on air freight per_…" at bounding box center [219, 178] width 43 height 20
select select "per_shipment"
click at [198, 168] on select "gross_weight volumetric_weight per_shipment per_bl per_km % on air freight per_…" at bounding box center [219, 178] width 43 height 20
click at [367, 179] on input "0" at bounding box center [369, 177] width 33 height 19
type input "420"
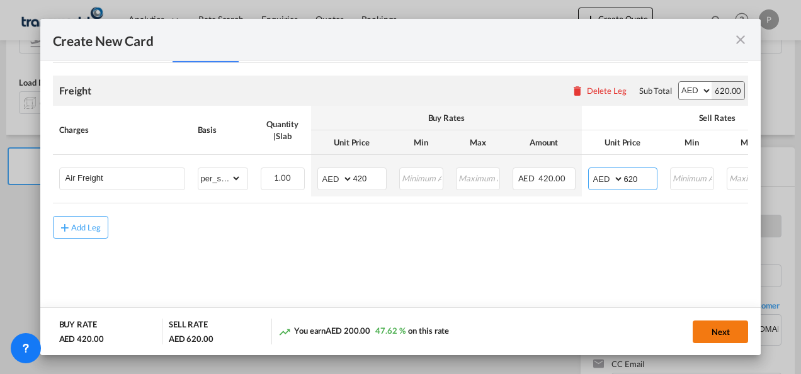
type input "620"
click at [726, 326] on button "Next" at bounding box center [720, 332] width 55 height 23
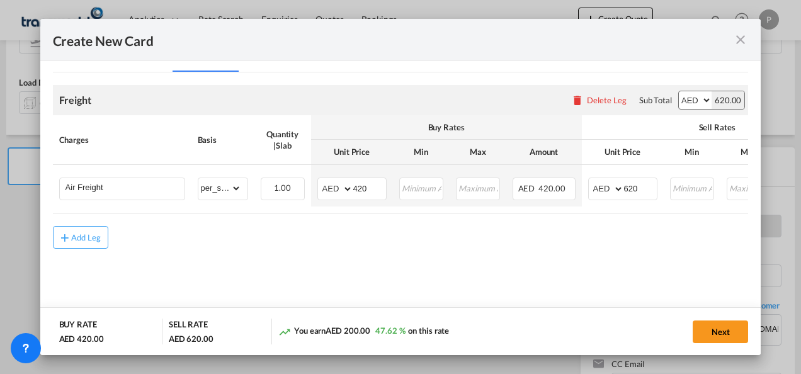
scroll to position [0, 0]
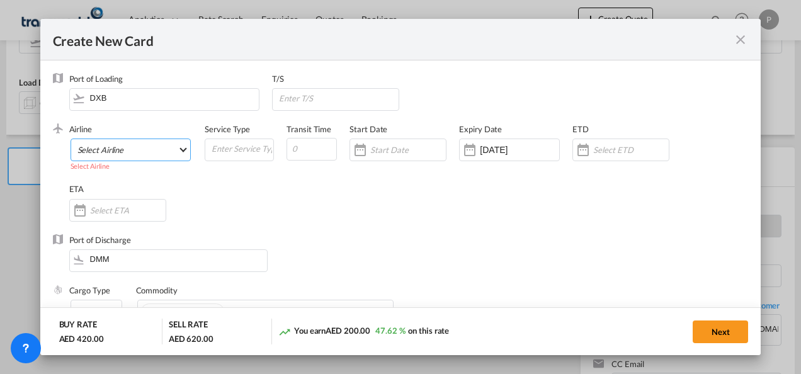
click at [147, 148] on md-select "Select Airline AIR EXPRESS S.A. (1166- / -) CMA CGM Air Cargo (1140-2C / -) DDW…" at bounding box center [131, 150] width 121 height 23
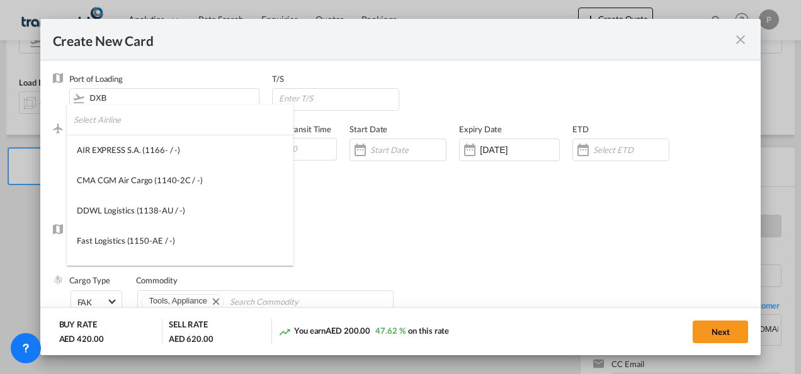
click at [134, 125] on input "search" at bounding box center [184, 120] width 220 height 30
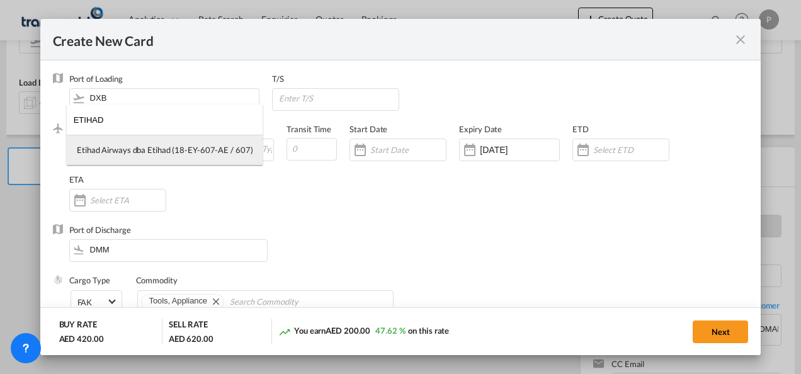
type input "ETIHAD"
click at [140, 144] on div "Etihad Airways dba Etihad (18-EY-607-AE / 607)" at bounding box center [165, 149] width 176 height 11
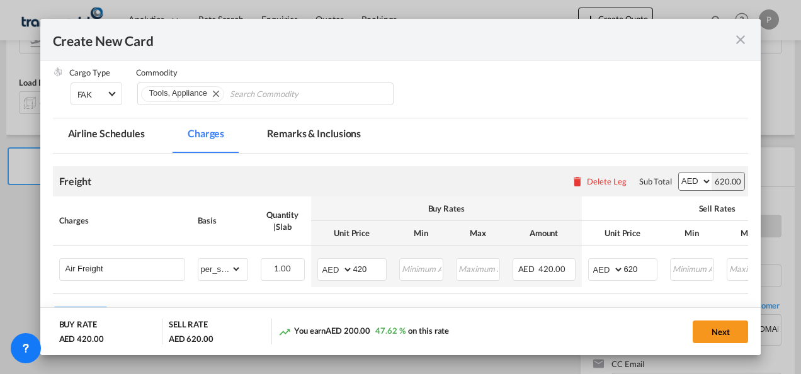
scroll to position [299, 0]
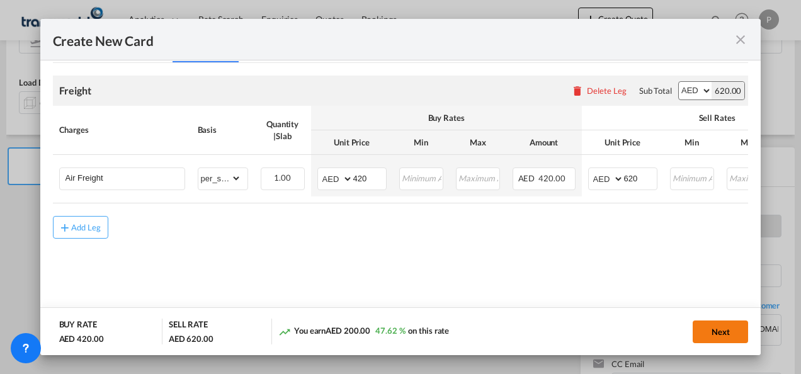
click at [714, 334] on button "Next" at bounding box center [720, 332] width 55 height 23
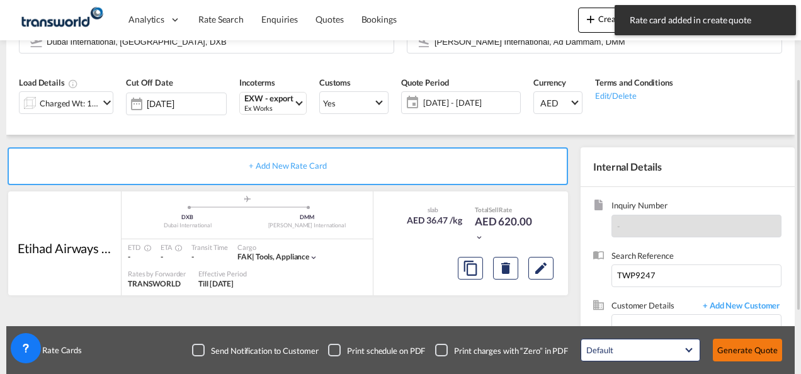
click at [741, 354] on button "Generate Quote" at bounding box center [747, 350] width 69 height 23
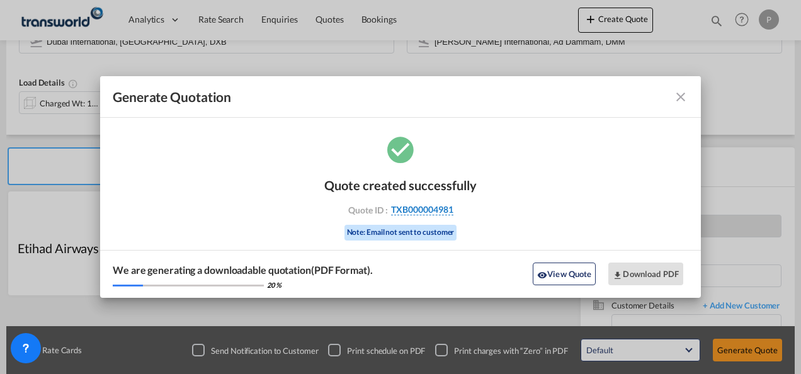
click at [428, 210] on span "TXB000004981" at bounding box center [422, 209] width 62 height 11
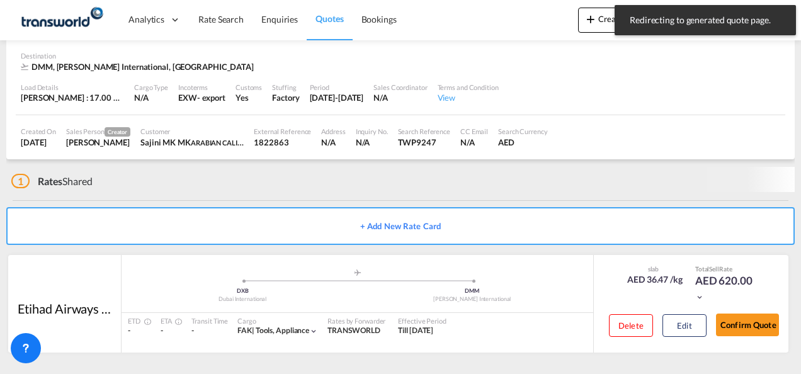
scroll to position [77, 0]
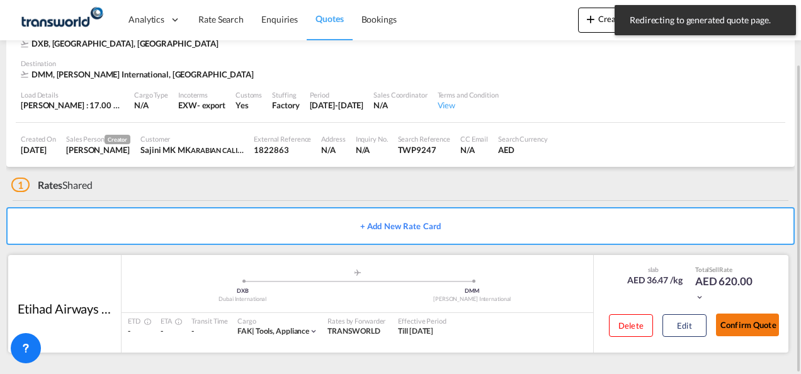
click at [747, 325] on button "Confirm Quote" at bounding box center [747, 325] width 63 height 23
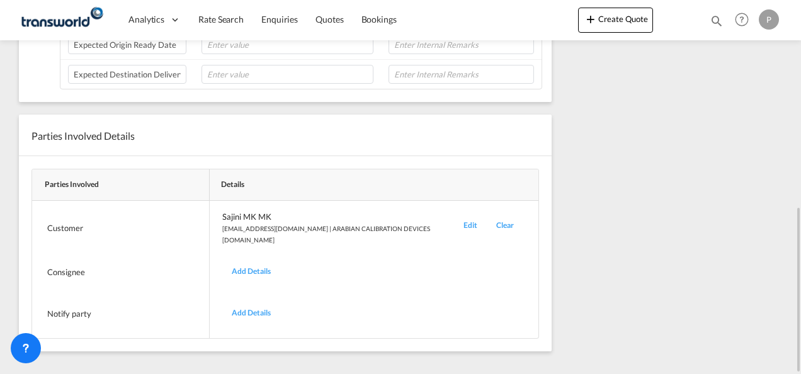
click at [454, 220] on div "Edit" at bounding box center [470, 228] width 33 height 35
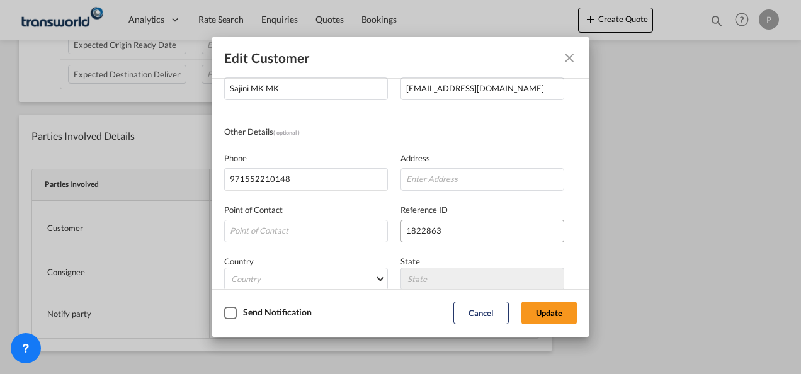
scroll to position [149, 0]
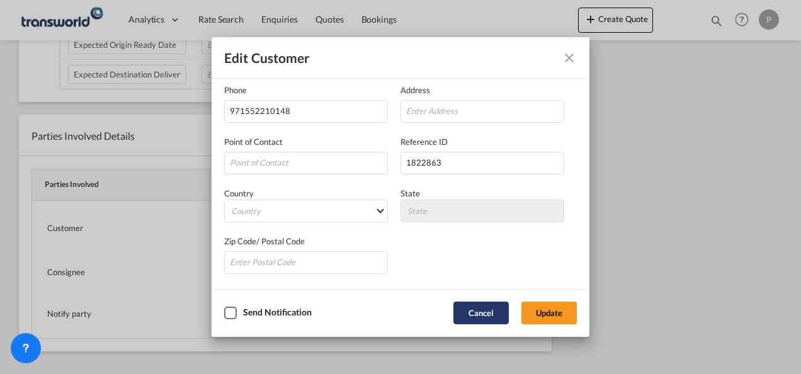
click at [479, 305] on button "Cancel" at bounding box center [480, 313] width 55 height 23
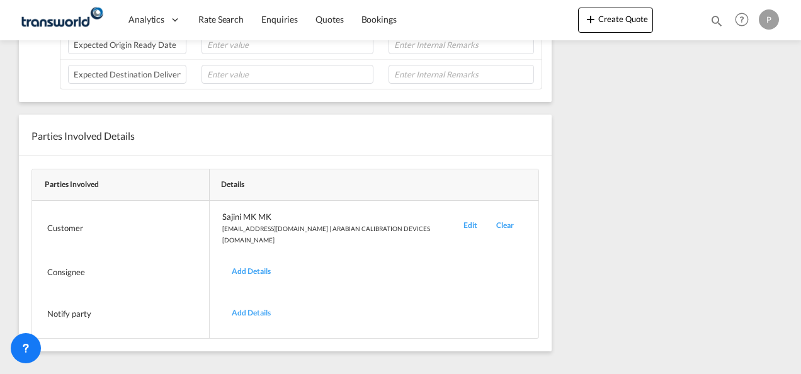
scroll to position [152, 0]
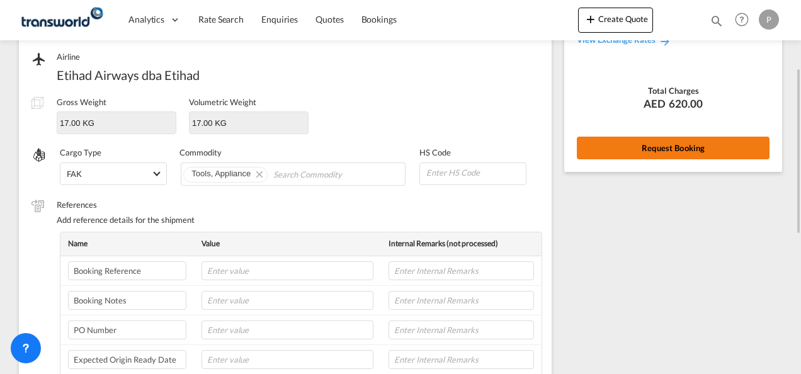
click at [642, 147] on button "Request Booking" at bounding box center [673, 148] width 193 height 23
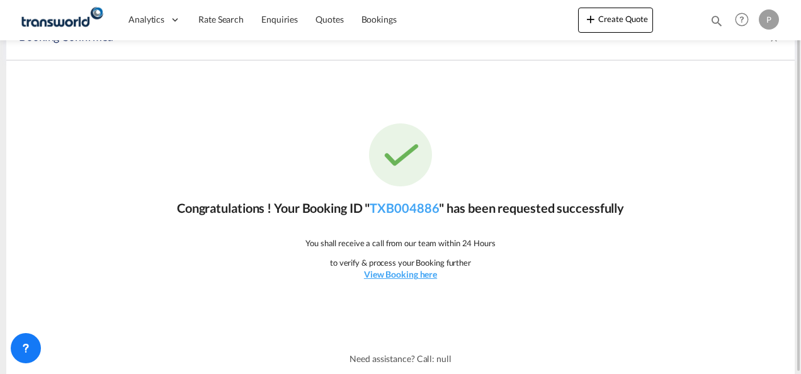
scroll to position [23, 0]
click at [409, 205] on link "TXB004886" at bounding box center [404, 208] width 69 height 15
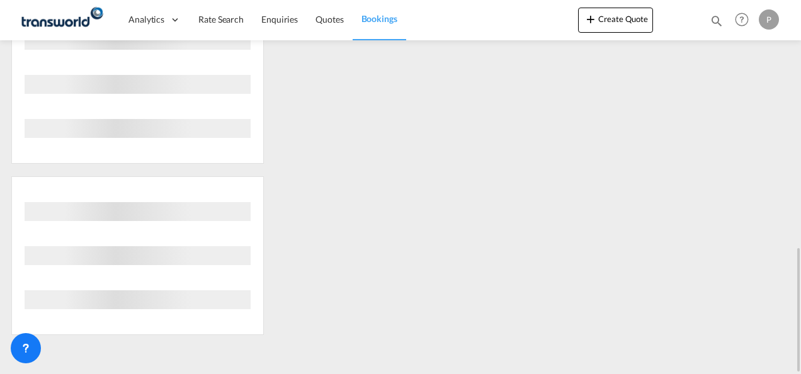
scroll to position [399, 0]
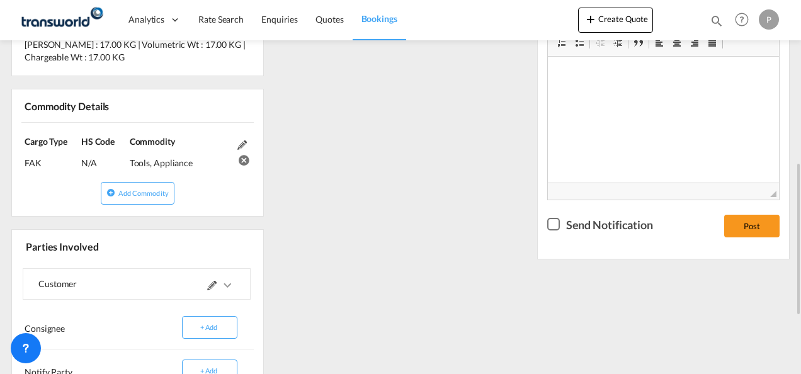
click at [435, 213] on div "References Inquiry No. N/A Quotation No. TXB000004981 Search Reference TWP9247 …" at bounding box center [400, 153] width 789 height 663
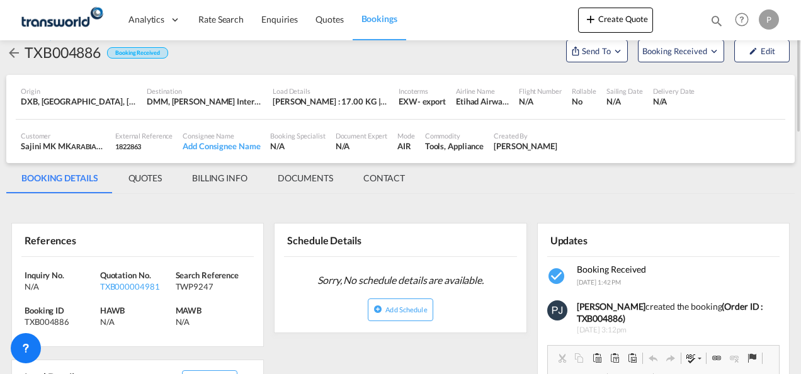
scroll to position [0, 0]
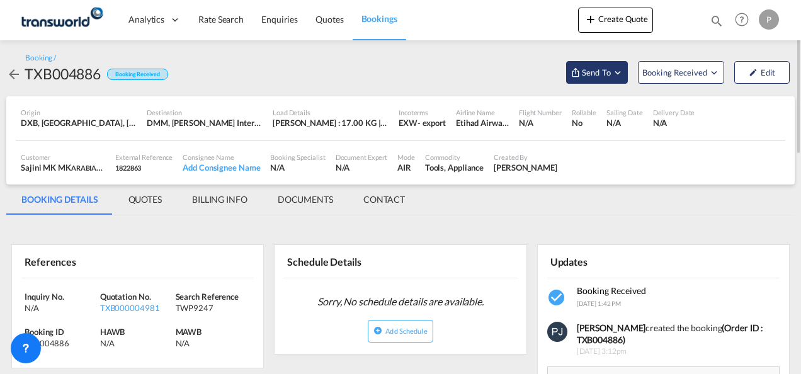
click at [617, 71] on md-icon "Open demo menu" at bounding box center [617, 72] width 11 height 11
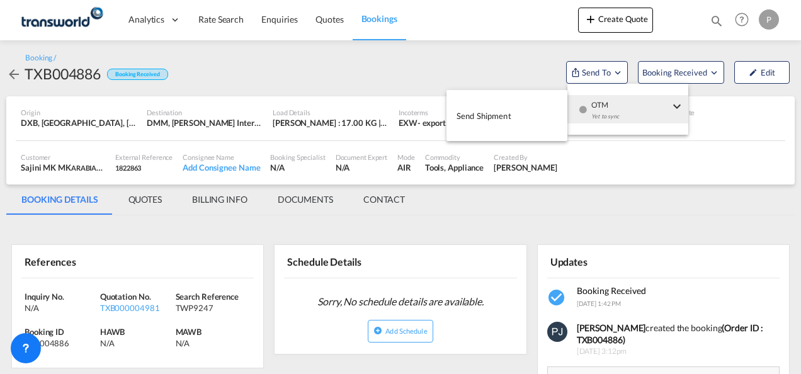
click at [501, 115] on span "Send Shipment" at bounding box center [484, 116] width 55 height 20
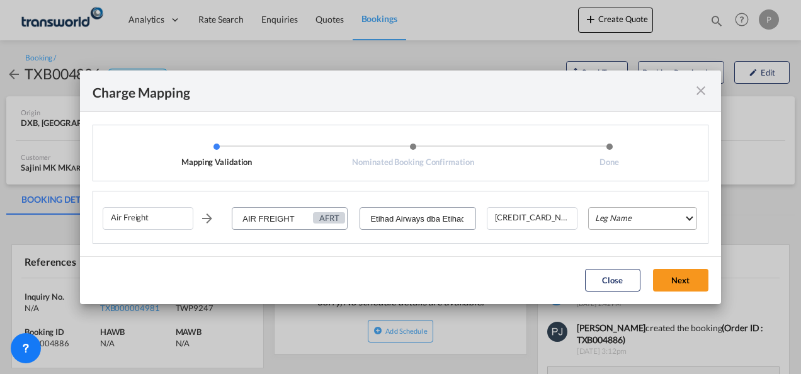
click at [651, 219] on md-select "Leg Name HANDLING ORIGIN HANDLING DESTINATION OTHERS TL PICK UP CUSTOMS ORIGIN …" at bounding box center [642, 218] width 109 height 23
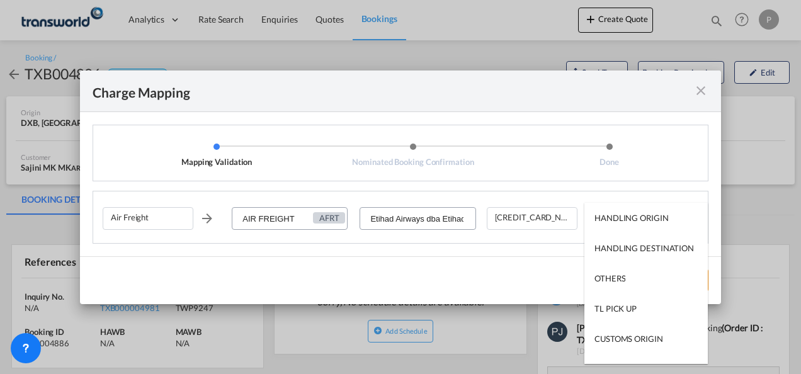
type md-option "HANDLING ORIGIN"
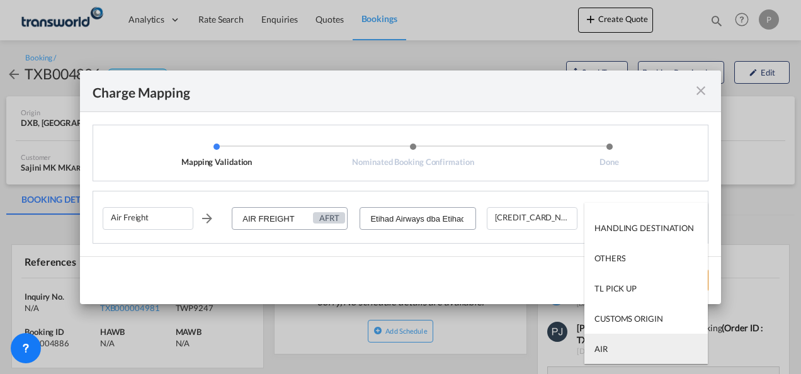
type md-option "AIR"
click at [629, 348] on md-option "AIR" at bounding box center [645, 349] width 123 height 30
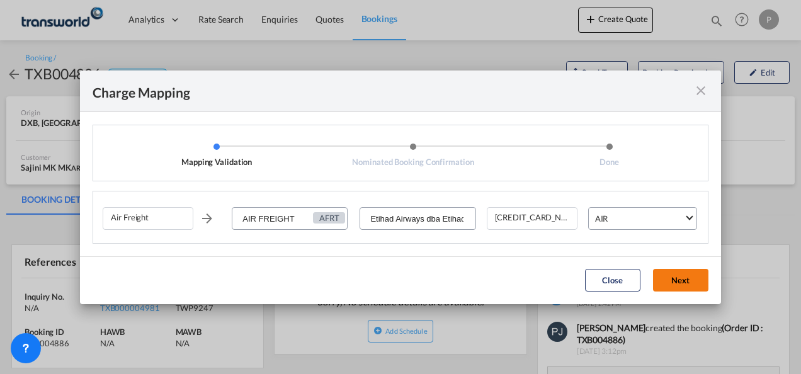
click at [679, 280] on button "Next" at bounding box center [680, 280] width 55 height 23
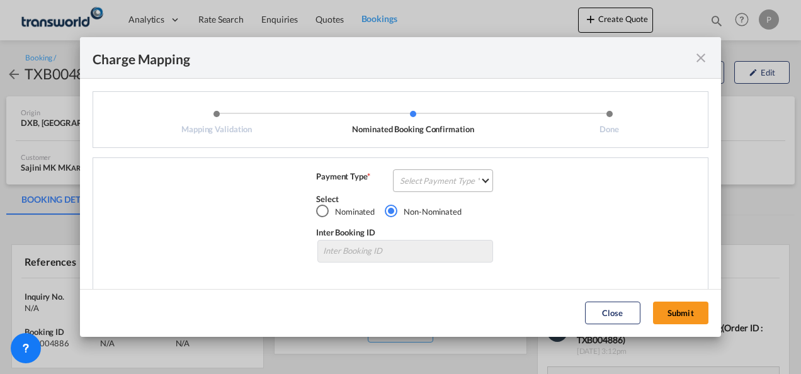
click at [433, 179] on md-select "Select Payment Type COLLECT PREPAID" at bounding box center [443, 180] width 100 height 23
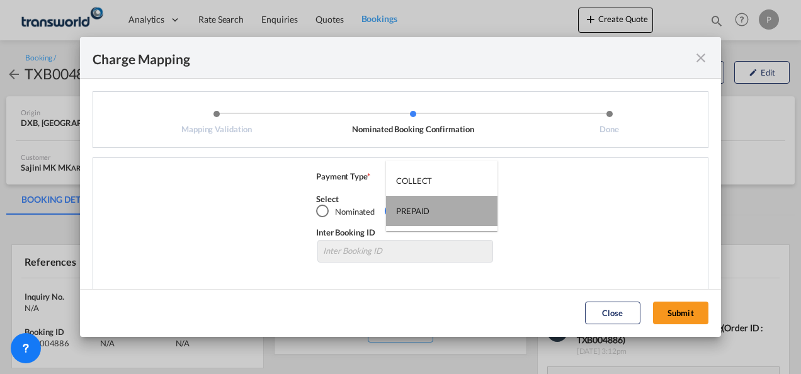
click at [435, 208] on md-option "PREPAID" at bounding box center [441, 211] width 111 height 30
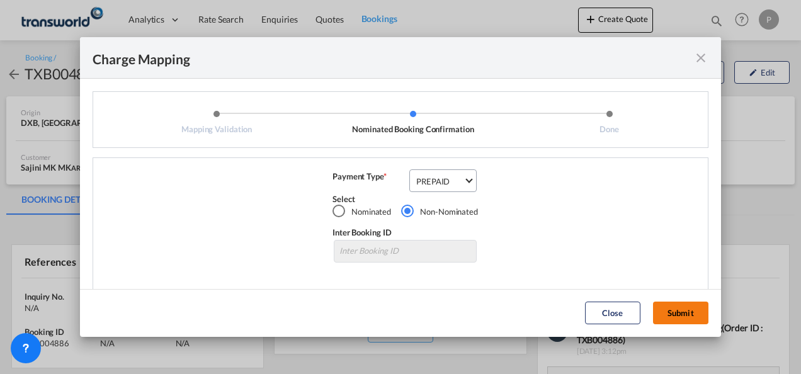
click at [691, 309] on button "Submit" at bounding box center [680, 313] width 55 height 23
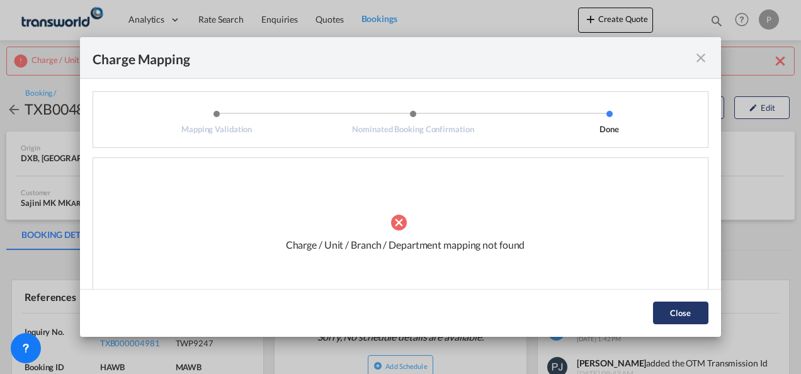
click at [694, 312] on button "Close" at bounding box center [680, 313] width 55 height 23
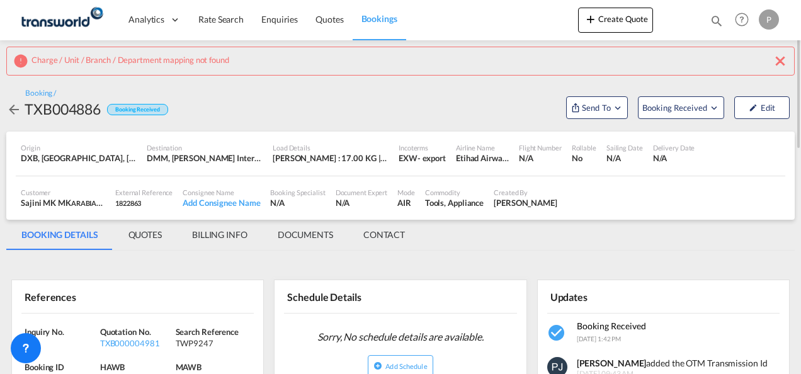
click at [80, 105] on div "TXB004886" at bounding box center [63, 109] width 76 height 20
copy div "TXB004886"
